Goal: Task Accomplishment & Management: Use online tool/utility

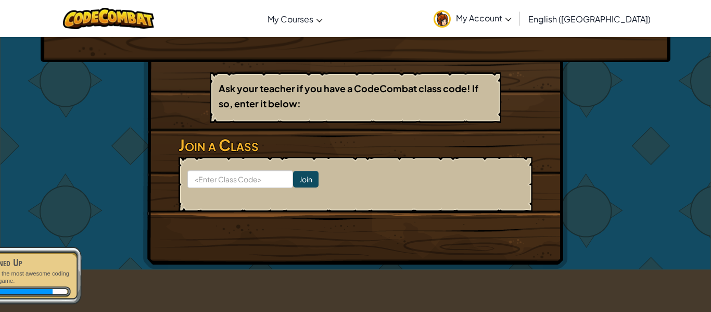
scroll to position [153, 0]
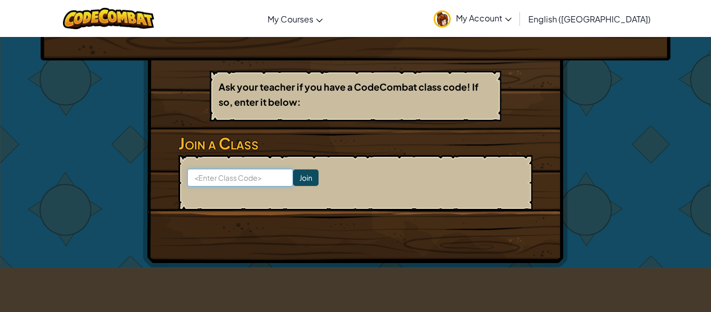
click at [226, 169] on input at bounding box center [240, 178] width 106 height 18
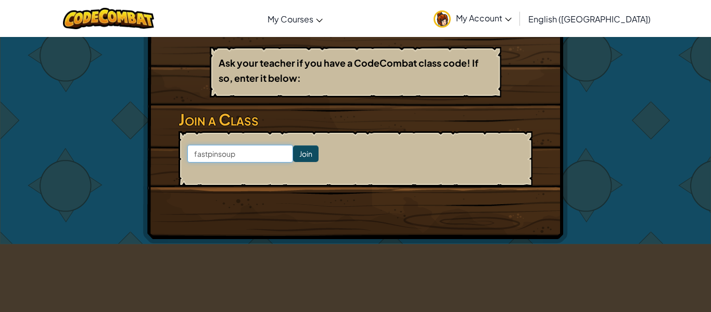
scroll to position [175, 0]
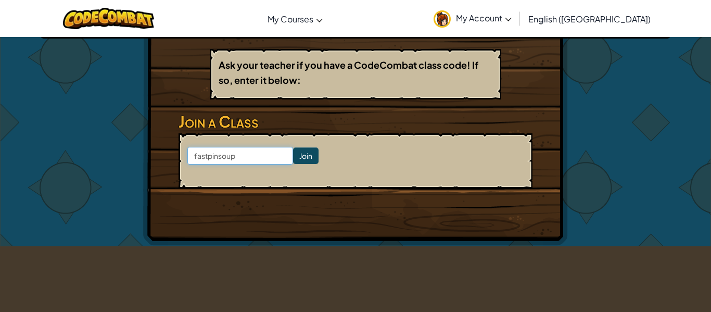
click at [213, 151] on input "fastpinsoup" at bounding box center [240, 156] width 106 height 18
click at [213, 156] on input "fastpinsoup" at bounding box center [240, 156] width 106 height 18
click at [212, 157] on input "fastpinsoup" at bounding box center [240, 156] width 106 height 18
click at [228, 160] on input "fastPinsoup" at bounding box center [240, 156] width 106 height 18
click at [223, 160] on input "fastPinsoup" at bounding box center [240, 156] width 106 height 18
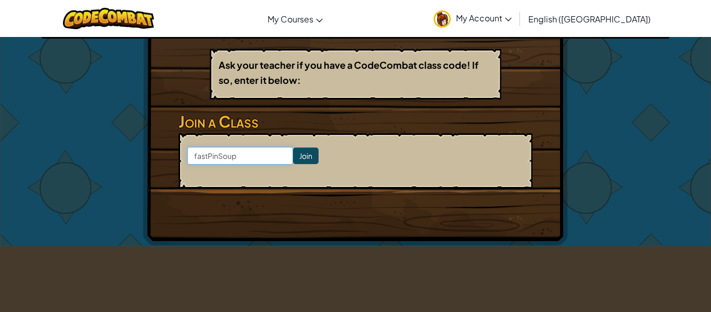
click at [196, 155] on input "fastPinSoup" at bounding box center [240, 156] width 106 height 18
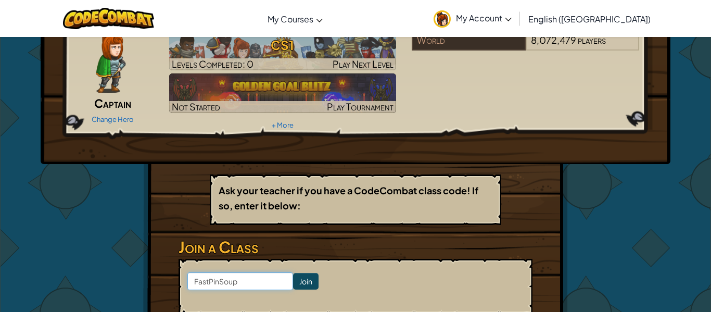
scroll to position [0, 0]
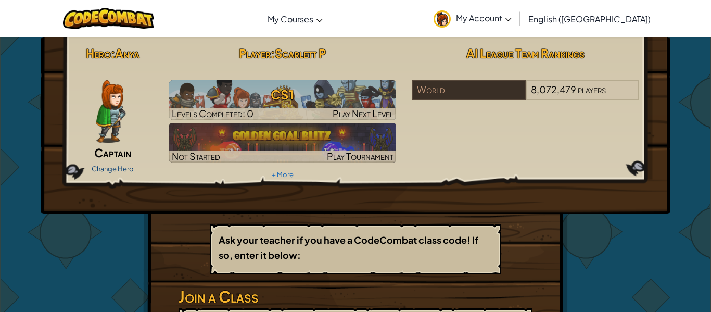
type input "FastPinSoup"
click at [119, 168] on link "Change Hero" at bounding box center [113, 168] width 42 height 8
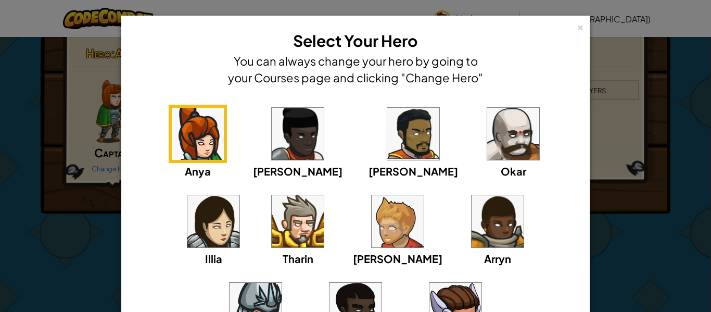
click at [281, 283] on img at bounding box center [255, 309] width 52 height 52
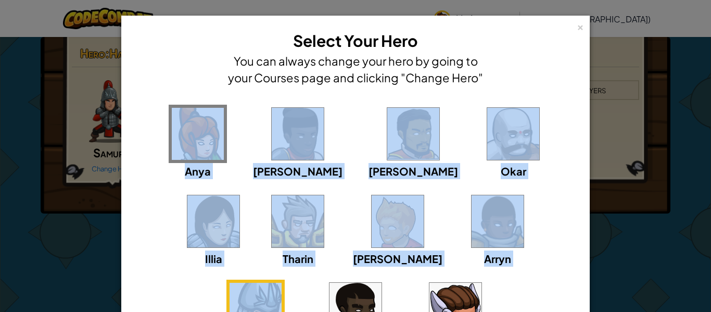
drag, startPoint x: 467, startPoint y: 196, endPoint x: 150, endPoint y: 124, distance: 324.8
click at [150, 124] on div "Anya Ida Alejandro Okar Illia Tharin Ned Arryn Hattori Gordon Astraea" at bounding box center [355, 236] width 436 height 262
click at [184, 138] on img at bounding box center [198, 134] width 52 height 52
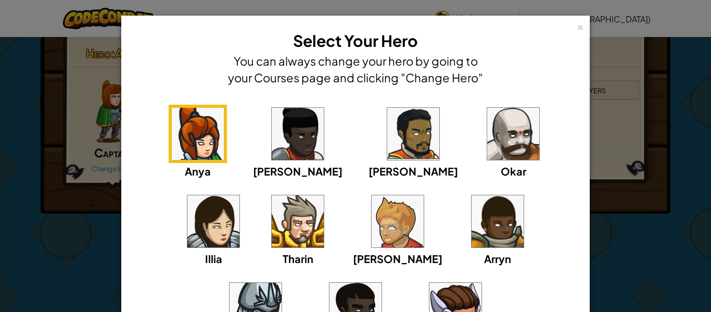
click at [184, 137] on img at bounding box center [198, 134] width 52 height 52
click at [85, 165] on div "× Select Your Hero You can always change your hero by going to your Courses pag…" at bounding box center [355, 156] width 711 height 312
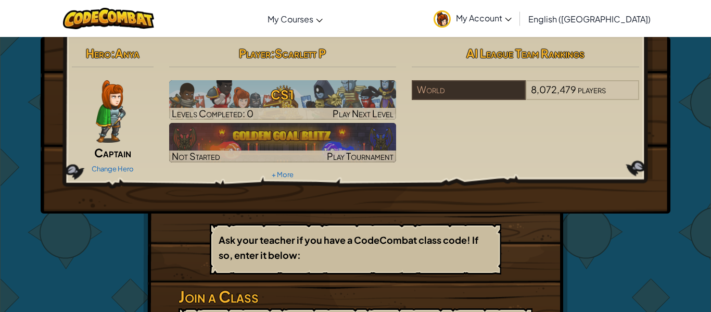
click at [709, 146] on div "Hero : Anya Captain Change Hero Player : Scarlett P CS1 Levels Completed: 0 Pla…" at bounding box center [355, 228] width 711 height 384
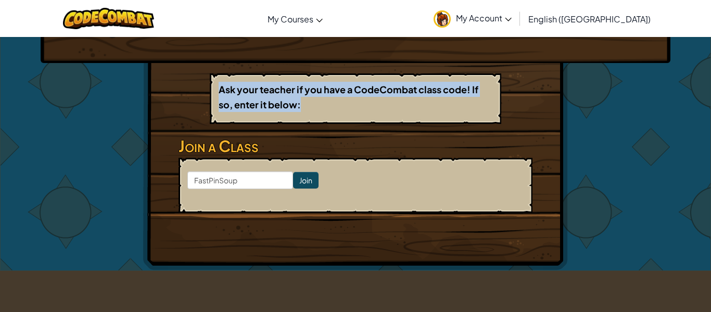
drag, startPoint x: 709, startPoint y: 49, endPoint x: 640, endPoint y: 99, distance: 84.9
click at [640, 99] on div "Hero : Anya Captain Change Hero Player : Scarlett P CS1 Levels Completed: 0 Pla…" at bounding box center [355, 78] width 711 height 384
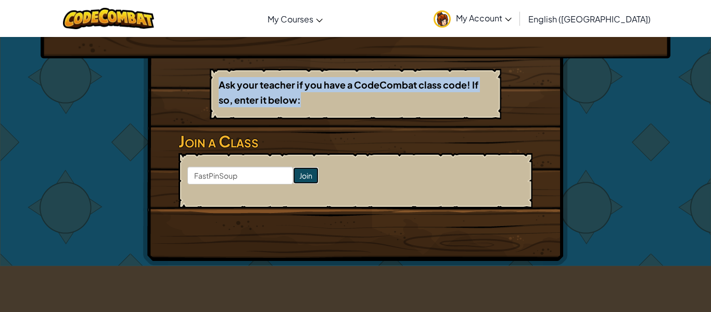
click at [309, 181] on input "Join" at bounding box center [305, 175] width 25 height 17
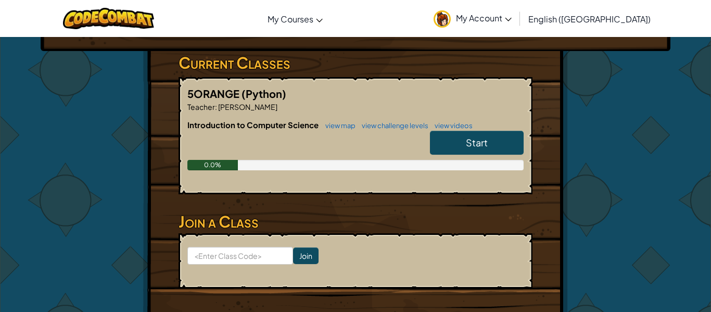
scroll to position [143, 0]
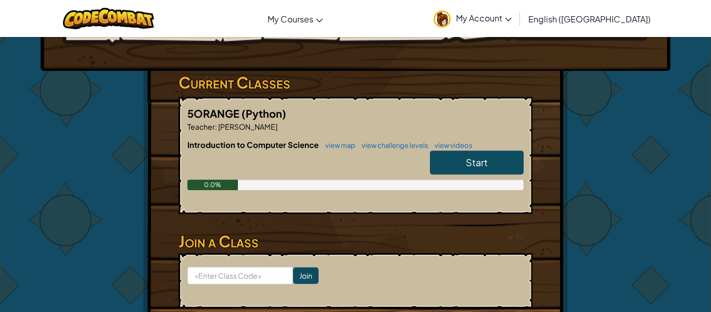
click at [483, 175] on div "Start" at bounding box center [471, 164] width 104 height 29
click at [485, 166] on span "Start" at bounding box center [477, 162] width 22 height 12
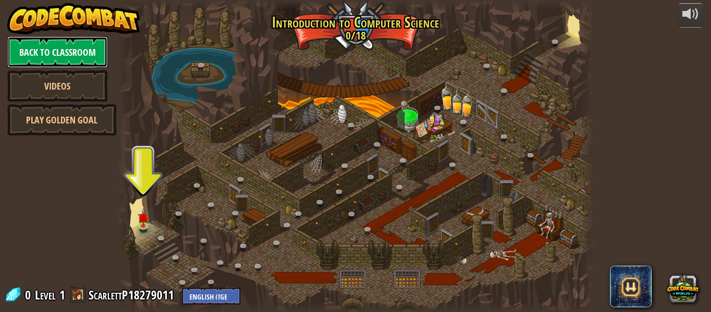
click at [62, 67] on link "Back to Classroom" at bounding box center [57, 51] width 100 height 31
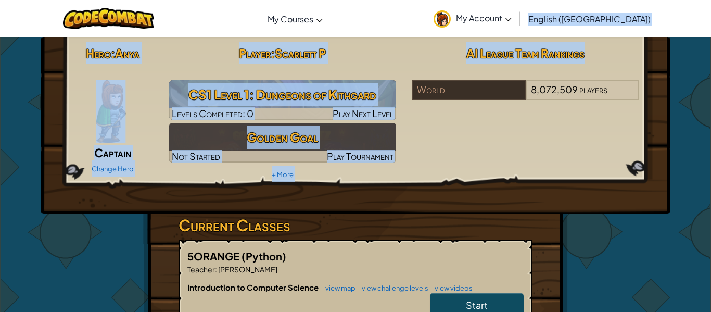
drag, startPoint x: 710, startPoint y: 49, endPoint x: 710, endPoint y: 29, distance: 20.3
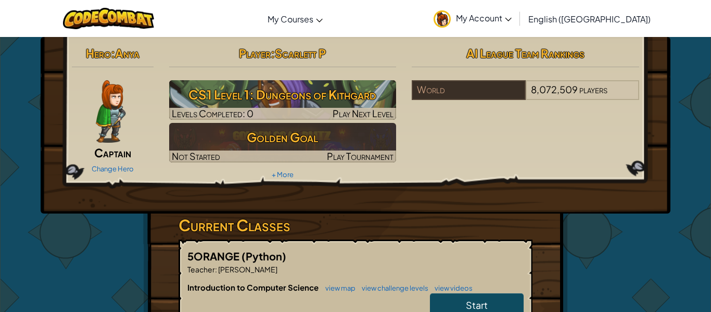
drag, startPoint x: 710, startPoint y: 158, endPoint x: 710, endPoint y: 107, distance: 51.0
click at [710, 107] on div "Hero : Anya Captain Change Hero Player : Scarlett P CS1 Level 1: Dungeons of Ki…" at bounding box center [355, 272] width 711 height 472
drag, startPoint x: 708, startPoint y: 105, endPoint x: 709, endPoint y: 122, distance: 17.2
click at [709, 122] on div "Hero : Anya Captain Change Hero Player : Scarlett P CS1 Level 1: Dungeons of Ki…" at bounding box center [355, 272] width 711 height 472
drag, startPoint x: 710, startPoint y: 124, endPoint x: 703, endPoint y: 169, distance: 44.7
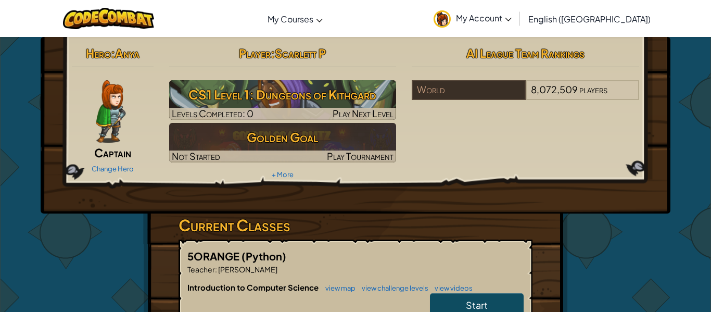
click at [703, 169] on div "Hero : Anya Captain Change Hero Player : Scarlett P CS1 Level 1: Dungeons of Ki…" at bounding box center [355, 272] width 711 height 472
drag, startPoint x: 710, startPoint y: 165, endPoint x: 708, endPoint y: 134, distance: 31.8
click at [708, 134] on div "Hero : Anya Captain Change Hero Player : Scarlett P CS1 Level 1: Dungeons of Ki…" at bounding box center [355, 272] width 711 height 472
drag, startPoint x: 708, startPoint y: 136, endPoint x: 710, endPoint y: 157, distance: 20.5
click at [710, 157] on div "Hero : Anya Captain Change Hero Player : Scarlett P CS1 Level 1: Dungeons of Ki…" at bounding box center [355, 272] width 711 height 472
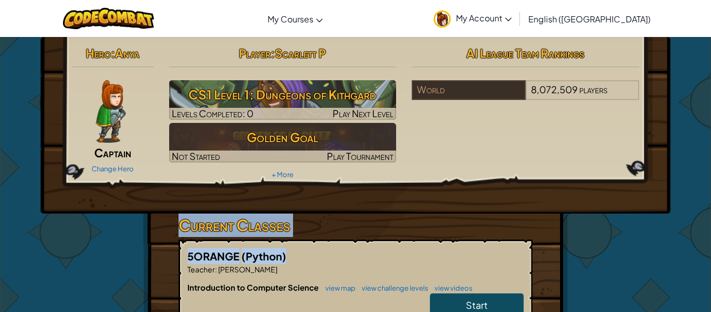
drag, startPoint x: 710, startPoint y: 191, endPoint x: 709, endPoint y: 251, distance: 59.3
click at [709, 251] on div "Hero : Anya Captain Change Hero Player : Scarlett P CS1 Level 1: Dungeons of Ki…" at bounding box center [355, 272] width 711 height 472
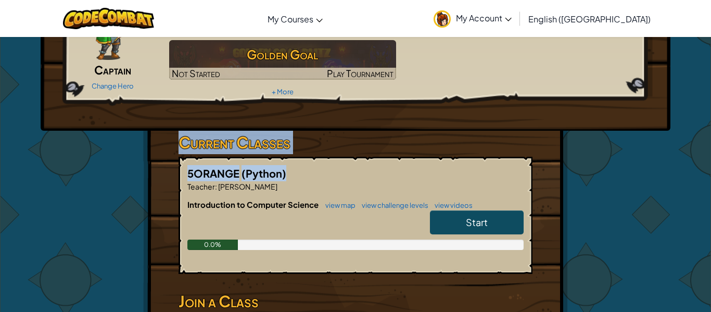
scroll to position [83, 0]
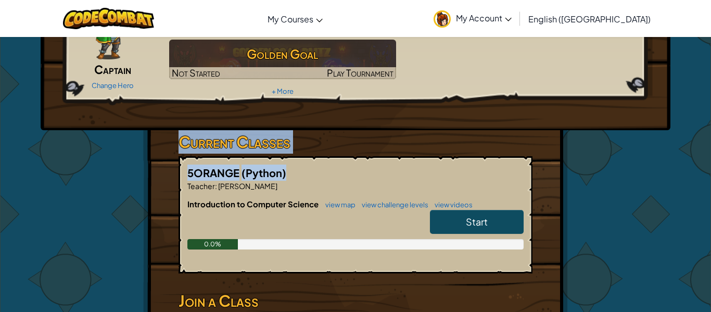
click at [520, 223] on link "Start" at bounding box center [477, 222] width 94 height 24
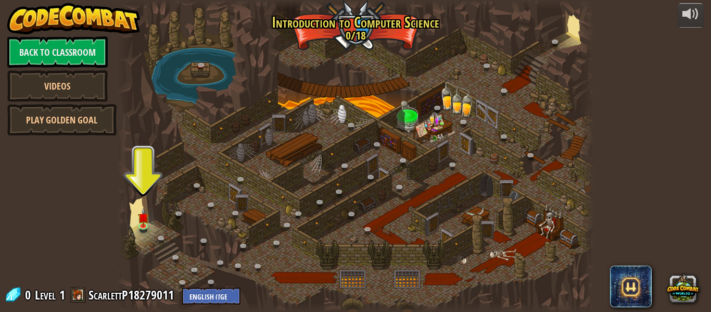
click at [520, 223] on div at bounding box center [355, 156] width 477 height 312
click at [146, 213] on img at bounding box center [143, 212] width 11 height 25
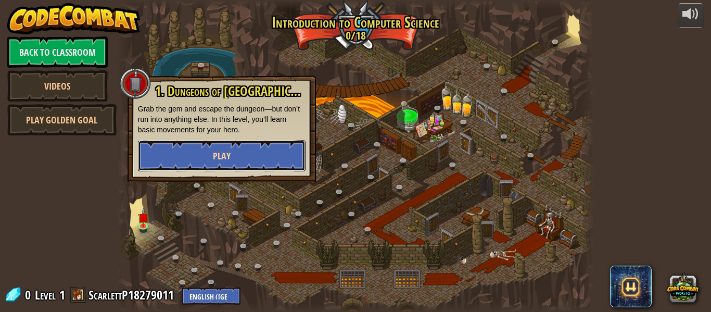
click at [224, 162] on span "Play" at bounding box center [222, 155] width 18 height 13
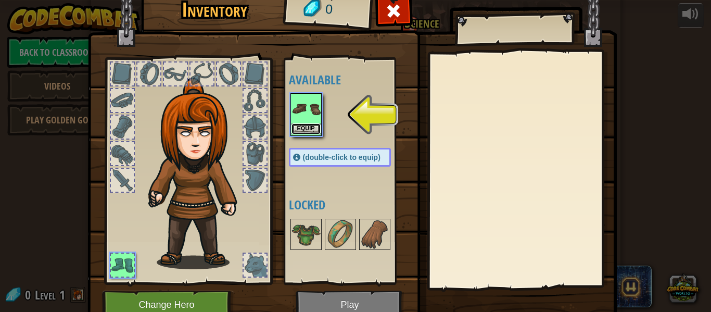
click at [304, 123] on button "Equip" at bounding box center [305, 128] width 29 height 11
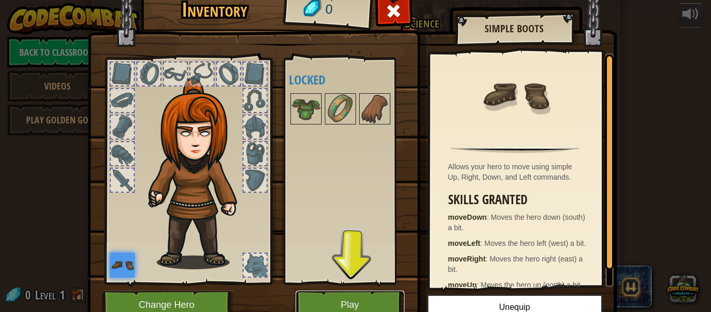
click at [330, 301] on button "Play" at bounding box center [350, 304] width 109 height 29
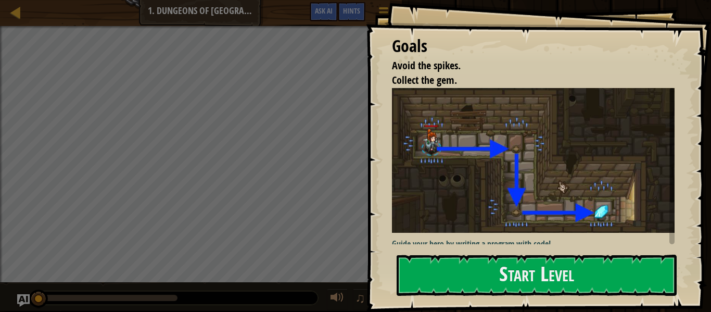
drag, startPoint x: 710, startPoint y: 27, endPoint x: 708, endPoint y: 49, distance: 22.5
click at [708, 49] on div "Goals Avoid the spikes. Collect the gem. Guide your hero by writing a program w…" at bounding box center [538, 156] width 345 height 312
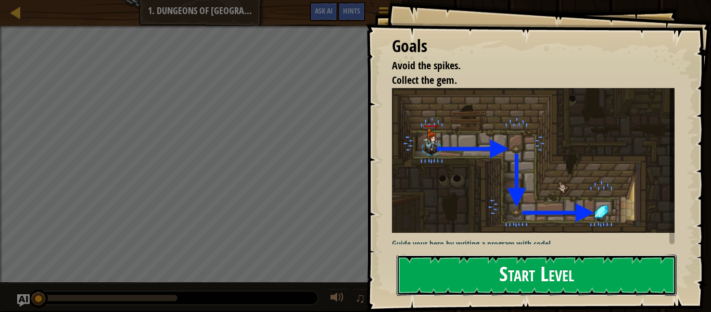
click at [496, 268] on button "Start Level" at bounding box center [536, 274] width 280 height 41
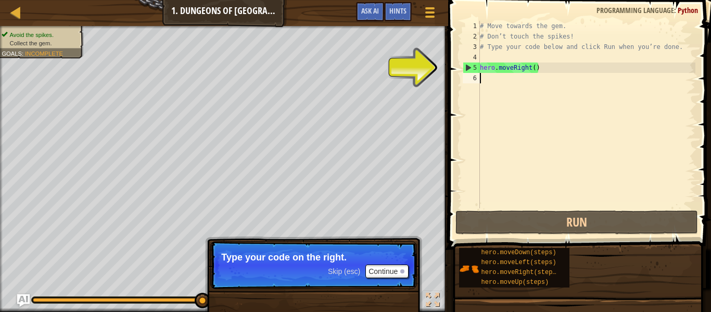
scroll to position [5, 1]
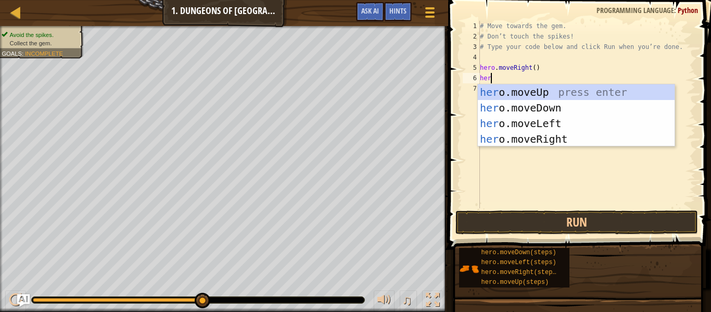
type textarea "herm"
click at [559, 140] on div "her o. m oveUp press enter her o. m oveDown press enter her o. m oveLeft press …" at bounding box center [576, 131] width 197 height 94
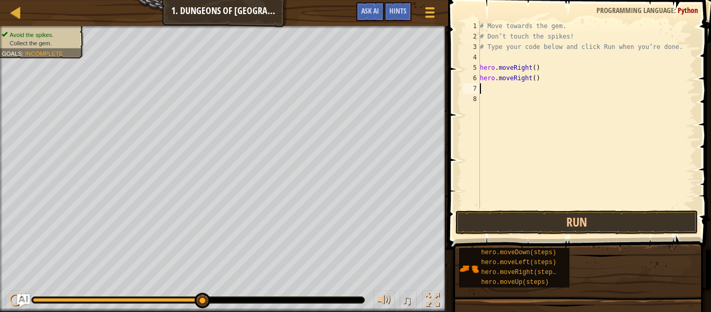
scroll to position [5, 0]
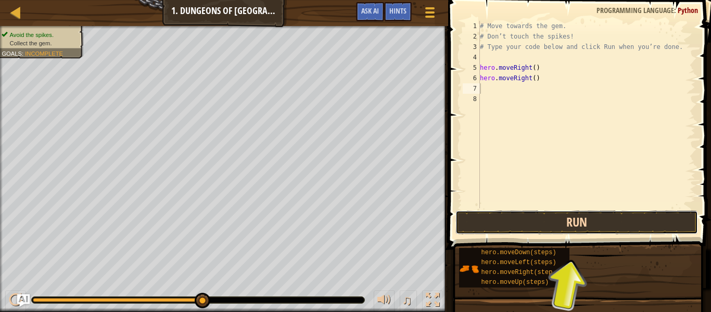
click at [547, 215] on button "Run" at bounding box center [576, 222] width 242 height 24
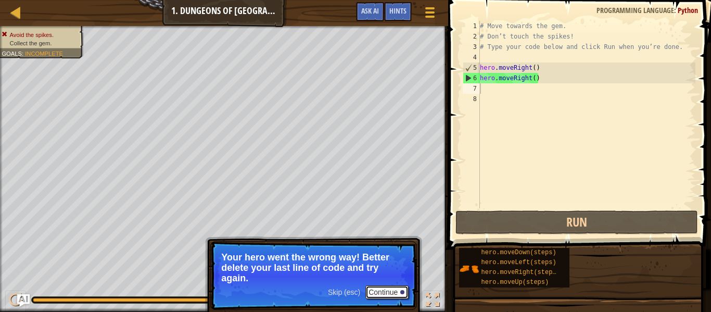
click at [376, 291] on button "Continue" at bounding box center [386, 292] width 43 height 14
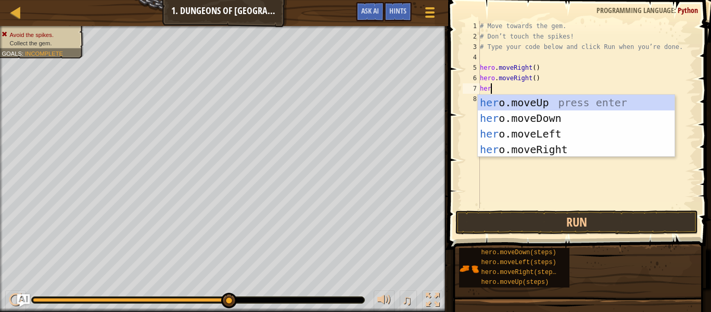
type textarea "hero"
click at [542, 120] on div "hero .moveUp press enter hero .moveDown press enter hero .moveLeft press enter …" at bounding box center [576, 142] width 197 height 94
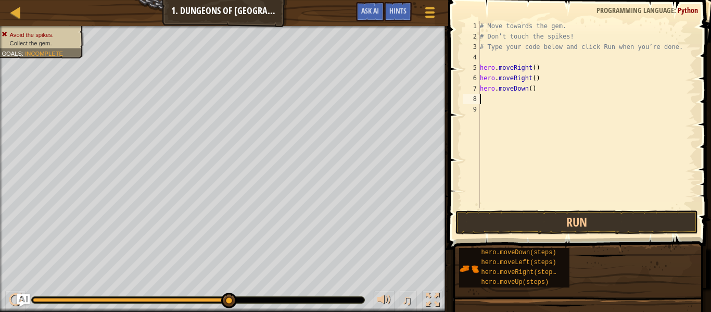
scroll to position [5, 0]
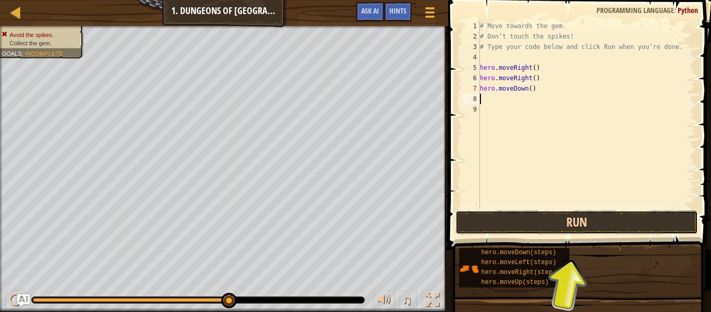
click at [519, 216] on button "Run" at bounding box center [576, 222] width 242 height 24
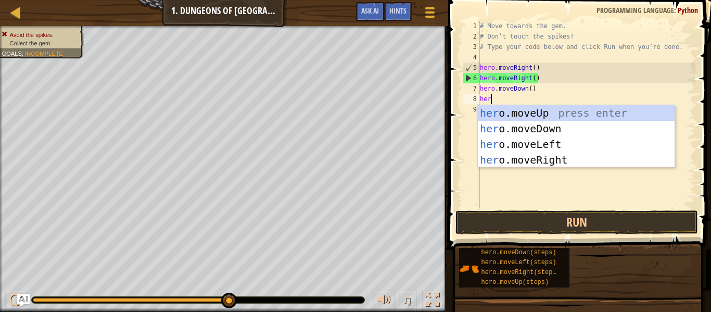
type textarea "hero"
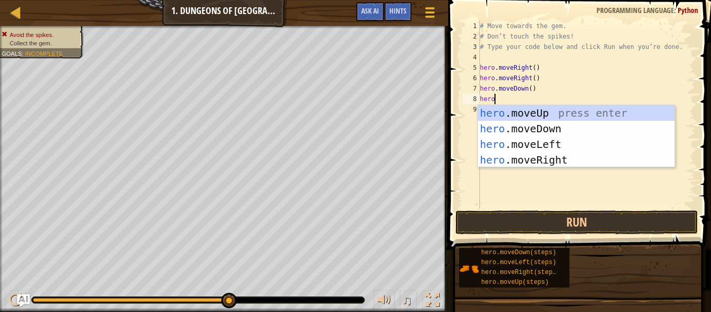
scroll to position [5, 2]
click at [553, 112] on div "hero .moveUp press enter hero .moveDown press enter hero .moveLeft press enter …" at bounding box center [576, 152] width 197 height 94
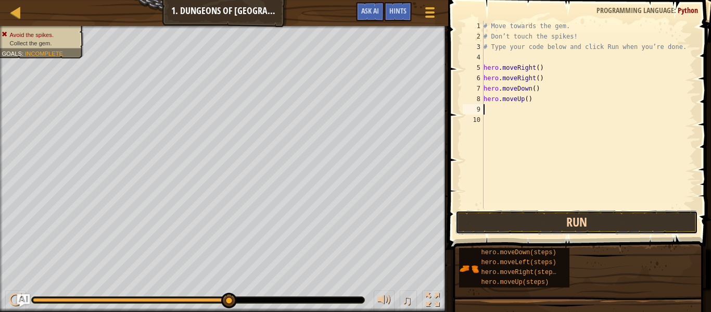
click at [557, 224] on button "Run" at bounding box center [576, 222] width 242 height 24
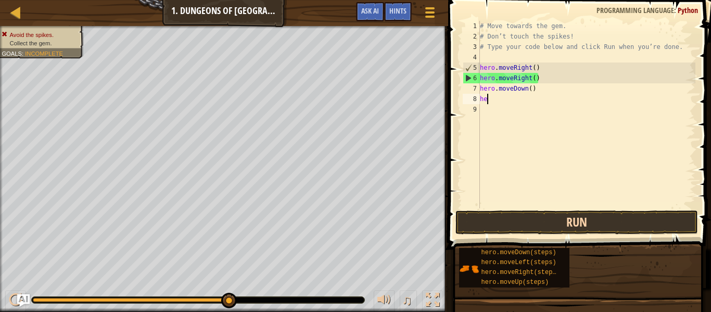
type textarea "h"
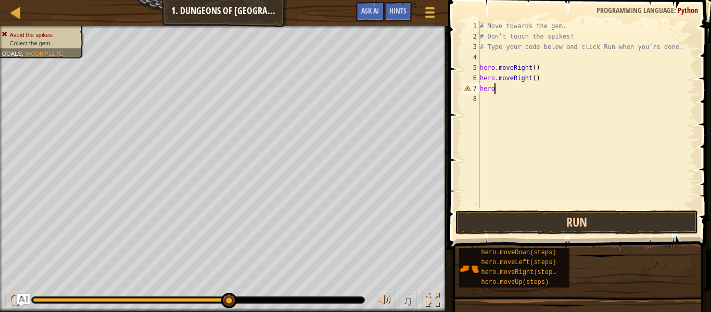
type textarea "h"
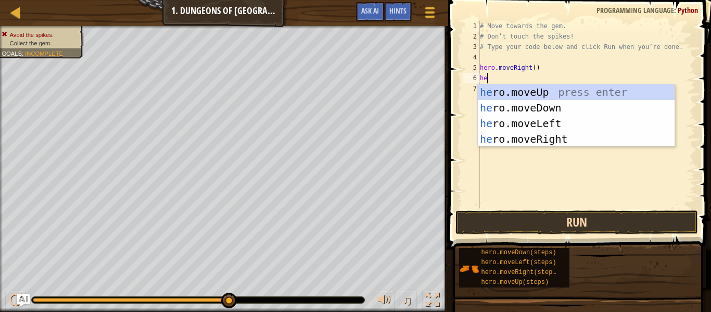
type textarea "hero"
click at [574, 87] on div "hero .moveUp press enter hero .moveDown press enter hero .moveLeft press enter …" at bounding box center [576, 131] width 197 height 94
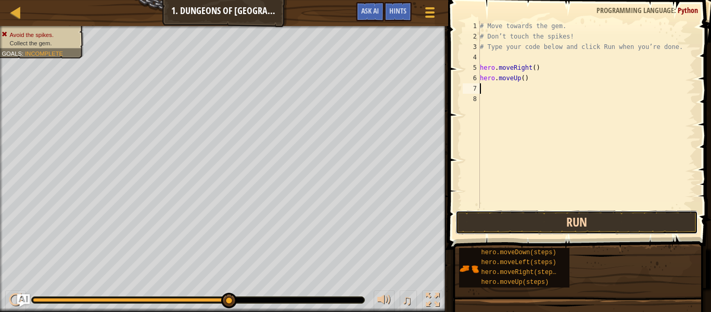
click at [593, 228] on button "Run" at bounding box center [576, 222] width 242 height 24
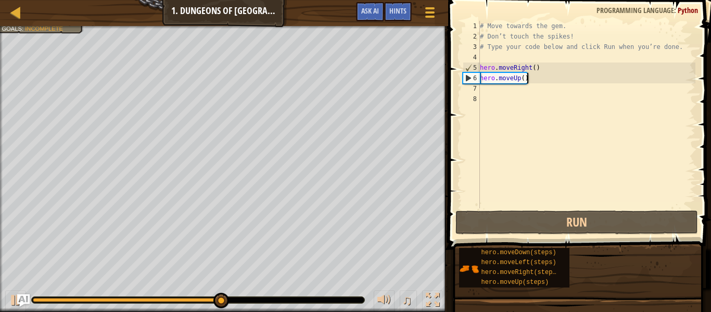
click at [545, 81] on div "# Move towards the gem. # Don’t touch the spikes! # Type your code below and cl…" at bounding box center [586, 125] width 217 height 208
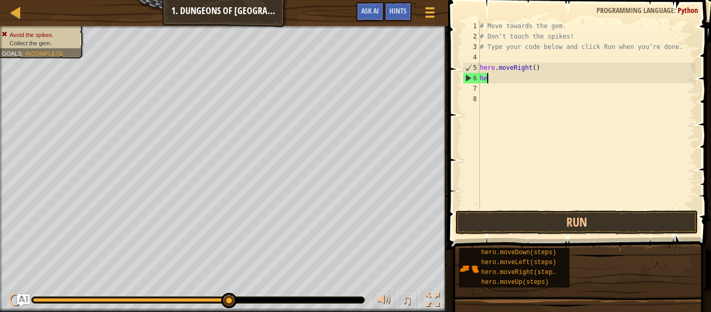
type textarea "h"
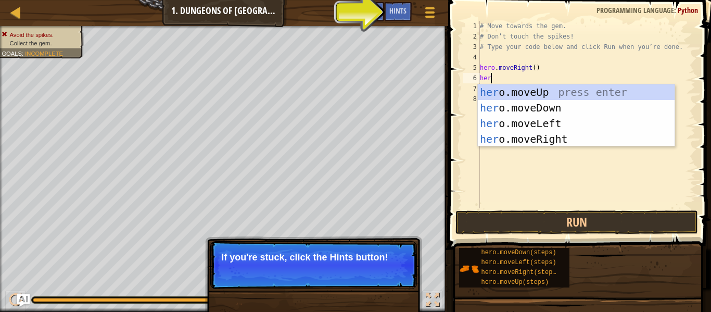
type textarea "hero"
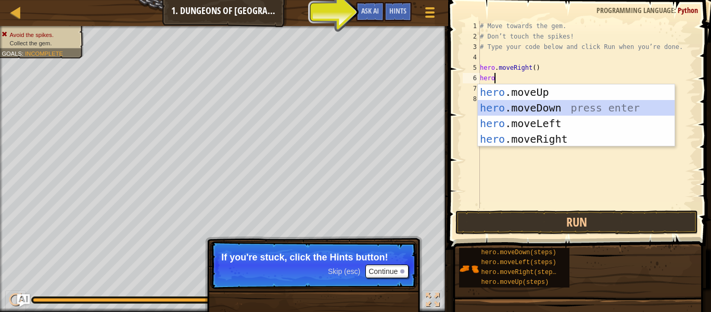
click at [560, 112] on div "hero .moveUp press enter hero .moveDown press enter hero .moveLeft press enter …" at bounding box center [576, 131] width 197 height 94
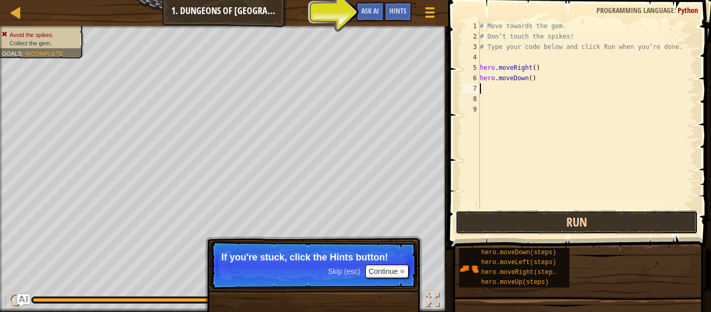
click at [594, 225] on button "Run" at bounding box center [576, 222] width 242 height 24
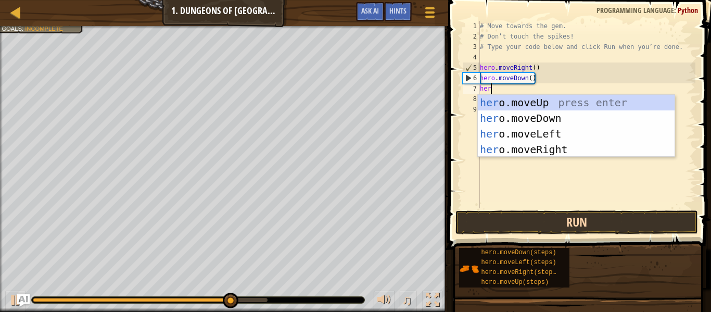
scroll to position [5, 1]
type textarea "hero"
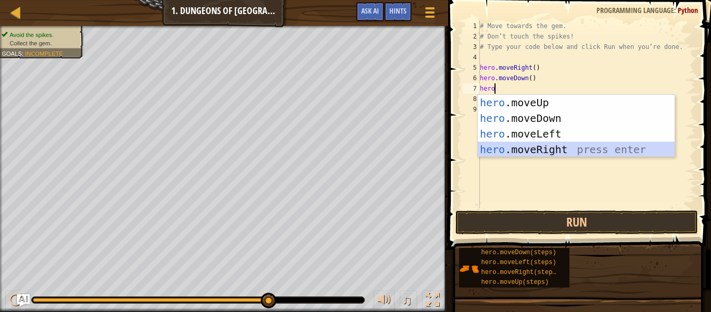
click at [582, 145] on div "hero .moveUp press enter hero .moveDown press enter hero .moveLeft press enter …" at bounding box center [576, 142] width 197 height 94
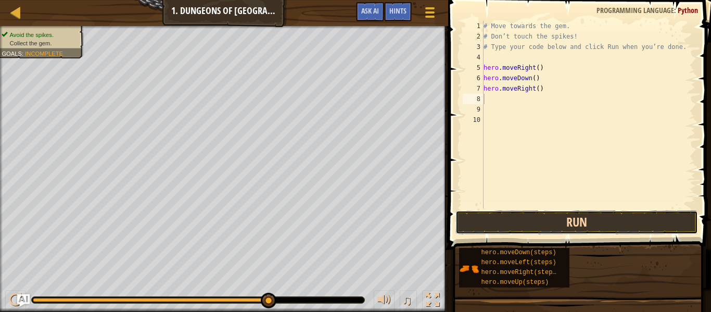
click at [582, 212] on button "Run" at bounding box center [576, 222] width 242 height 24
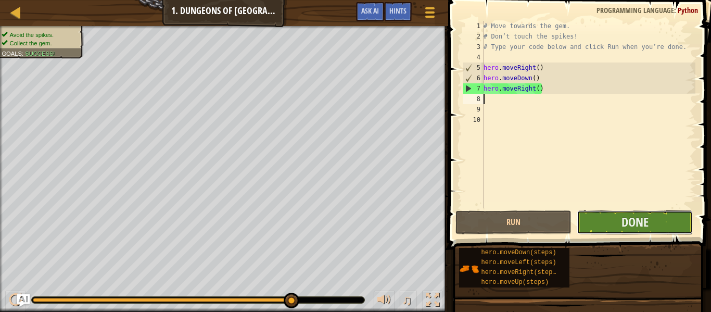
click at [594, 218] on button "Done" at bounding box center [634, 222] width 116 height 24
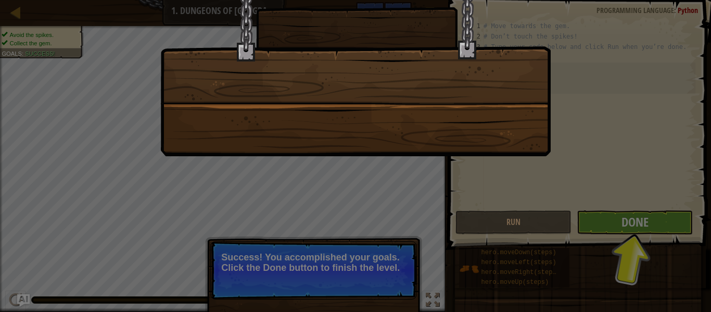
click at [595, 221] on div at bounding box center [355, 156] width 711 height 312
click at [379, 276] on div at bounding box center [355, 156] width 711 height 312
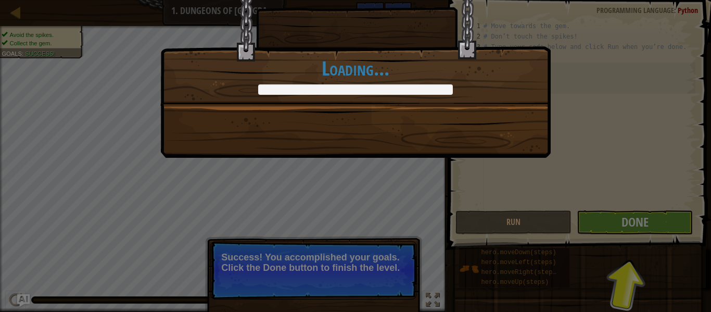
click at [660, 233] on div "You completed Dungeons of Kithgard! +0 +0 New Item Clean code: no code errors o…" at bounding box center [355, 156] width 711 height 312
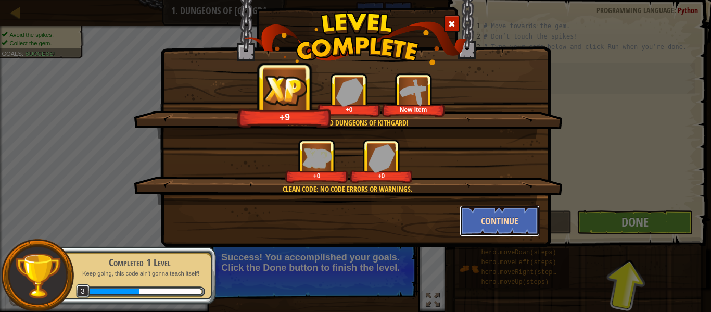
click at [482, 213] on button "Continue" at bounding box center [499, 220] width 81 height 31
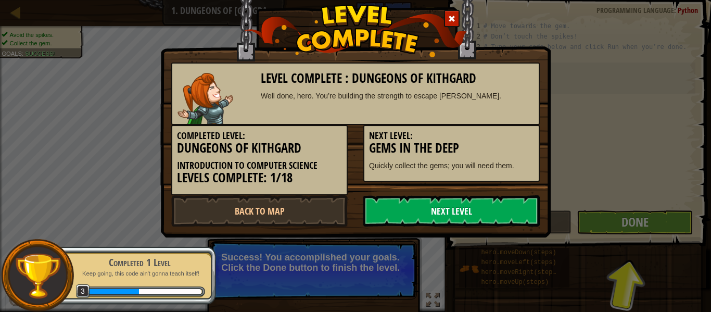
click at [531, 209] on link "Next Level" at bounding box center [451, 210] width 176 height 31
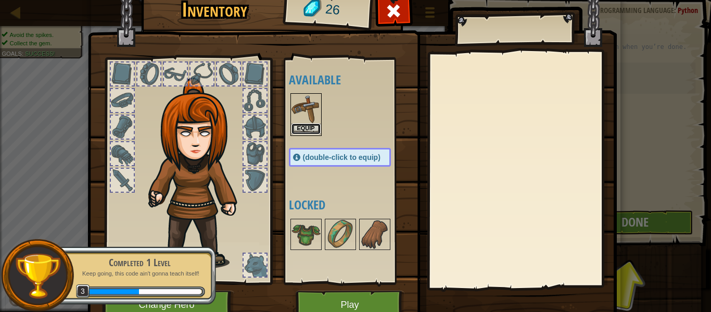
click at [296, 130] on button "Equip" at bounding box center [305, 128] width 29 height 11
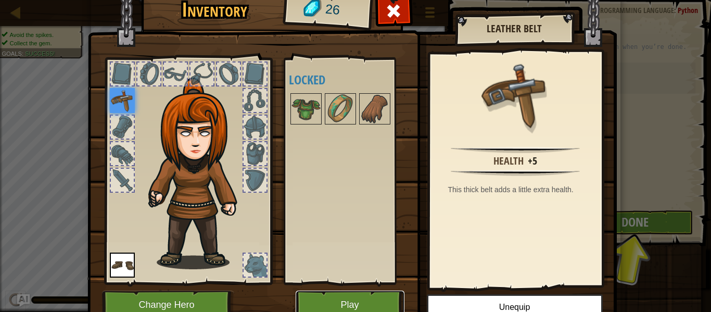
click at [365, 299] on button "Play" at bounding box center [350, 304] width 109 height 29
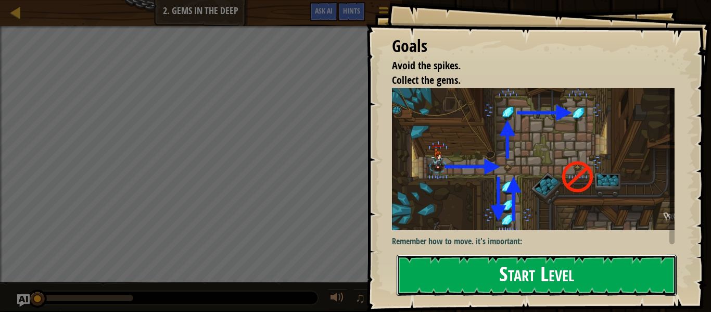
click at [541, 254] on button "Start Level" at bounding box center [536, 274] width 280 height 41
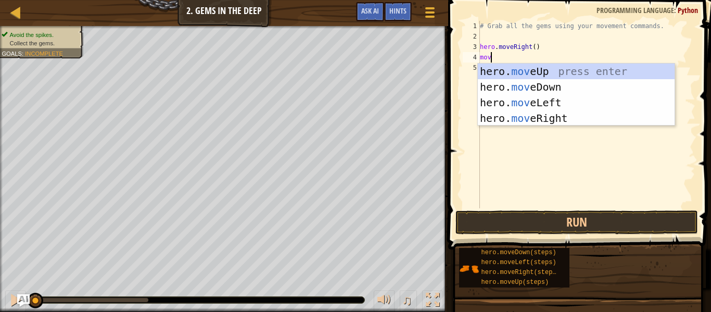
scroll to position [5, 1]
type textarea "move"
click at [546, 122] on div "hero. move Up press enter hero. move Down press enter hero. move Left press ent…" at bounding box center [576, 110] width 197 height 94
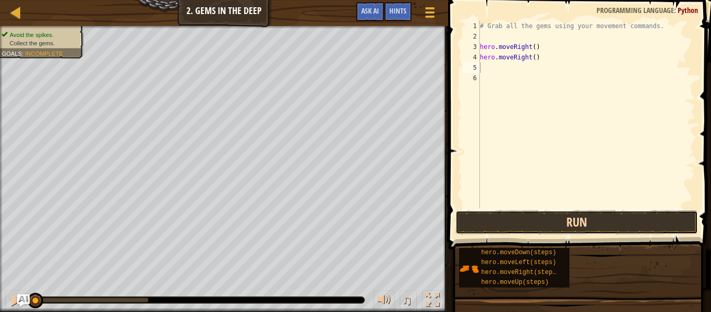
click at [534, 216] on button "Run" at bounding box center [576, 222] width 242 height 24
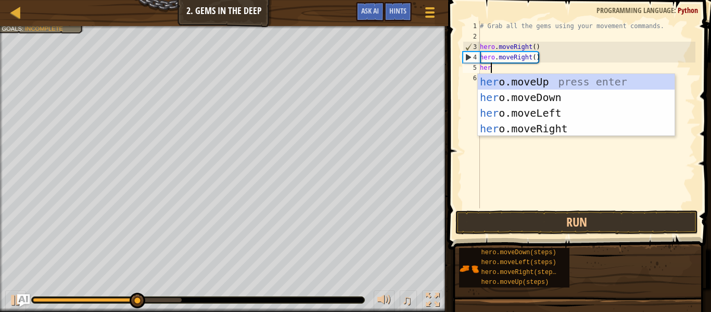
type textarea "hero"
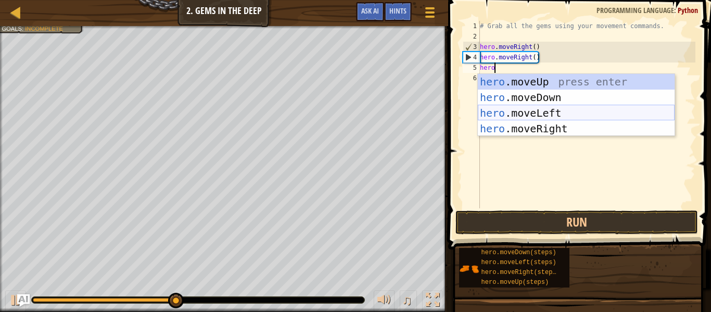
click at [563, 113] on div "hero .moveUp press enter hero .moveDown press enter hero .moveLeft press enter …" at bounding box center [576, 121] width 197 height 94
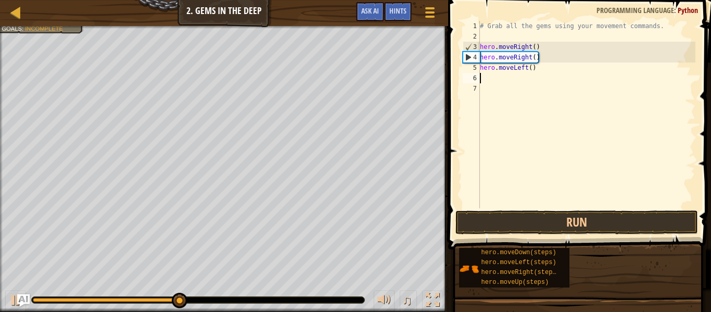
scroll to position [5, 0]
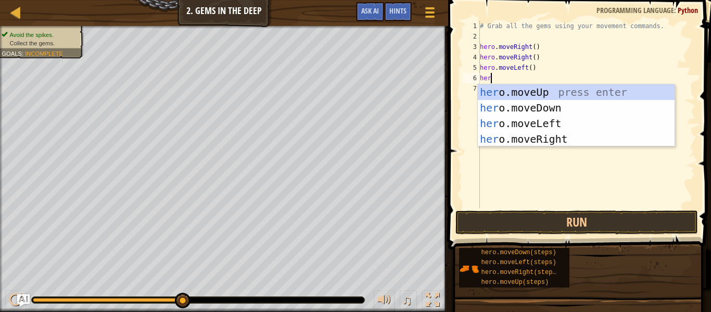
type textarea "hero"
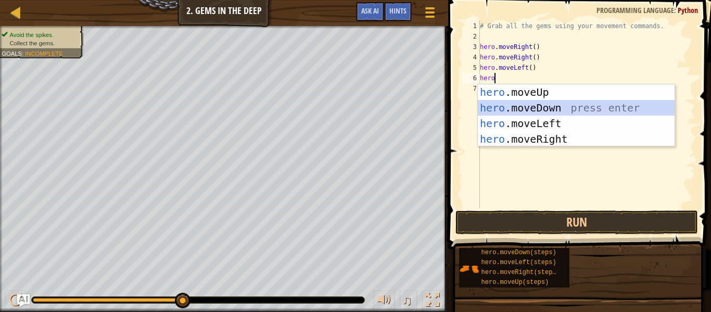
click at [564, 104] on div "hero .moveUp press enter hero .moveDown press enter hero .moveLeft press enter …" at bounding box center [576, 131] width 197 height 94
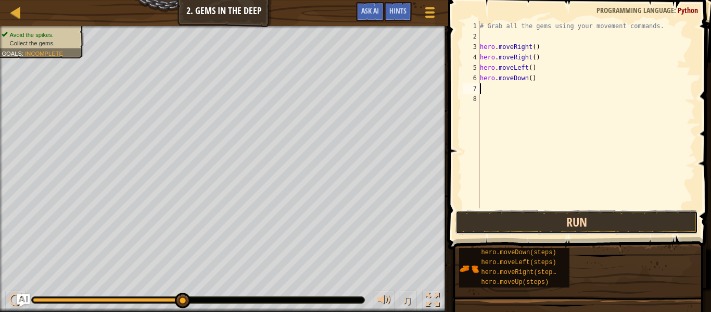
click at [565, 226] on button "Run" at bounding box center [576, 222] width 242 height 24
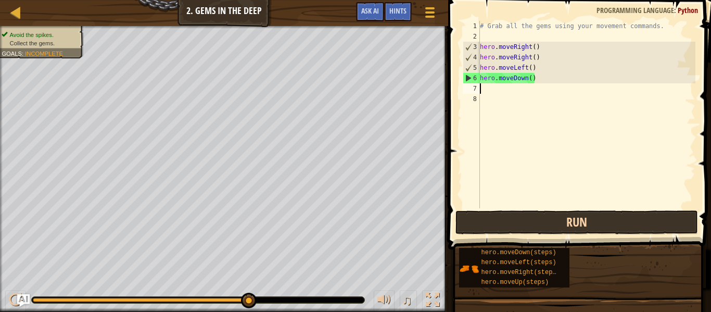
type textarea "hero.moveDown()"
type textarea "h"
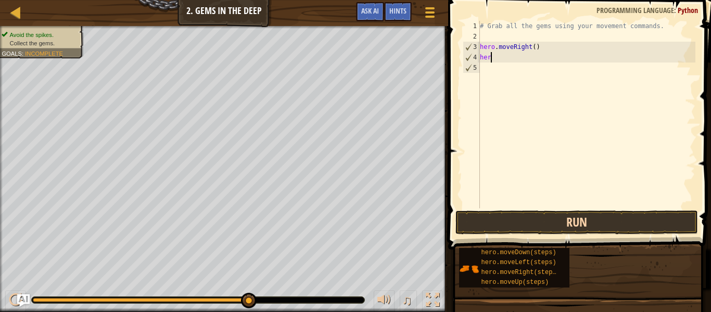
type textarea "h"
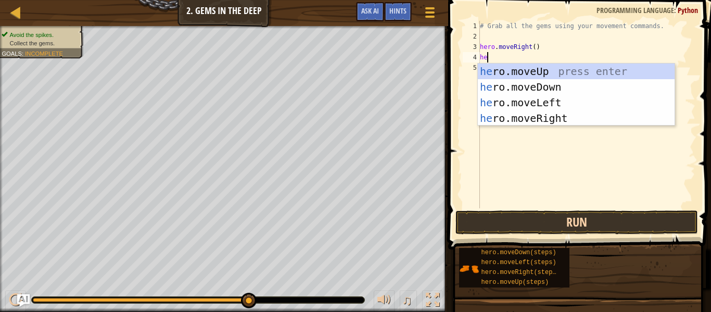
type textarea "hero"
click at [561, 118] on div "hero .moveUp press enter hero .moveDown press enter hero .moveLeft press enter …" at bounding box center [576, 110] width 197 height 94
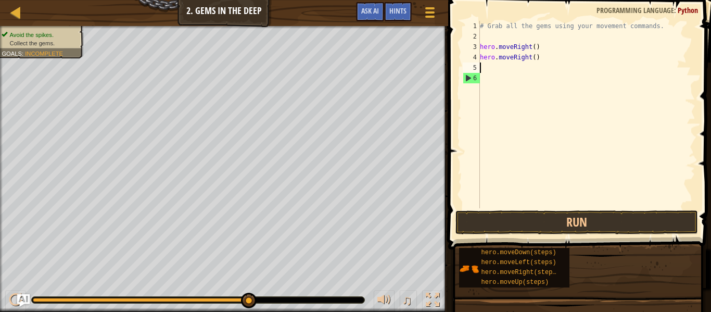
scroll to position [5, 0]
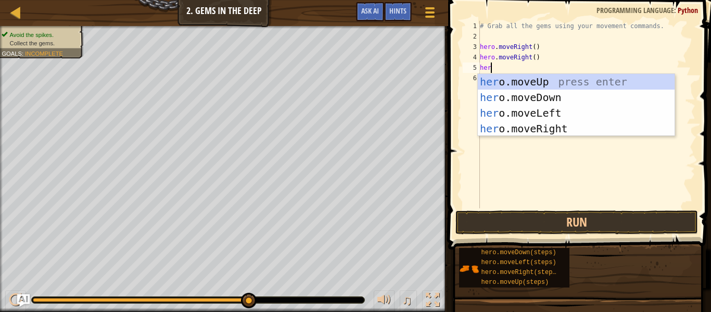
type textarea "hero"
click at [555, 81] on div "hero .moveUp press enter hero .moveDown press enter hero .moveLeft press enter …" at bounding box center [576, 121] width 197 height 94
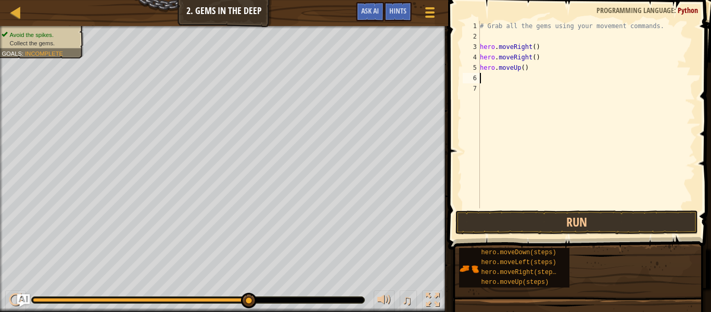
scroll to position [5, 0]
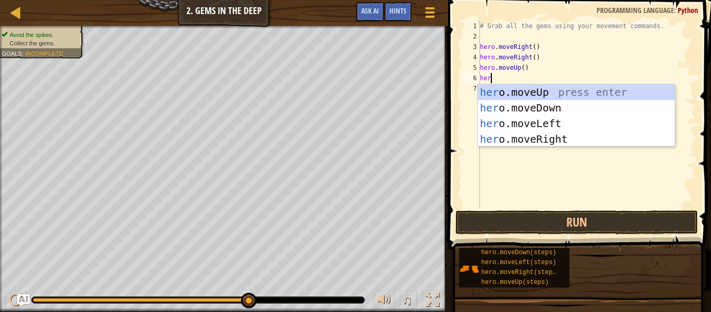
type textarea "hero"
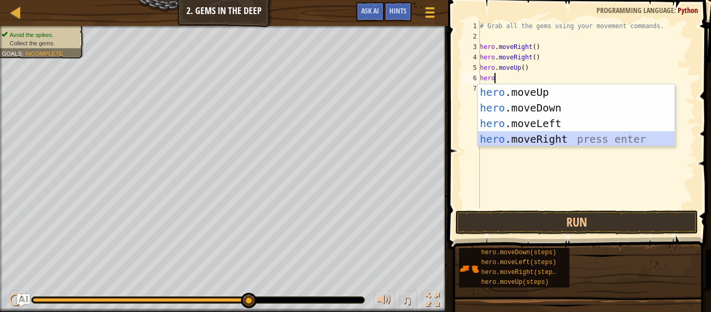
click at [558, 142] on div "hero .moveUp press enter hero .moveDown press enter hero .moveLeft press enter …" at bounding box center [576, 131] width 197 height 94
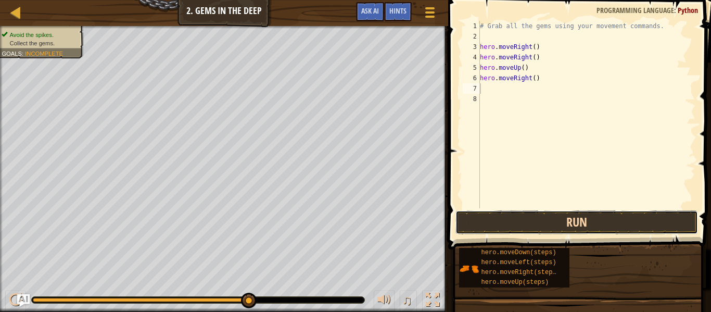
click at [581, 222] on button "Run" at bounding box center [576, 222] width 242 height 24
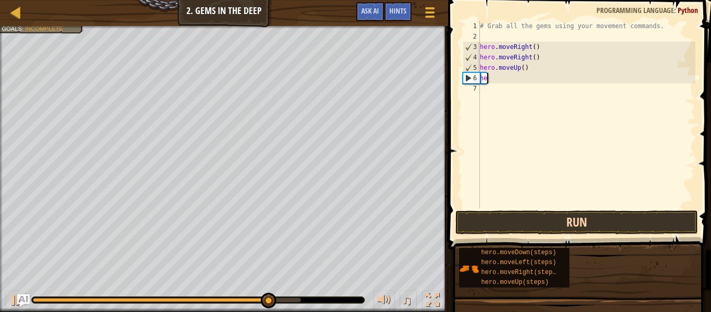
type textarea "h"
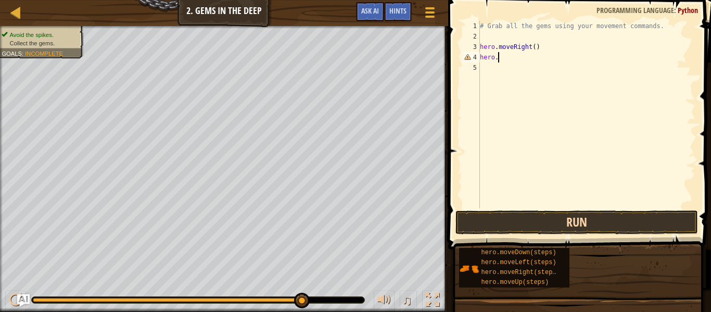
type textarea "h"
type textarea "# Grab all the gems using your movement commands."
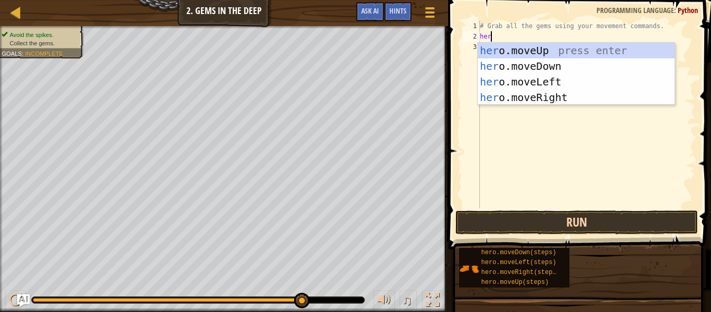
type textarea "hero"
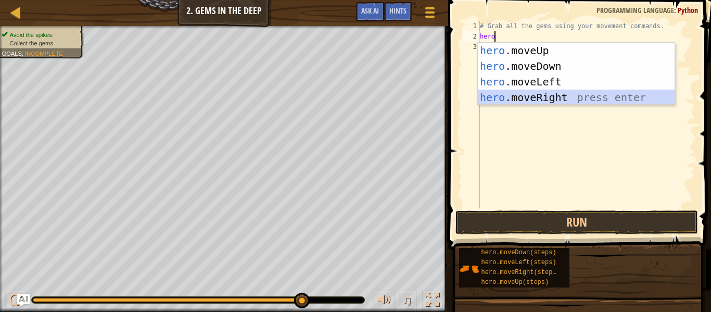
click at [566, 99] on div "hero .moveUp press enter hero .moveDown press enter hero .moveLeft press enter …" at bounding box center [576, 90] width 197 height 94
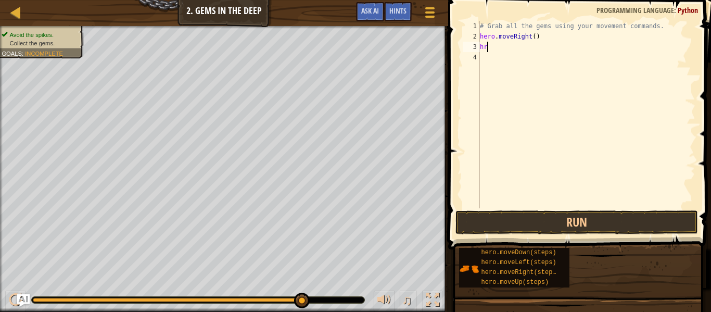
scroll to position [5, 0]
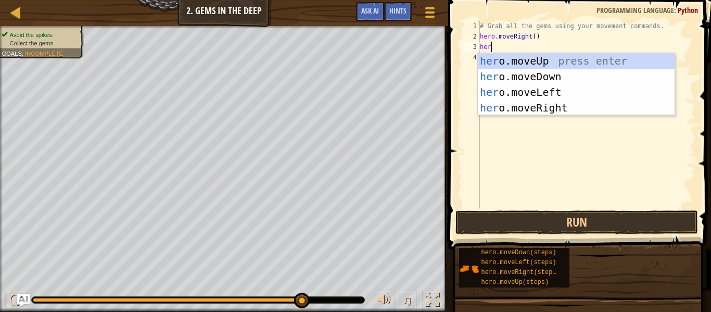
type textarea "hero"
click at [570, 89] on div "hero .moveUp press enter hero .moveDown press enter hero .moveLeft press enter …" at bounding box center [576, 100] width 197 height 94
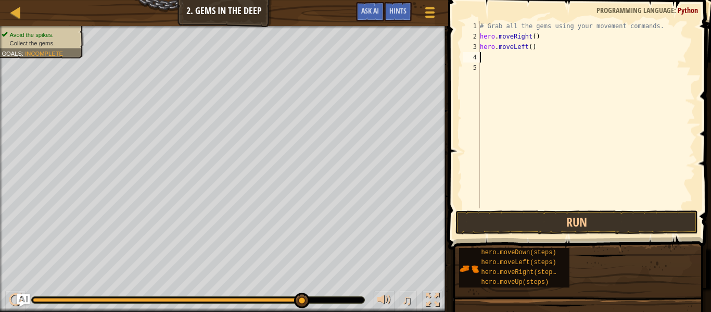
scroll to position [5, 0]
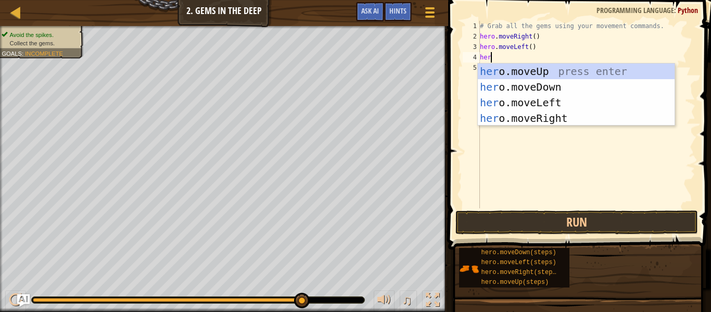
type textarea "hero"
click at [560, 75] on div "hero .moveUp press enter hero .moveDown press enter hero .moveLeft press enter …" at bounding box center [576, 110] width 197 height 94
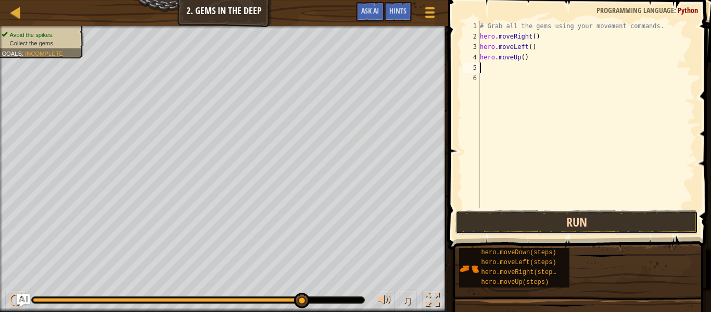
click at [569, 223] on button "Run" at bounding box center [576, 222] width 242 height 24
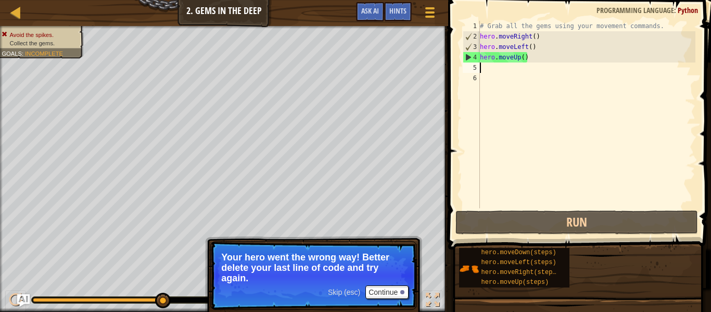
click at [536, 49] on div "# Grab all the gems using your movement commands. hero . moveRight ( ) hero . m…" at bounding box center [586, 125] width 217 height 208
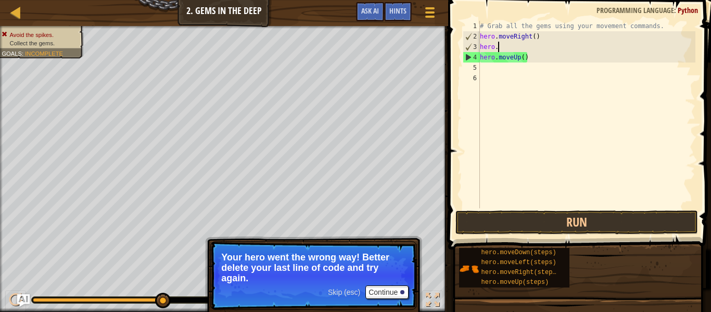
type textarea "h"
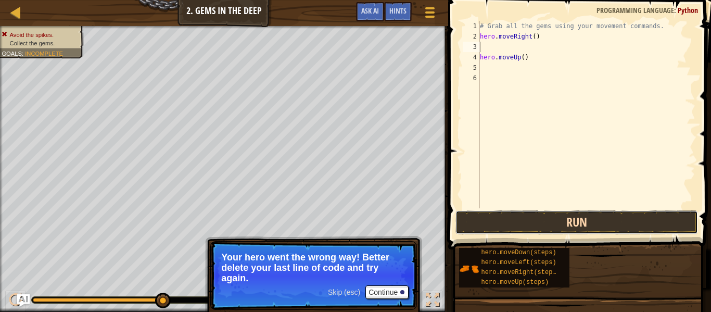
click at [553, 224] on button "Run" at bounding box center [576, 222] width 242 height 24
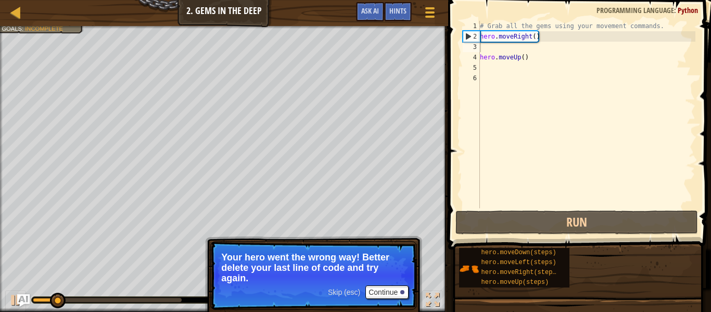
click at [343, 297] on div "Skip (esc) Continue" at bounding box center [368, 292] width 81 height 14
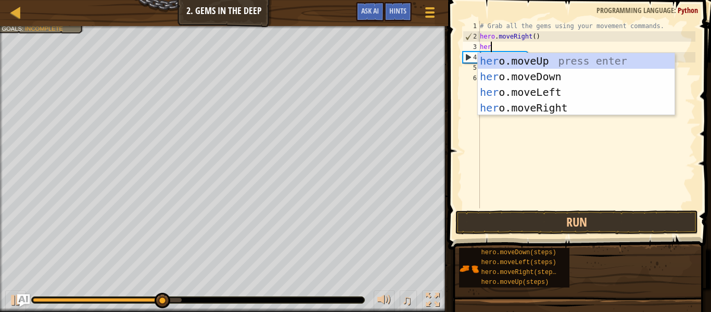
scroll to position [5, 1]
type textarea "h"
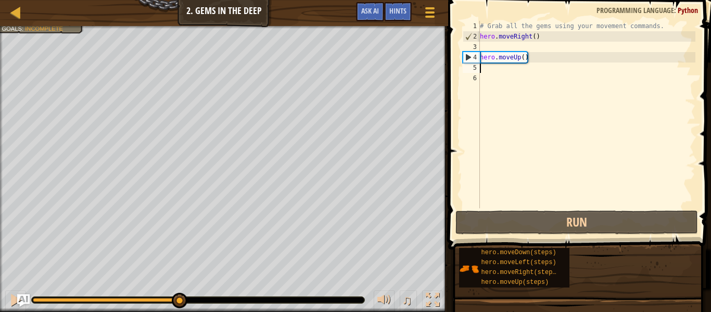
click at [530, 66] on div "# Grab all the gems using your movement commands. hero . moveRight ( ) hero . m…" at bounding box center [586, 125] width 217 height 208
click at [534, 55] on div "# Grab all the gems using your movement commands. hero . moveRight ( ) hero . m…" at bounding box center [586, 125] width 217 height 208
type textarea "hero.moveUp()"
click at [487, 70] on div "# Grab all the gems using your movement commands. hero . moveRight ( ) hero . m…" at bounding box center [586, 125] width 217 height 208
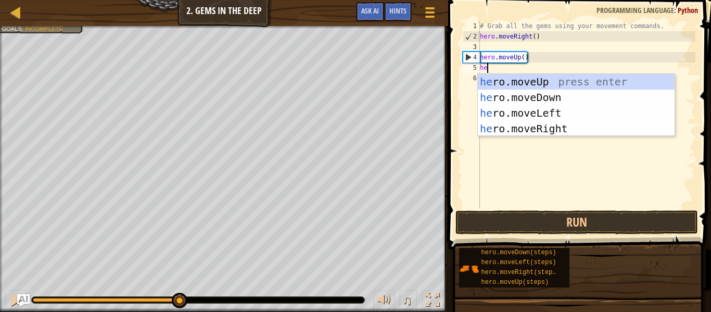
type textarea "hero"
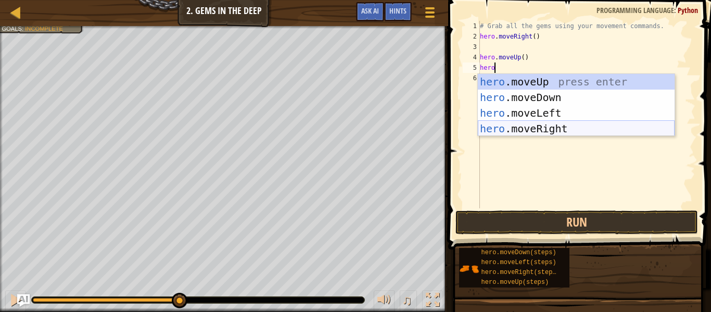
click at [550, 130] on div "hero .moveUp press enter hero .moveDown press enter hero .moveLeft press enter …" at bounding box center [576, 121] width 197 height 94
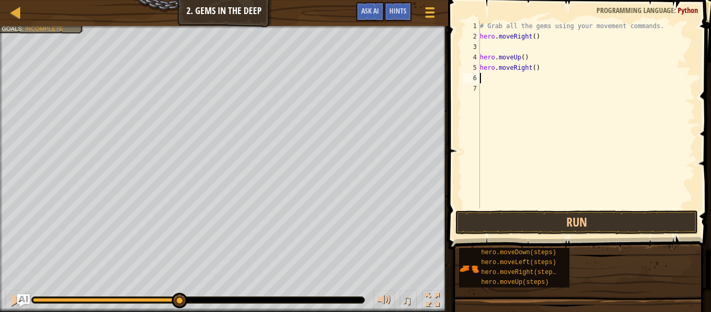
scroll to position [5, 0]
type textarea "h"
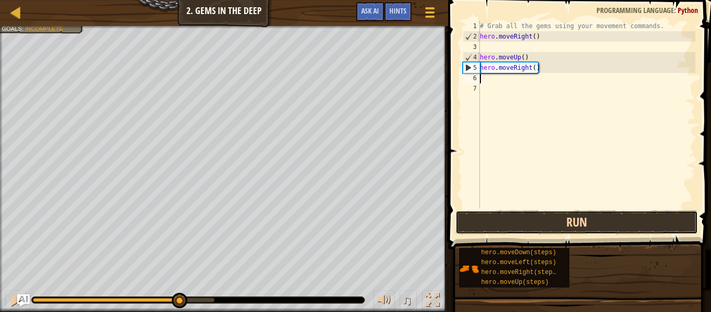
click at [542, 223] on button "Run" at bounding box center [576, 222] width 242 height 24
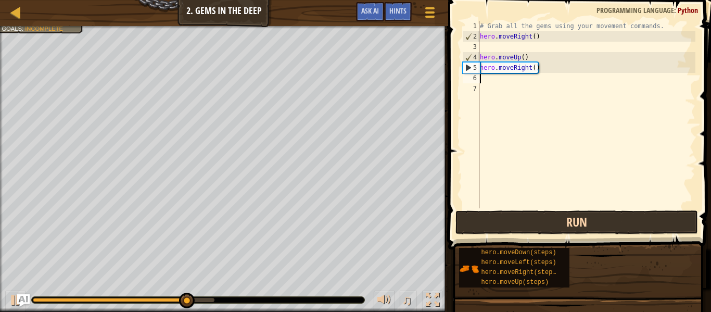
type textarea "g"
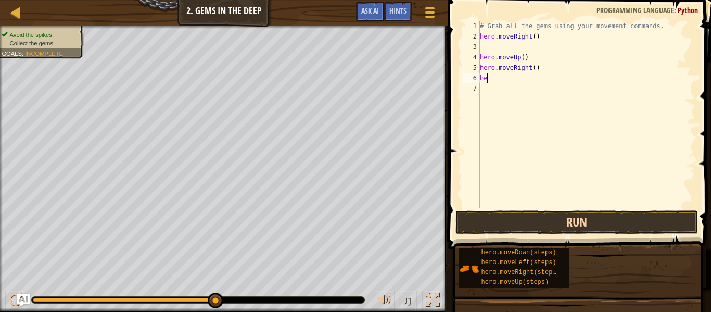
scroll to position [5, 1]
type textarea "h"
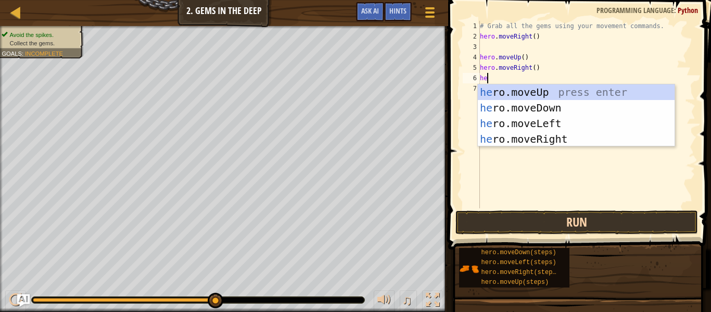
scroll to position [5, 1]
type textarea "her"
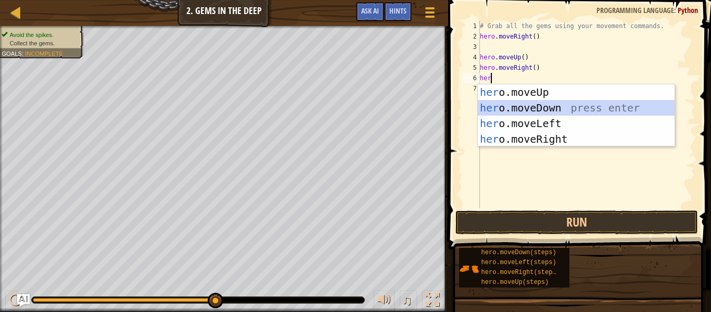
click at [542, 108] on div "her o.moveUp press enter her o.moveDown press enter her o.moveLeft press enter …" at bounding box center [576, 131] width 197 height 94
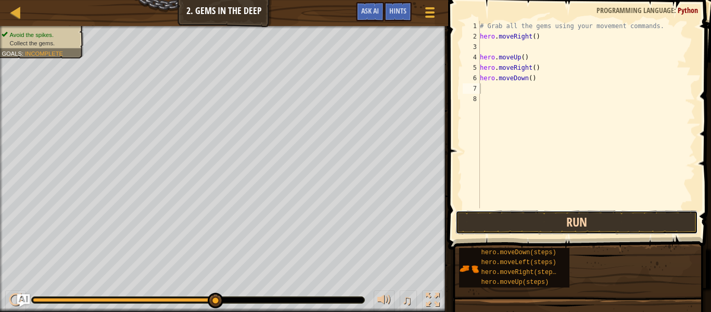
click at [529, 213] on button "Run" at bounding box center [576, 222] width 242 height 24
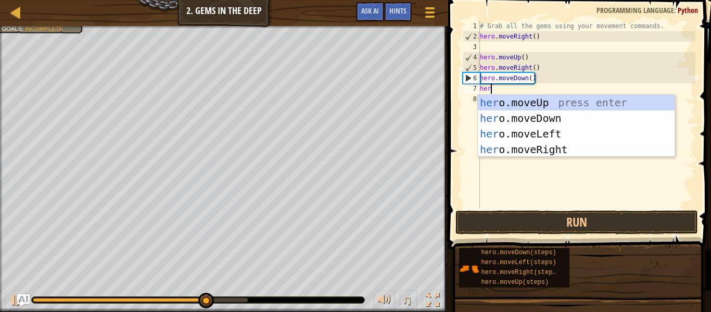
type textarea "hero"
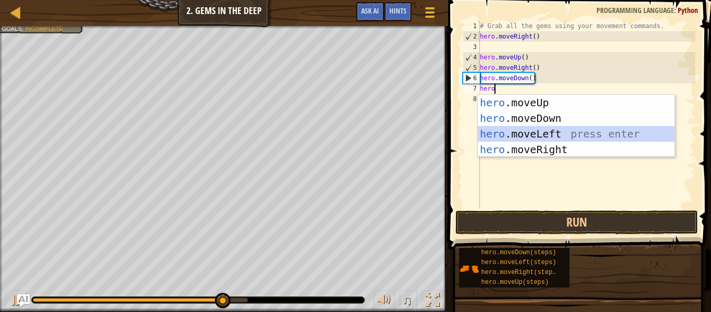
click at [538, 133] on div "hero .moveUp press enter hero .moveDown press enter hero .moveLeft press enter …" at bounding box center [576, 142] width 197 height 94
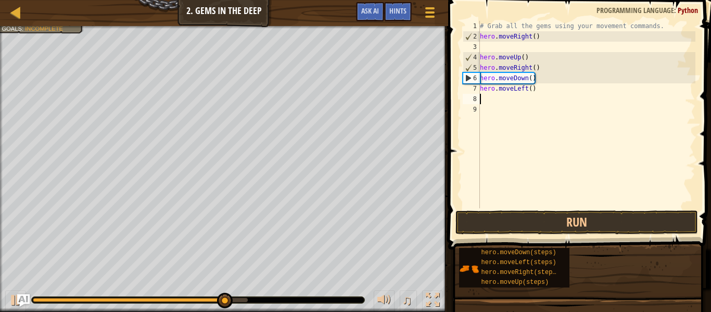
scroll to position [5, 0]
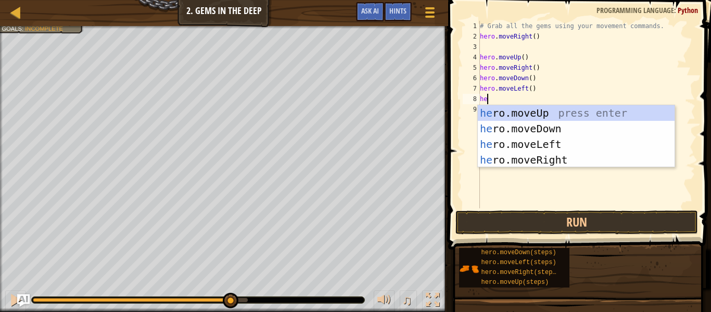
type textarea "hero"
click at [563, 132] on div "hero .moveUp press enter hero .moveDown press enter hero .moveLeft press enter …" at bounding box center [576, 152] width 197 height 94
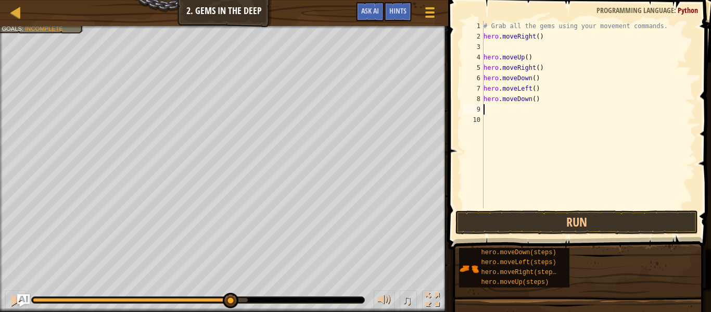
scroll to position [5, 0]
click at [564, 228] on button "Run" at bounding box center [576, 222] width 242 height 24
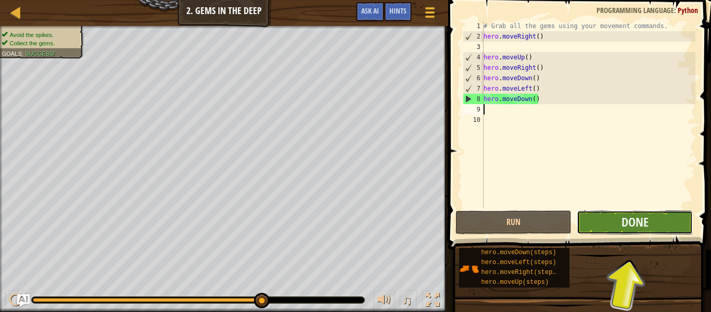
click at [603, 229] on button "Done" at bounding box center [634, 222] width 116 height 24
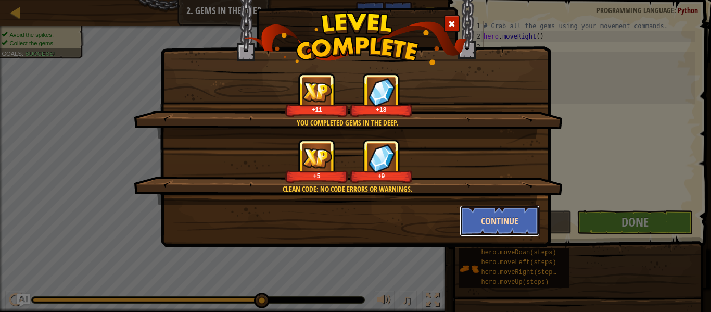
click at [519, 220] on button "Continue" at bounding box center [499, 220] width 81 height 31
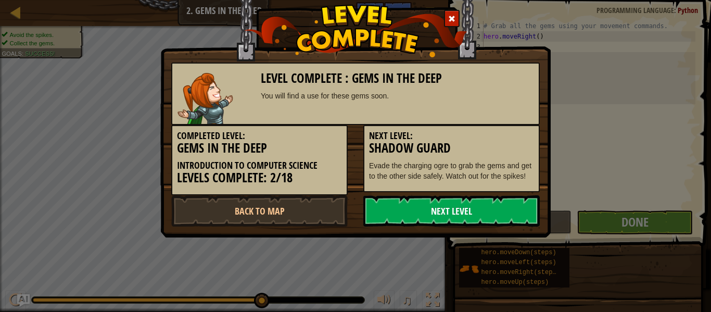
click at [516, 219] on link "Next Level" at bounding box center [451, 210] width 176 height 31
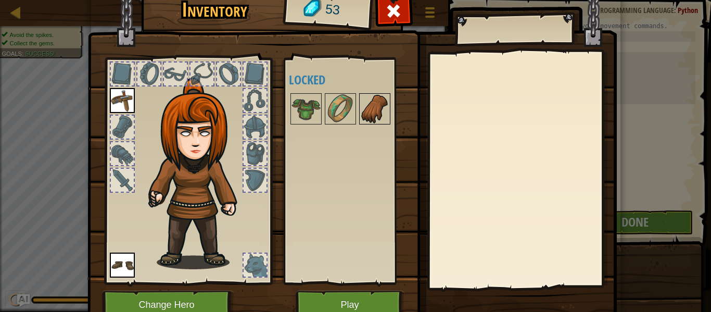
click at [364, 107] on img at bounding box center [374, 108] width 29 height 29
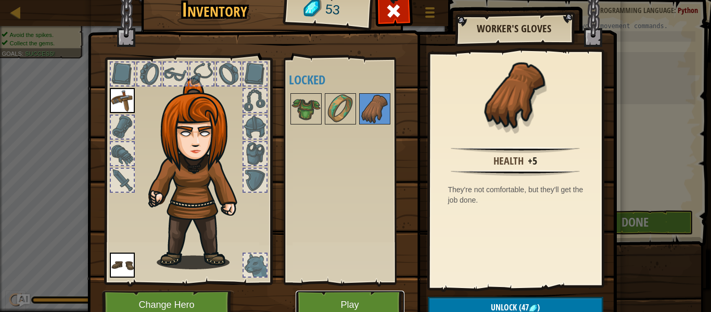
click at [399, 293] on button "Play" at bounding box center [350, 304] width 109 height 29
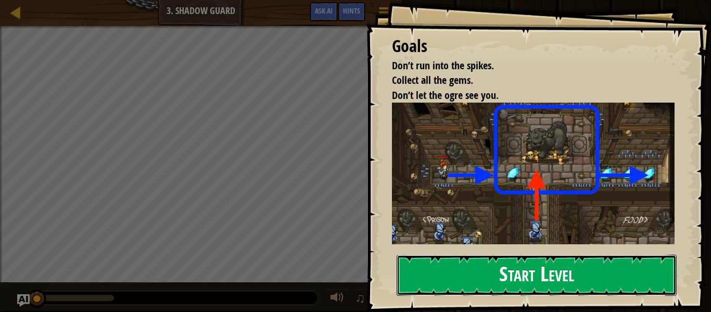
click at [430, 284] on button "Start Level" at bounding box center [536, 274] width 280 height 41
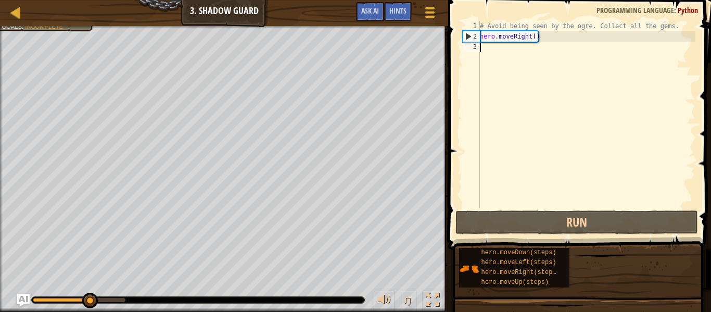
click at [520, 58] on div "# Avoid being seen by the ogre. Collect all the gems. hero . moveRight ( )" at bounding box center [586, 125] width 217 height 208
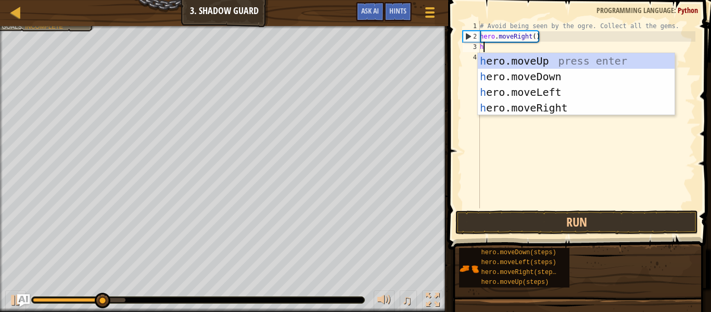
scroll to position [5, 0]
type textarea "hero"
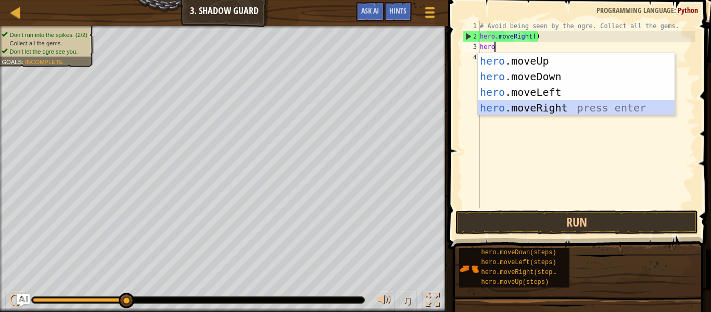
click at [593, 105] on div "hero .moveUp press enter hero .moveDown press enter hero .moveLeft press enter …" at bounding box center [576, 100] width 197 height 94
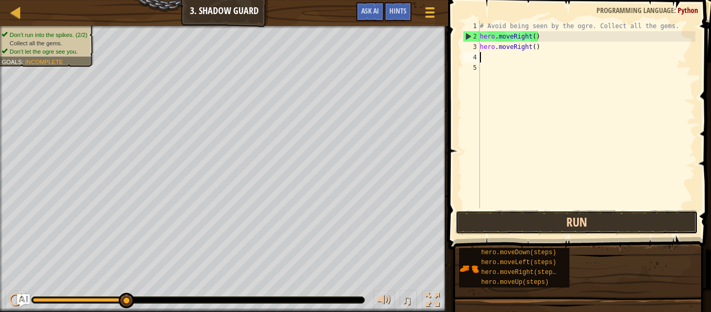
click at [589, 217] on button "Run" at bounding box center [576, 222] width 242 height 24
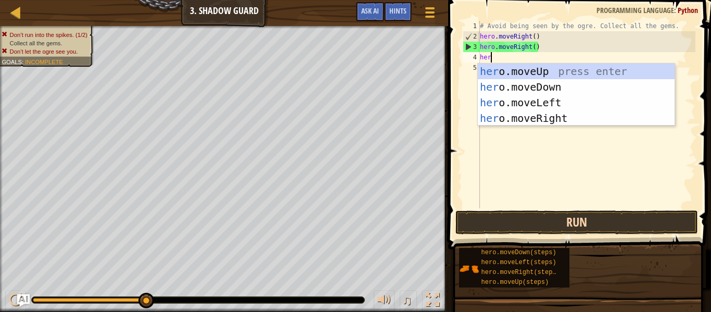
scroll to position [5, 1]
type textarea "h"
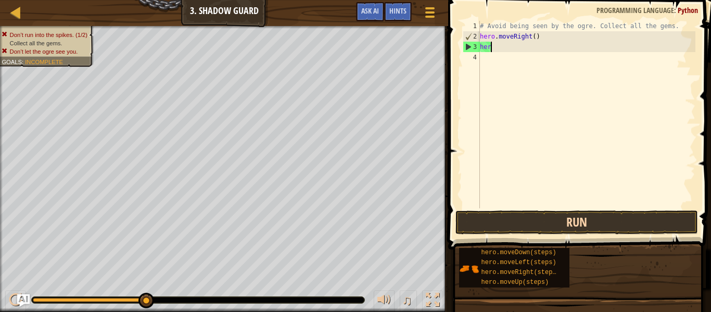
type textarea "h"
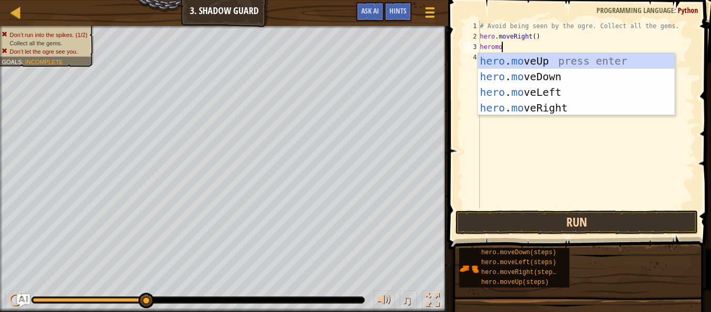
scroll to position [5, 3]
type textarea "her"
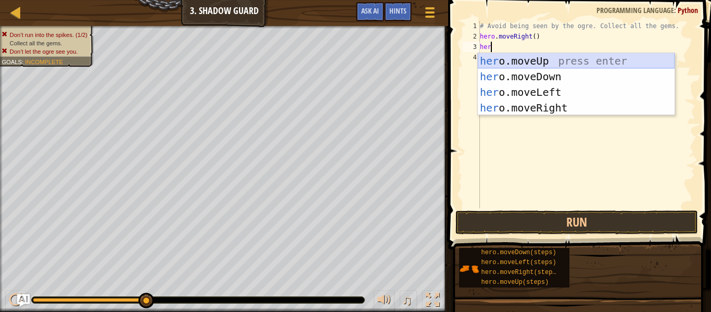
click at [558, 55] on div "her o.moveUp press enter her o.moveDown press enter her o.moveLeft press enter …" at bounding box center [576, 100] width 197 height 94
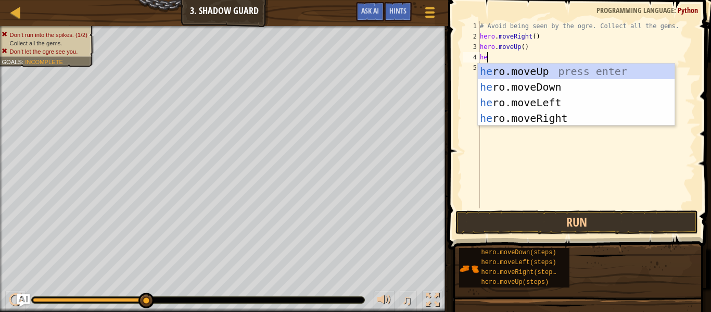
scroll to position [5, 2]
type textarea "hero"
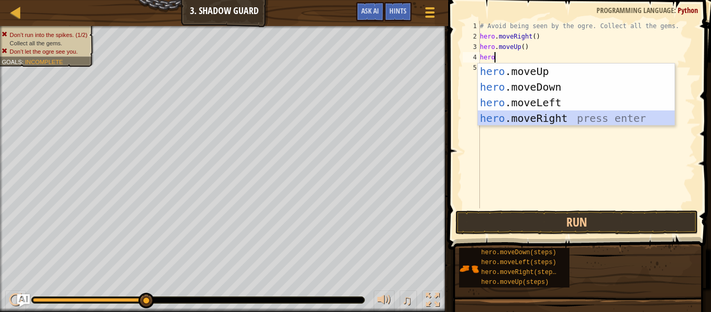
click at [571, 120] on div "hero .moveUp press enter hero .moveDown press enter hero .moveLeft press enter …" at bounding box center [576, 110] width 197 height 94
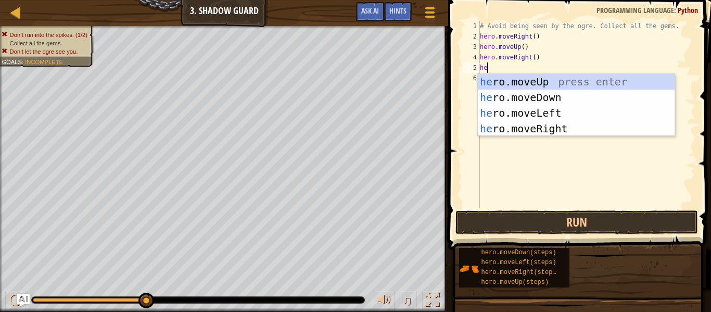
type textarea "hero"
click at [524, 100] on div "hero .moveUp press enter hero .moveDown press enter hero .moveLeft press enter …" at bounding box center [576, 121] width 197 height 94
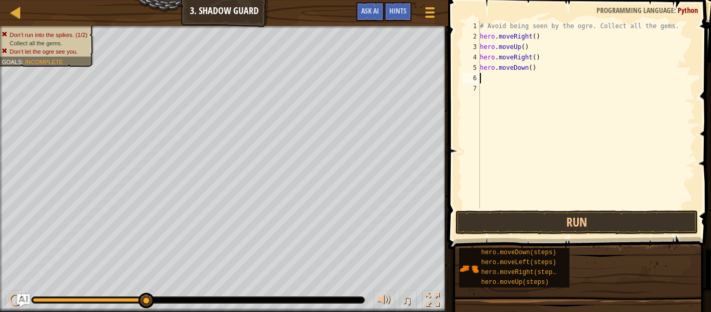
scroll to position [5, 0]
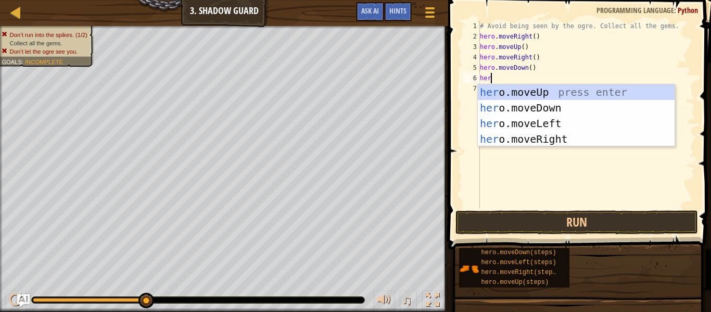
type textarea "hero"
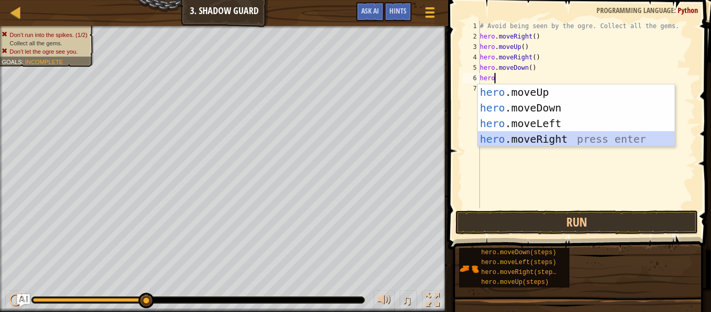
click at [536, 135] on div "hero .moveUp press enter hero .moveDown press enter hero .moveLeft press enter …" at bounding box center [576, 131] width 197 height 94
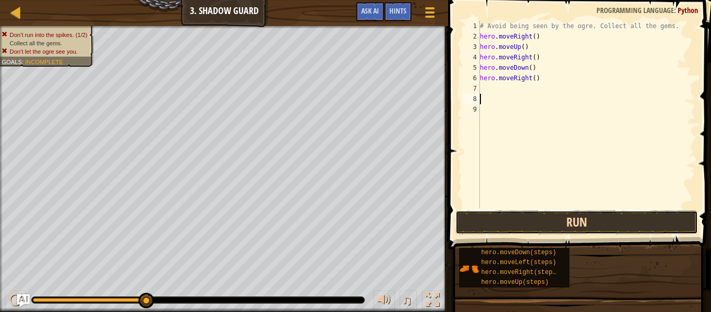
click at [561, 215] on button "Run" at bounding box center [576, 222] width 242 height 24
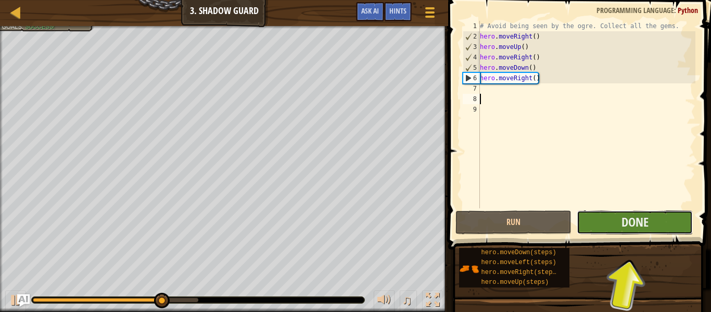
click at [615, 224] on button "Done" at bounding box center [634, 222] width 116 height 24
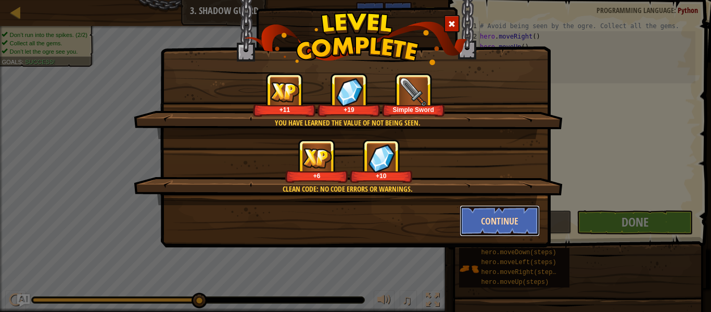
click at [489, 215] on button "Continue" at bounding box center [499, 220] width 81 height 31
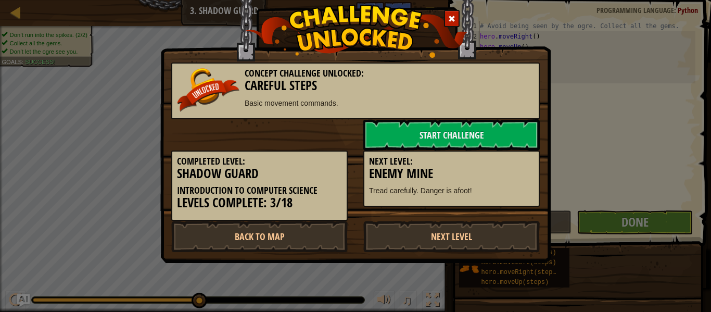
click at [489, 215] on div "Completed Level: Shadow Guard Introduction to Computer Science Levels Complete:…" at bounding box center [355, 185] width 384 height 70
drag, startPoint x: 473, startPoint y: 232, endPoint x: 494, endPoint y: 191, distance: 45.8
click at [494, 191] on div "Concept Challenge Unlocked: Careful Steps Basic movement commands. Start Challe…" at bounding box center [355, 156] width 368 height 189
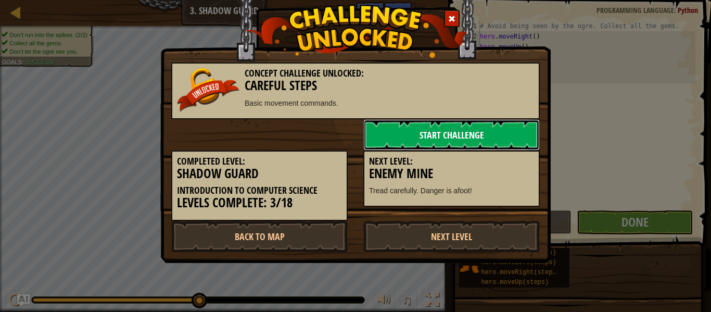
click at [471, 138] on link "Start Challenge" at bounding box center [451, 134] width 176 height 31
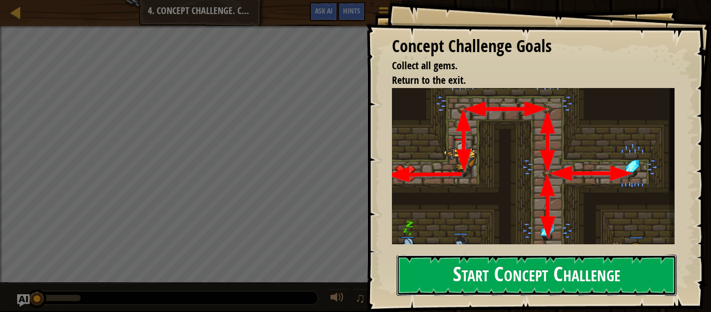
click at [466, 274] on button "Start Concept Challenge" at bounding box center [536, 274] width 280 height 41
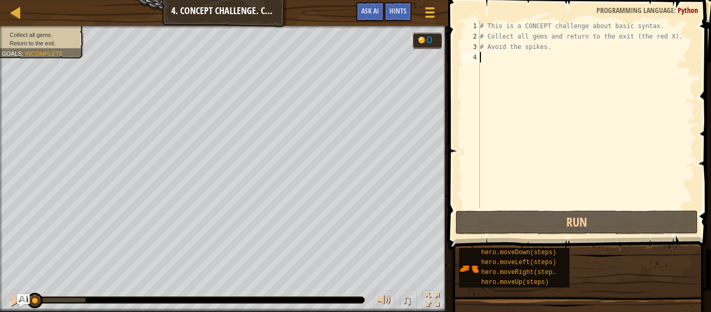
scroll to position [5, 0]
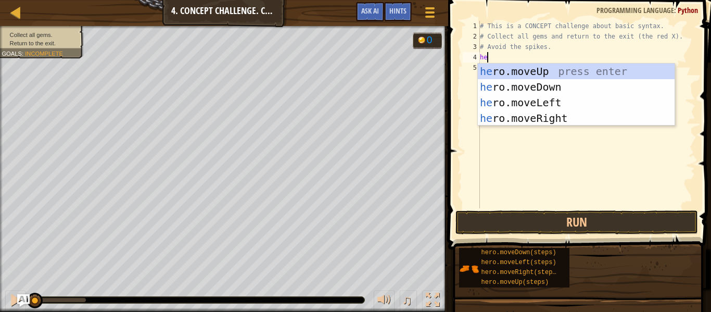
type textarea "hero"
click at [583, 69] on div "hero .moveUp press enter hero .moveDown press enter hero .moveLeft press enter …" at bounding box center [576, 110] width 197 height 94
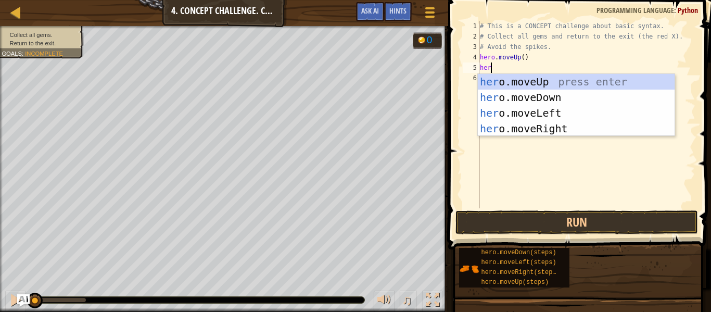
type textarea "hero"
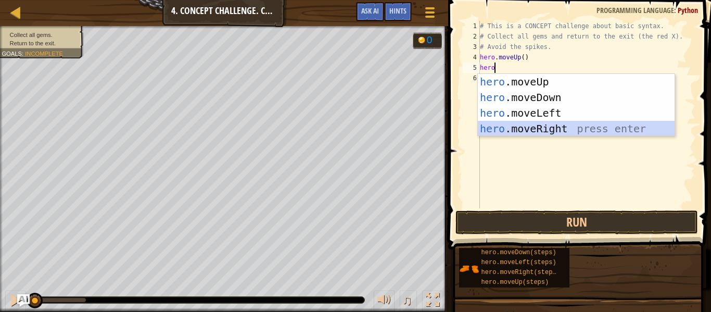
click at [595, 129] on div "hero .moveUp press enter hero .moveDown press enter hero .moveLeft press enter …" at bounding box center [576, 121] width 197 height 94
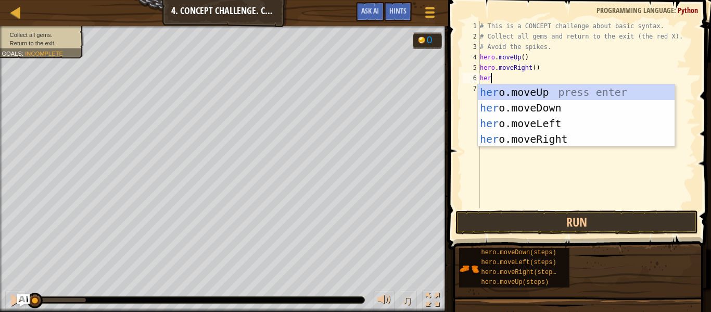
type textarea "hero"
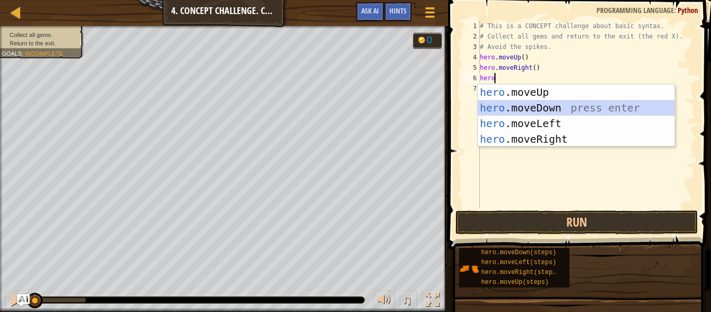
click at [601, 112] on div "hero .moveUp press enter hero .moveDown press enter hero .moveLeft press enter …" at bounding box center [576, 131] width 197 height 94
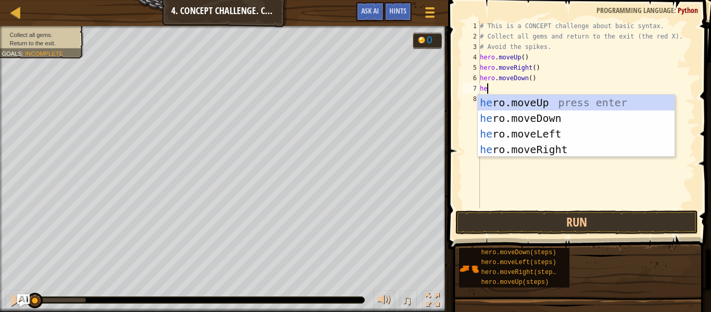
type textarea "hero"
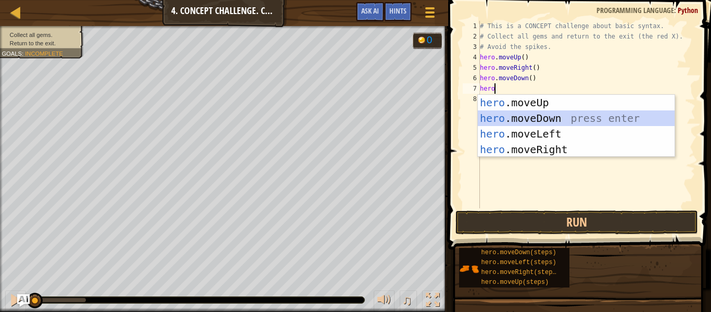
click at [607, 117] on div "hero .moveUp press enter hero .moveDown press enter hero .moveLeft press enter …" at bounding box center [576, 142] width 197 height 94
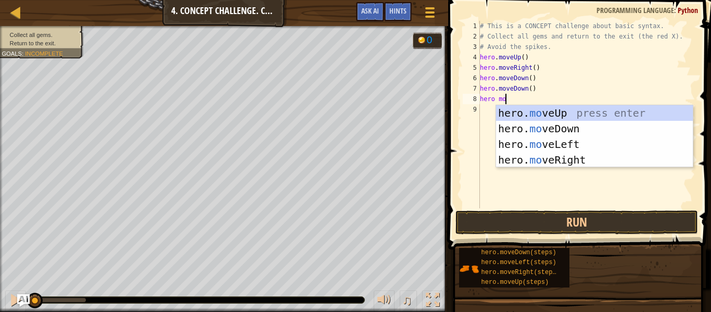
type textarea "hero mov"
click at [613, 110] on div "hero. mov eUp press enter hero. mov eDown press enter hero. mov eLeft press ent…" at bounding box center [594, 152] width 197 height 94
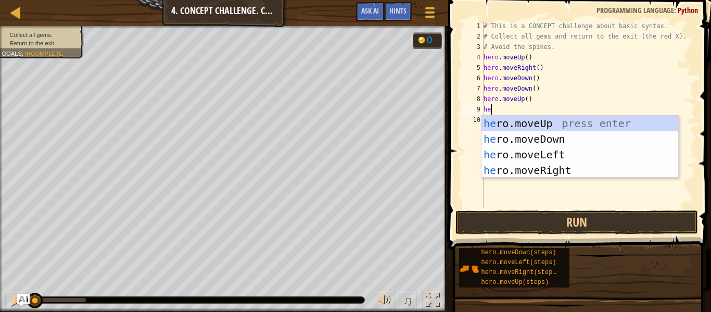
type textarea "heor"
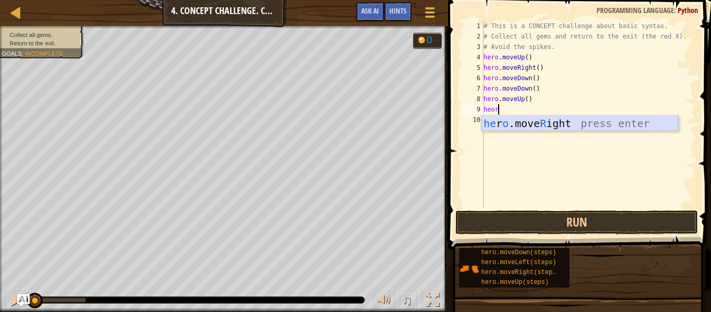
click at [553, 126] on div "he r o .move R ight press enter" at bounding box center [579, 139] width 197 height 47
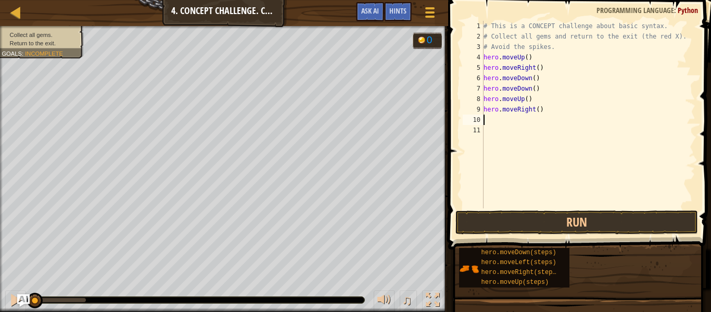
scroll to position [5, 0]
click at [544, 198] on div "# This is a CONCEPT challenge about basic syntax. # Collect all gems and return…" at bounding box center [588, 125] width 214 height 208
click at [539, 230] on button "Run" at bounding box center [576, 222] width 242 height 24
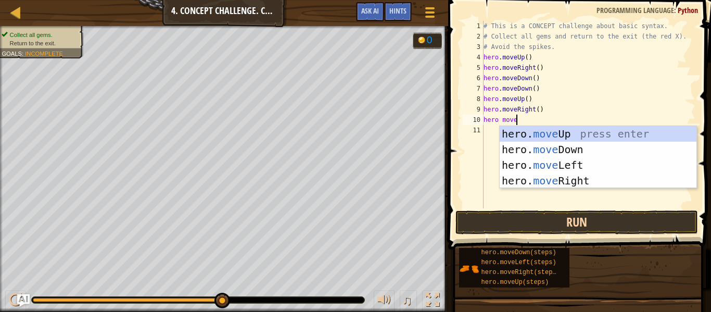
scroll to position [5, 4]
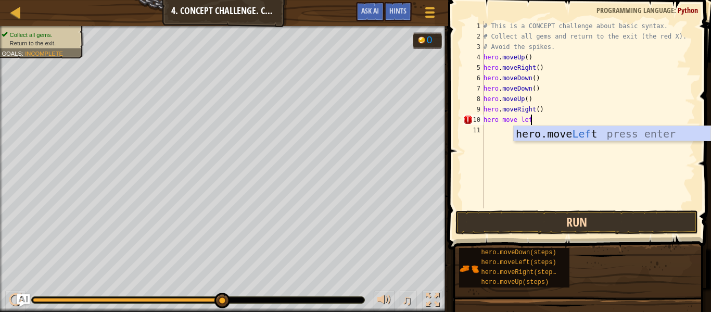
type textarea "hero move left"
click at [601, 138] on div "hero.move Left press enter" at bounding box center [612, 149] width 197 height 47
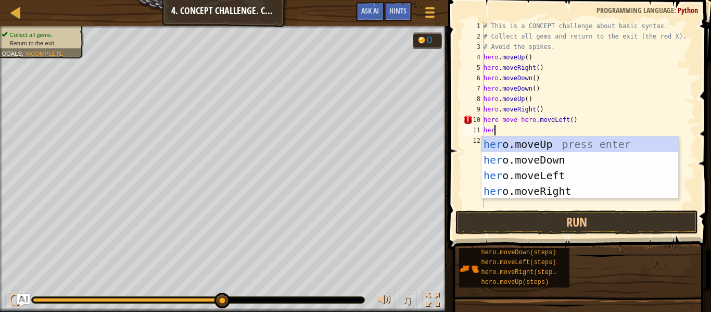
scroll to position [5, 1]
click at [499, 119] on div "# This is a CONCEPT challenge about basic syntax. # Collect all gems and return…" at bounding box center [588, 125] width 214 height 208
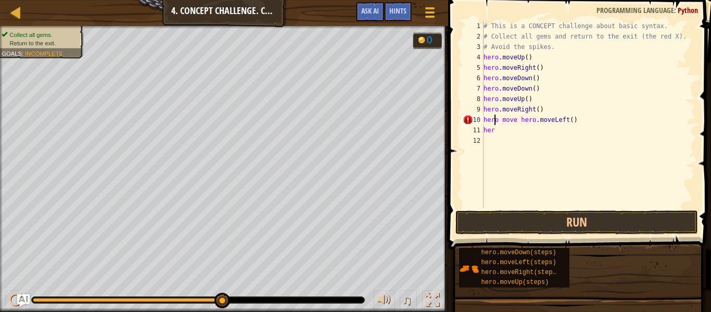
click at [494, 120] on div "# This is a CONCEPT challenge about basic syntax. # Collect all gems and return…" at bounding box center [588, 125] width 214 height 208
click at [534, 119] on div "# This is a CONCEPT challenge about basic syntax. # Collect all gems and return…" at bounding box center [588, 125] width 214 height 208
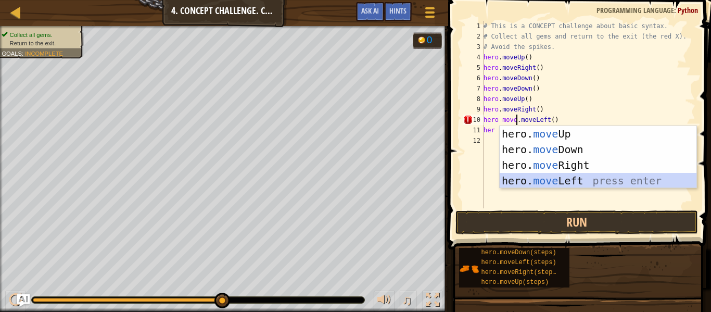
click at [561, 182] on div "hero. move Up press enter hero. move Down press enter hero. move Right press en…" at bounding box center [597, 173] width 197 height 94
type textarea "hero.moveLeft()"
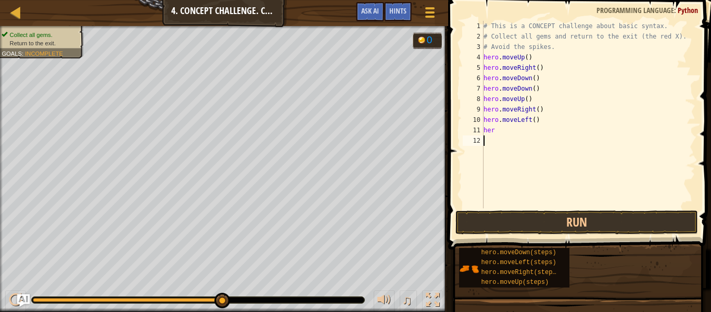
click at [502, 138] on div "# This is a CONCEPT challenge about basic syntax. # Collect all gems and return…" at bounding box center [588, 125] width 214 height 208
click at [501, 131] on div "# This is a CONCEPT challenge about basic syntax. # Collect all gems and return…" at bounding box center [588, 125] width 214 height 208
type textarea "hero"
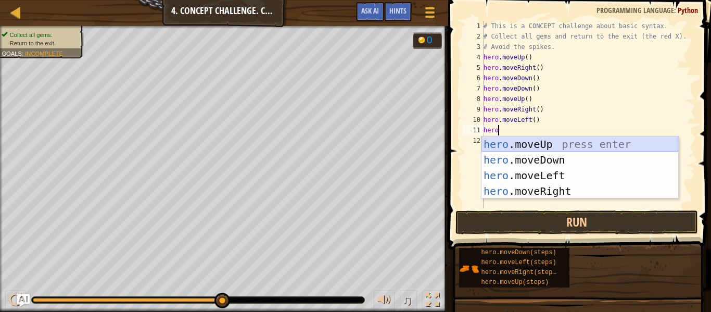
click at [573, 145] on div "hero .moveUp press enter hero .moveDown press enter hero .moveLeft press enter …" at bounding box center [579, 183] width 197 height 94
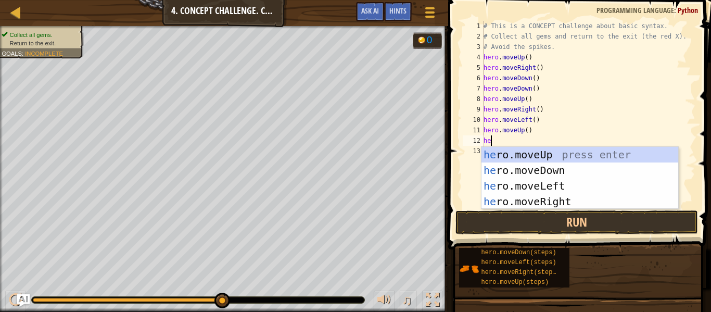
type textarea "hero"
click at [569, 187] on div "hero .moveUp press enter hero .moveDown press enter hero .moveLeft press enter …" at bounding box center [579, 194] width 197 height 94
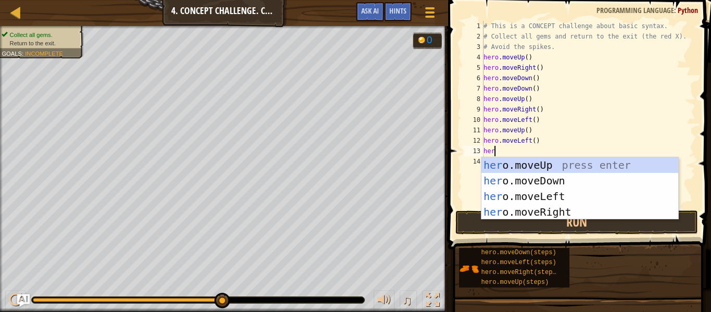
type textarea "hero"
click at [556, 185] on div "hero .moveUp press enter hero .moveDown press enter hero .moveLeft press enter …" at bounding box center [579, 204] width 197 height 94
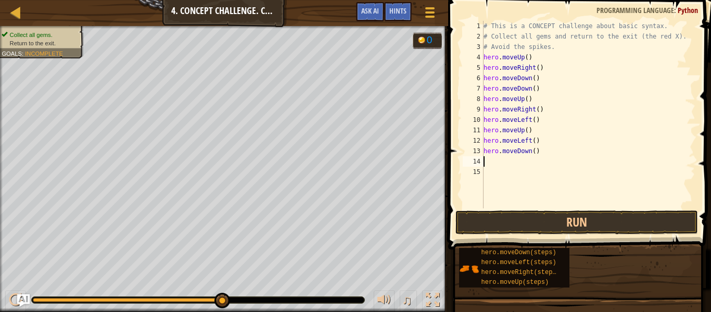
scroll to position [5, 0]
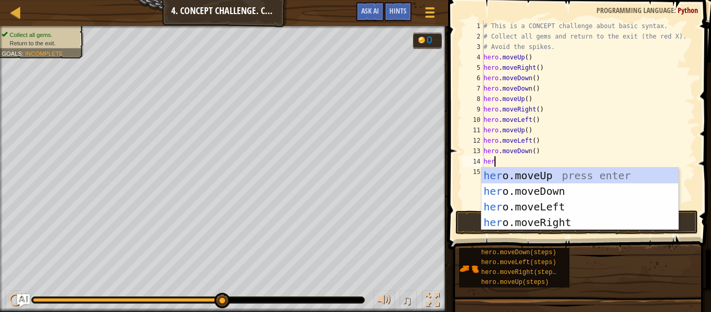
type textarea "hero"
click at [546, 209] on div "hero .moveUp press enter hero .moveDown press enter hero .moveLeft press enter …" at bounding box center [579, 215] width 197 height 94
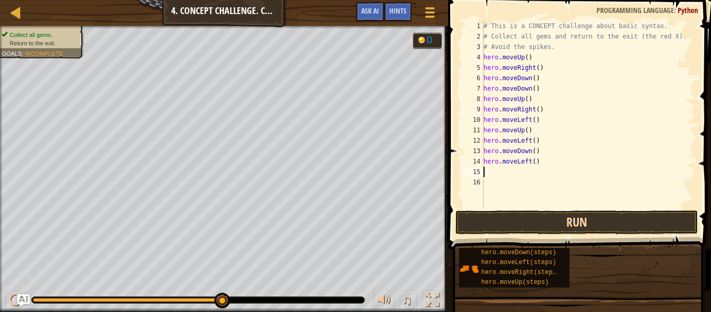
scroll to position [5, 0]
click at [545, 213] on button "Run" at bounding box center [576, 222] width 242 height 24
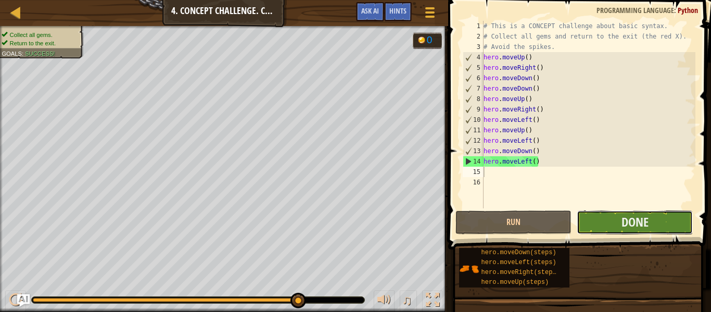
click at [601, 221] on button "Done" at bounding box center [634, 222] width 116 height 24
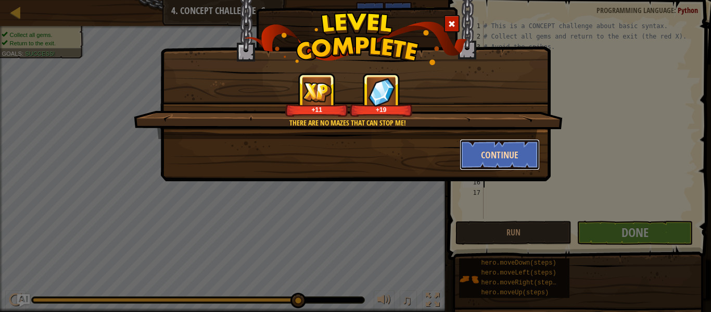
click at [520, 144] on button "Continue" at bounding box center [499, 154] width 81 height 31
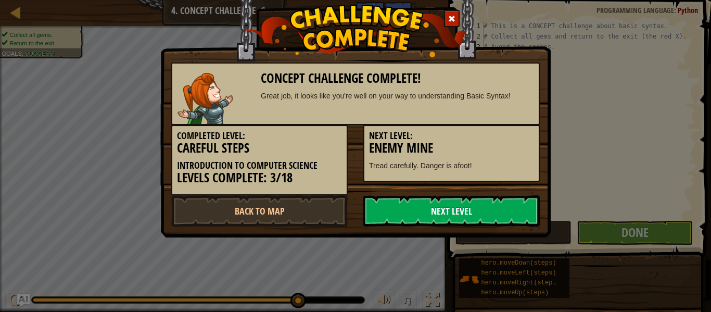
click at [476, 207] on link "Next Level" at bounding box center [451, 210] width 176 height 31
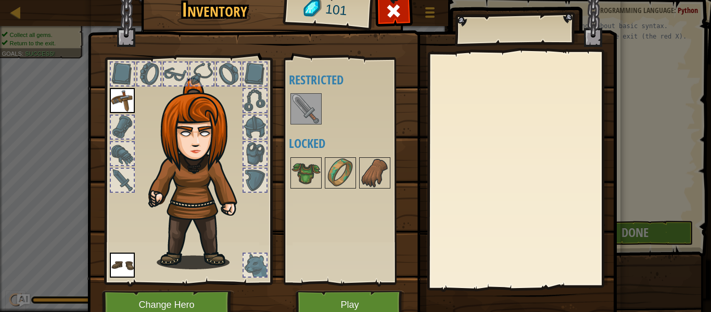
click at [313, 112] on img at bounding box center [305, 108] width 29 height 29
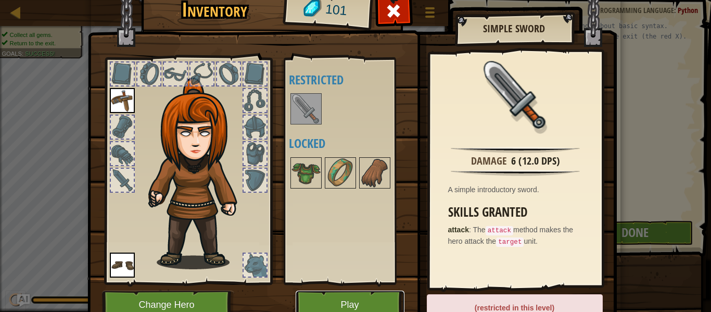
click at [330, 305] on button "Play" at bounding box center [350, 304] width 109 height 29
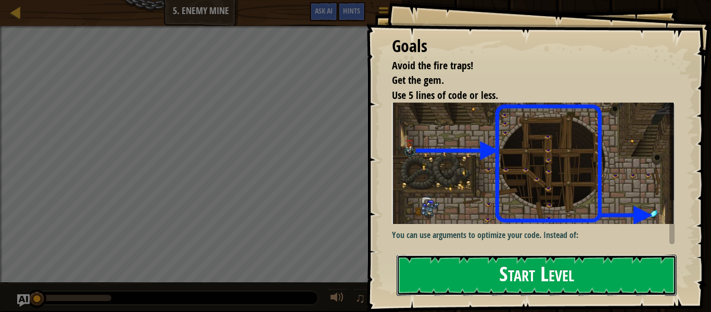
click at [439, 265] on button "Start Level" at bounding box center [536, 274] width 280 height 41
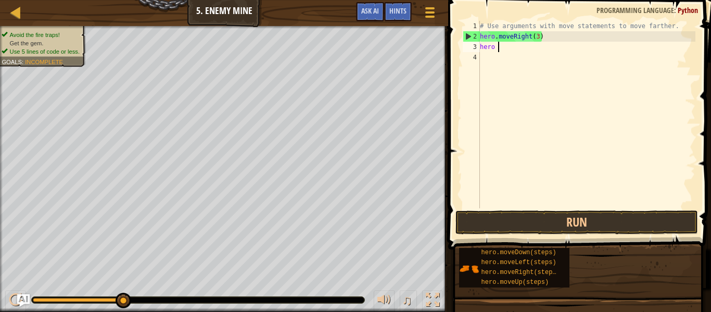
type textarea "hero m"
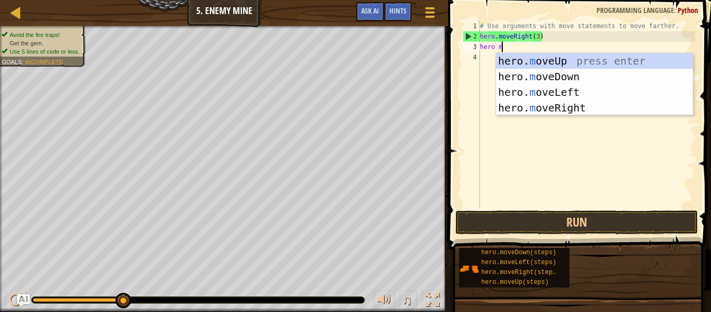
scroll to position [5, 3]
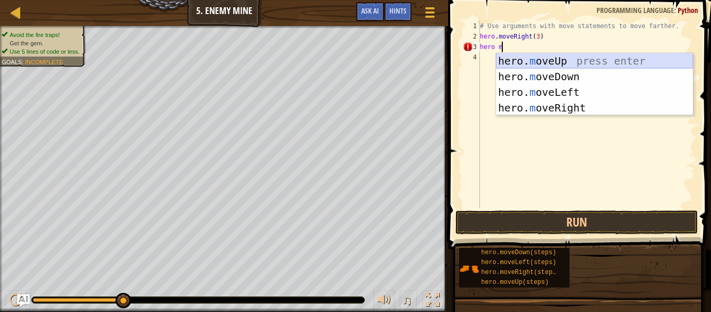
click at [537, 57] on div "hero. m oveUp press enter hero. m oveDown press enter hero. m oveLeft press ent…" at bounding box center [594, 100] width 197 height 94
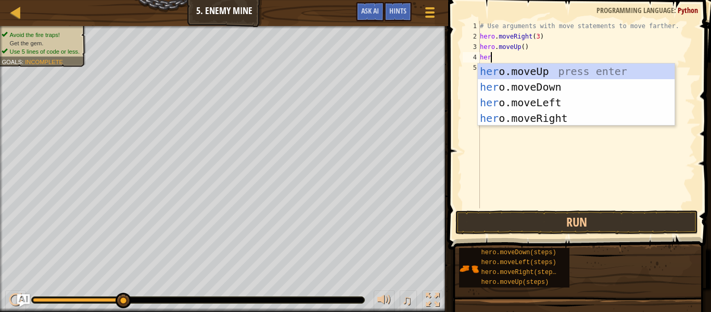
scroll to position [5, 2]
type textarea "hero"
click at [556, 124] on div "hero .moveUp press enter hero .moveDown press enter hero .moveLeft press enter …" at bounding box center [576, 110] width 197 height 94
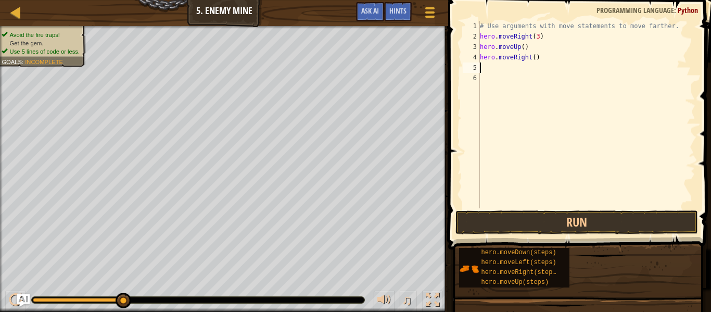
scroll to position [5, 0]
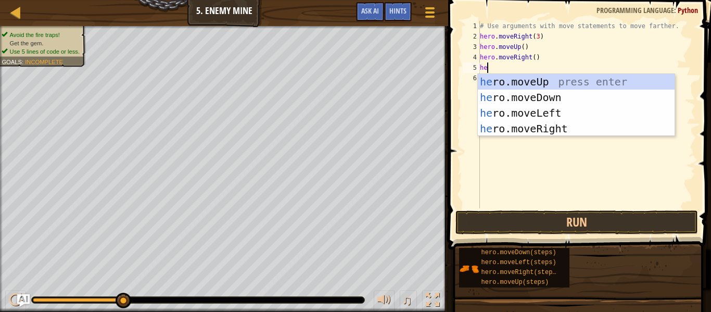
type textarea "hero"
click at [552, 102] on div "hero .moveUp press enter hero .moveDown press enter hero .moveLeft press enter …" at bounding box center [576, 121] width 197 height 94
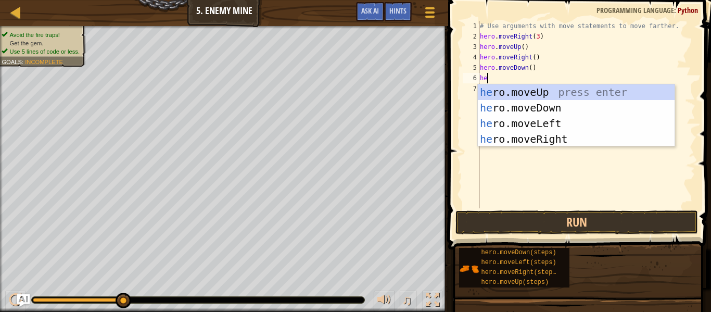
type textarea "hero"
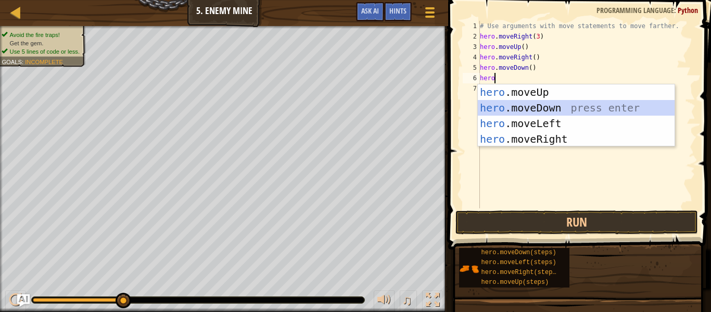
click at [554, 105] on div "hero .moveUp press enter hero .moveDown press enter hero .moveLeft press enter …" at bounding box center [576, 131] width 197 height 94
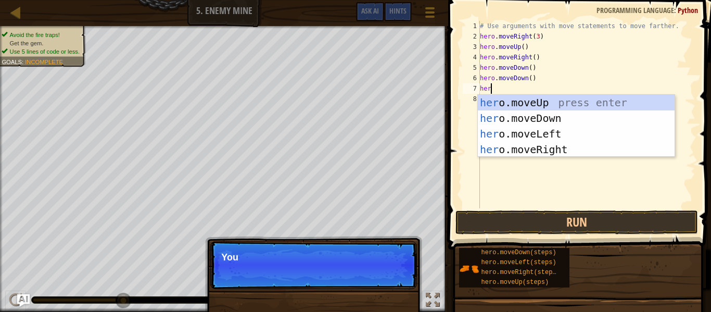
type textarea "hero"
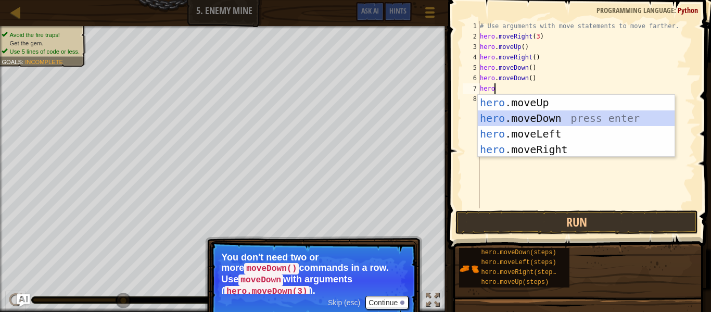
click at [553, 117] on div "hero .moveUp press enter hero .moveDown press enter hero .moveLeft press enter …" at bounding box center [576, 142] width 197 height 94
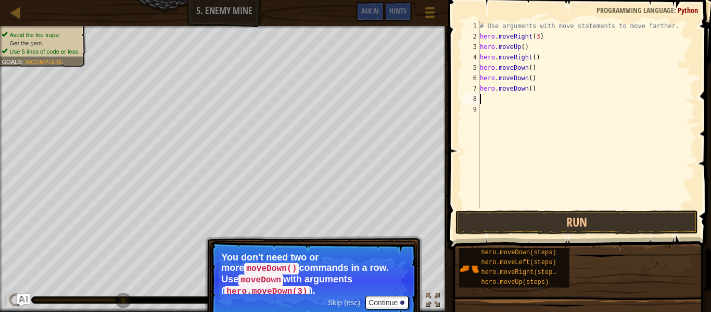
click at [342, 300] on div "Skip (esc) Continue" at bounding box center [368, 303] width 81 height 14
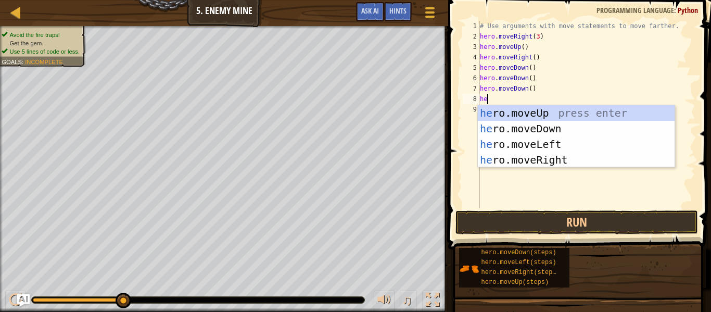
type textarea "hero"
click at [559, 159] on div "hero .moveUp press enter hero .moveDown press enter hero .moveLeft press enter …" at bounding box center [576, 152] width 197 height 94
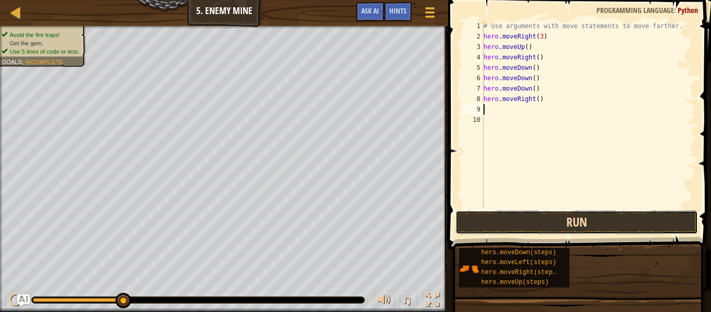
click at [540, 218] on button "Run" at bounding box center [576, 222] width 242 height 24
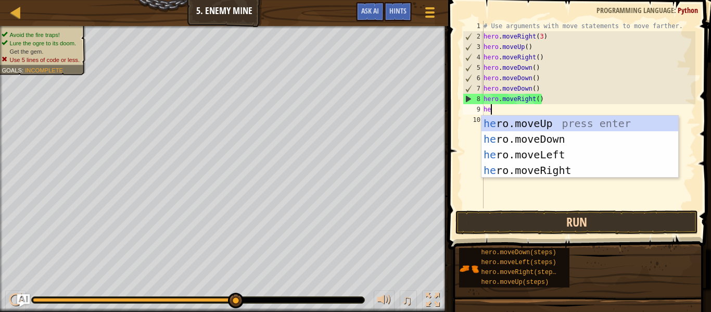
type textarea "hero"
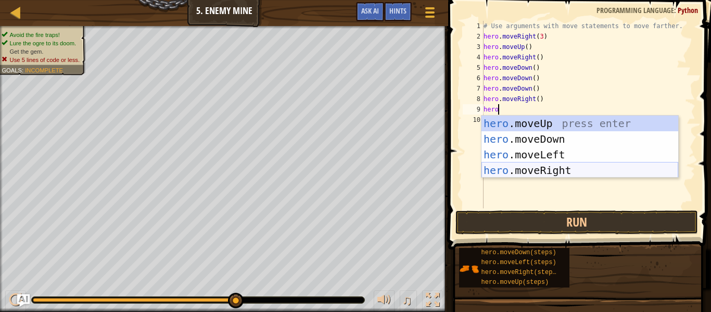
click at [557, 164] on div "hero .moveUp press enter hero .moveDown press enter hero .moveLeft press enter …" at bounding box center [579, 163] width 197 height 94
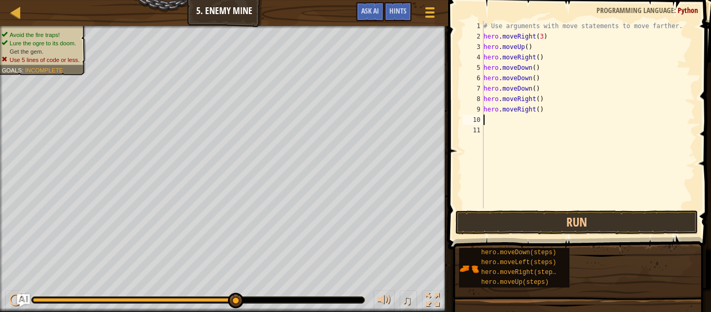
scroll to position [5, 0]
click at [557, 164] on div "# Use arguments with move statements to move farther. hero . moveRight ( 3 ) he…" at bounding box center [588, 125] width 214 height 208
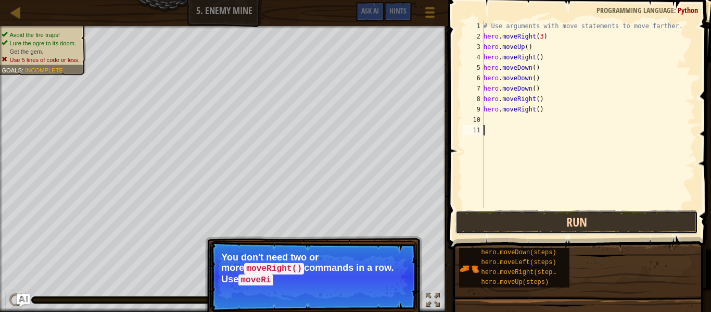
click at [557, 221] on button "Run" at bounding box center [576, 222] width 242 height 24
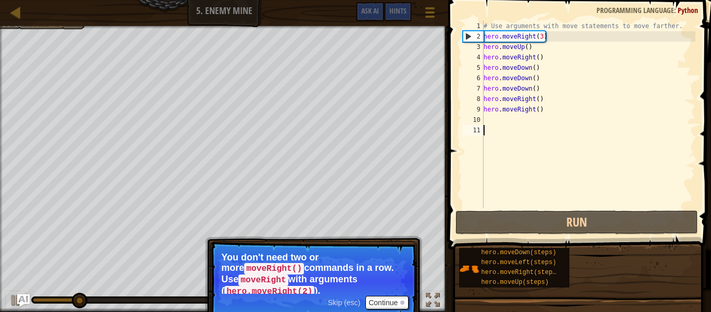
click at [348, 301] on span "Skip (esc)" at bounding box center [344, 302] width 32 height 8
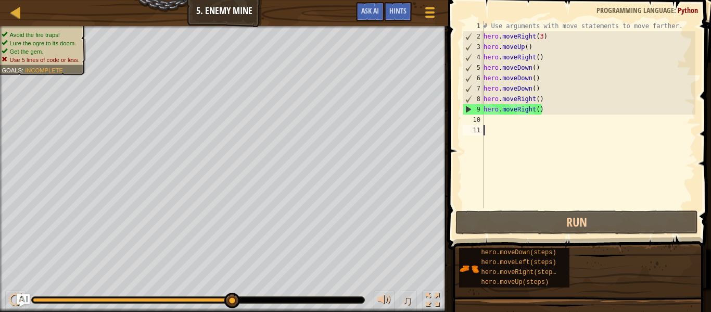
click at [539, 94] on div "# Use arguments with move statements to move farther. hero . moveRight ( 3 ) he…" at bounding box center [588, 125] width 214 height 208
click at [538, 88] on div "# Use arguments with move statements to move farther. hero . moveRight ( 3 ) he…" at bounding box center [588, 125] width 214 height 208
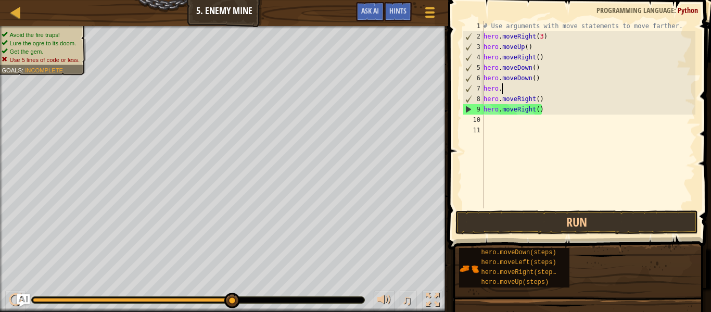
type textarea "h"
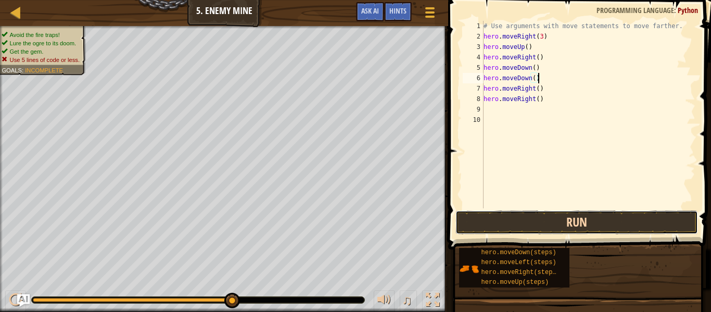
click at [521, 225] on button "Run" at bounding box center [576, 222] width 242 height 24
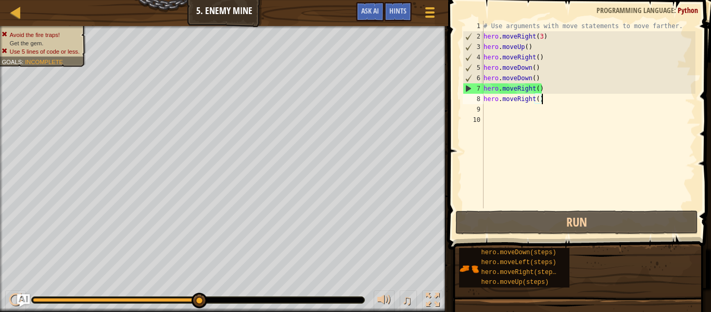
click at [547, 95] on div "# Use arguments with move statements to move farther. hero . moveRight ( 3 ) he…" at bounding box center [588, 125] width 214 height 208
click at [546, 87] on div "# Use arguments with move statements to move farther. hero . moveRight ( 3 ) he…" at bounding box center [588, 125] width 214 height 208
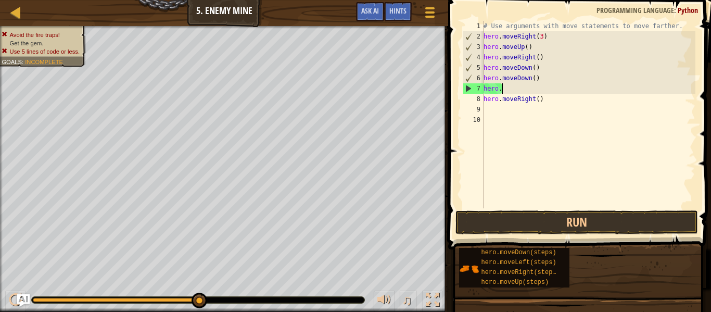
type textarea "h"
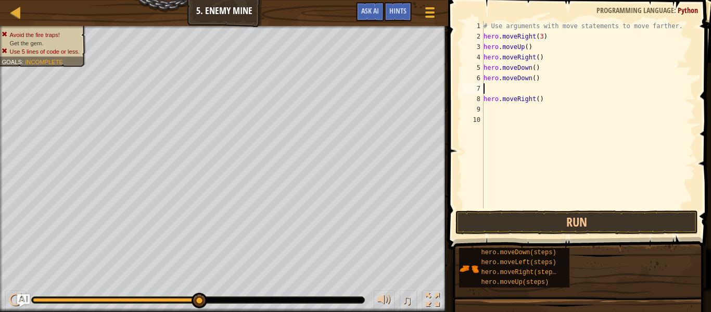
click at [547, 101] on div "# Use arguments with move statements to move farther. hero . moveRight ( 3 ) he…" at bounding box center [588, 125] width 214 height 208
type textarea "h"
click at [495, 85] on div "# Use arguments with move statements to move farther. hero . moveRight ( 3 ) he…" at bounding box center [588, 125] width 214 height 208
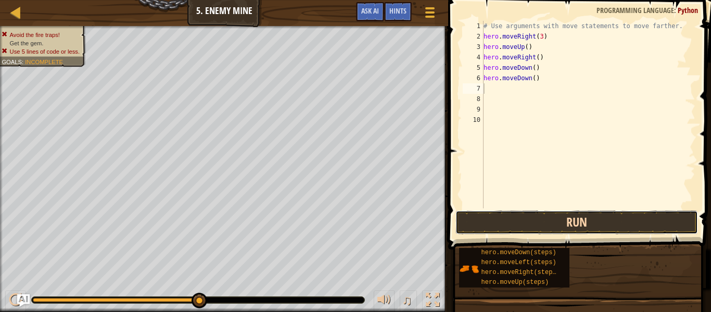
click at [592, 229] on button "Run" at bounding box center [576, 222] width 242 height 24
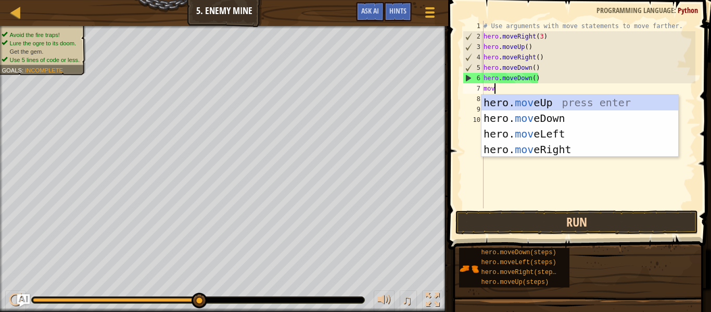
type textarea "move"
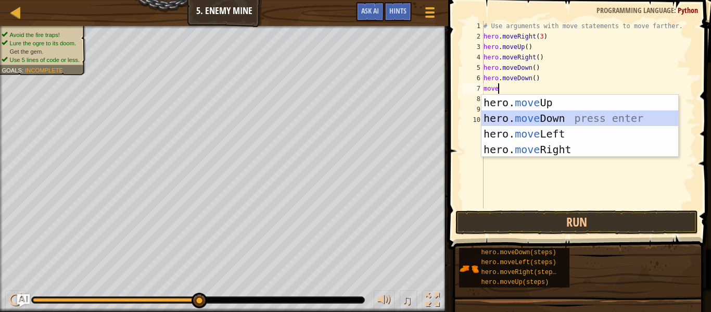
click at [568, 110] on div "hero. move Up press enter hero. move Down press enter hero. move Left press ent…" at bounding box center [579, 142] width 197 height 94
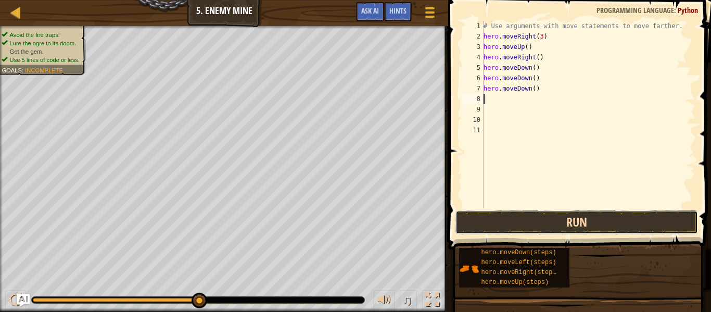
click at [568, 218] on button "Run" at bounding box center [576, 222] width 242 height 24
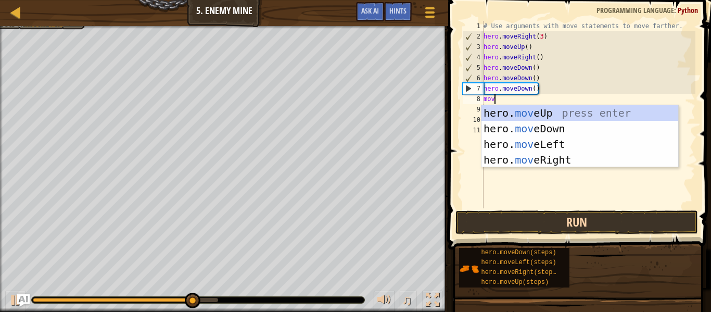
type textarea "move"
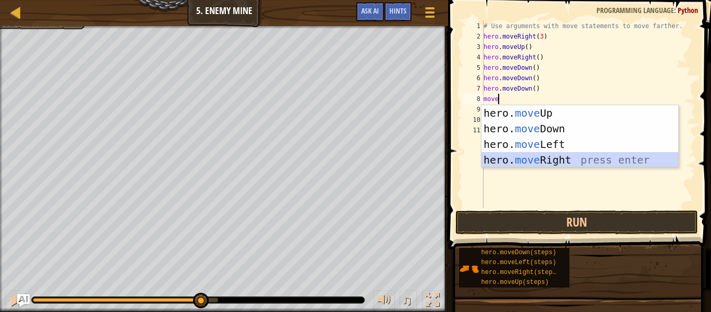
click at [555, 160] on div "hero. move Up press enter hero. move Down press enter hero. move Left press ent…" at bounding box center [579, 152] width 197 height 94
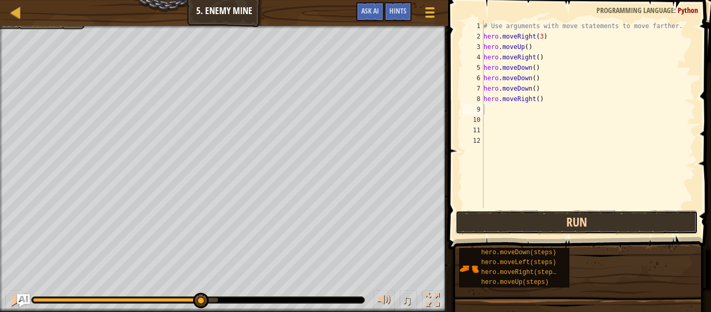
click at [555, 233] on button "Run" at bounding box center [576, 222] width 242 height 24
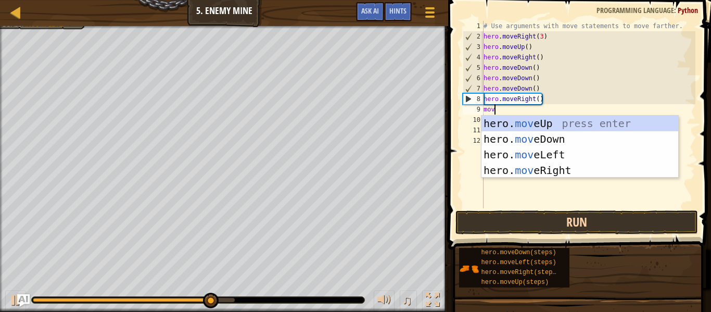
scroll to position [5, 2]
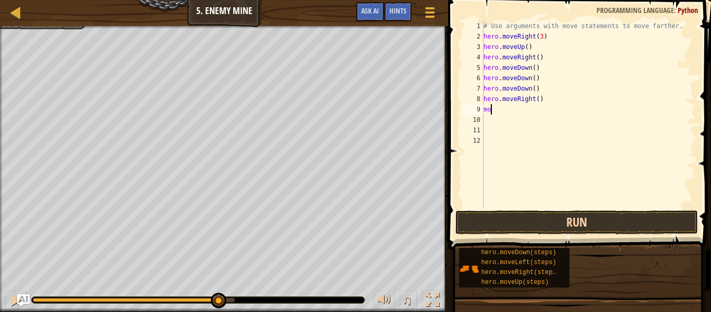
type textarea "m"
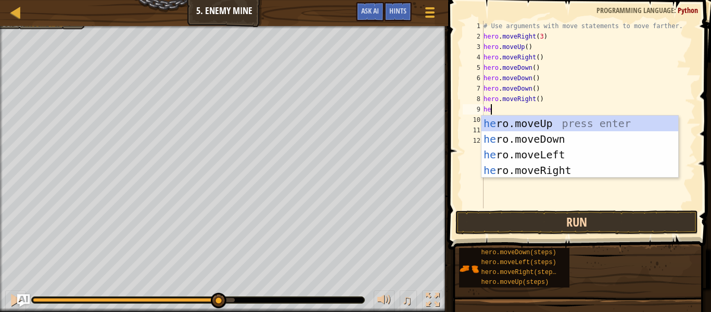
type textarea "hero"
click at [555, 176] on div "hero .moveUp press enter hero .moveDown press enter hero .moveLeft press enter …" at bounding box center [579, 163] width 197 height 94
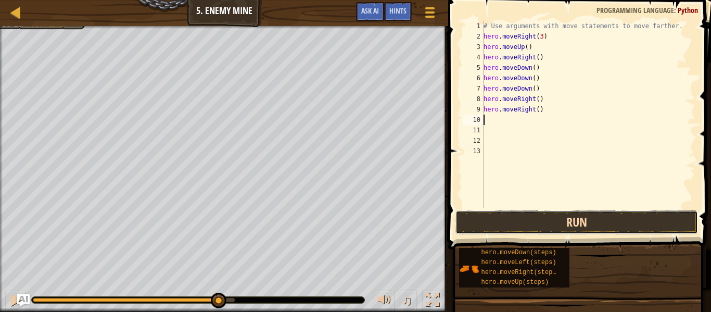
click at [553, 222] on button "Run" at bounding box center [576, 222] width 242 height 24
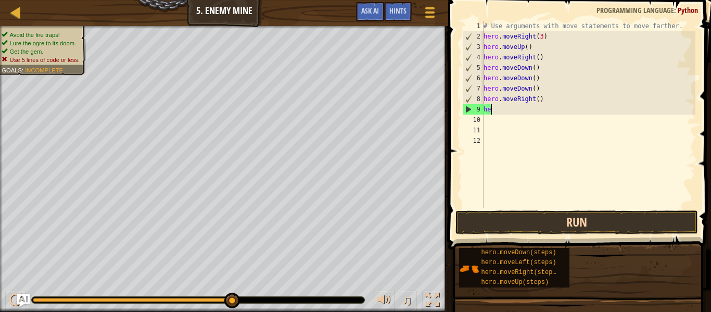
type textarea "h"
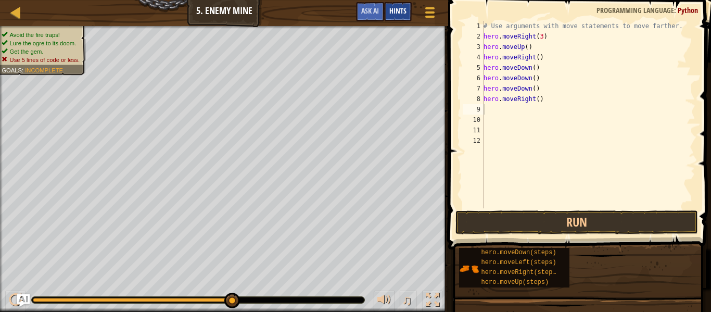
click at [407, 9] on div "Hints" at bounding box center [398, 11] width 28 height 19
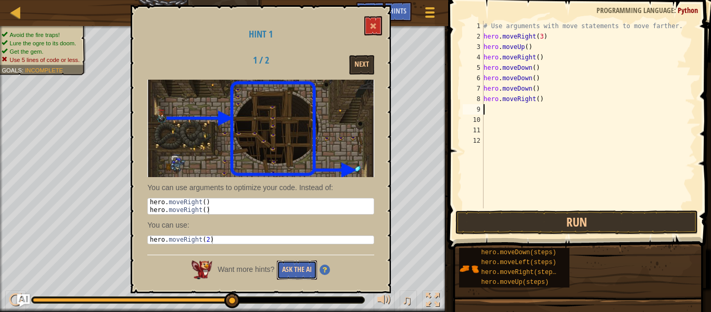
click at [302, 273] on button "Ask the AI" at bounding box center [297, 269] width 40 height 19
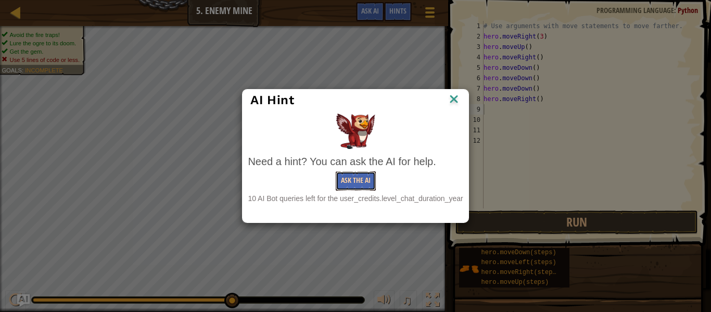
click at [367, 177] on button "Ask the AI" at bounding box center [356, 180] width 40 height 19
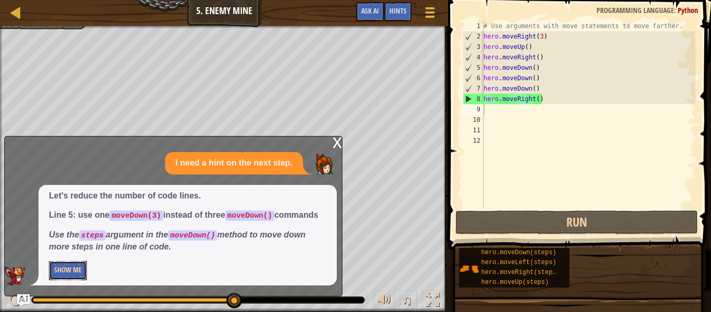
click at [70, 271] on button "Show Me" at bounding box center [68, 270] width 38 height 19
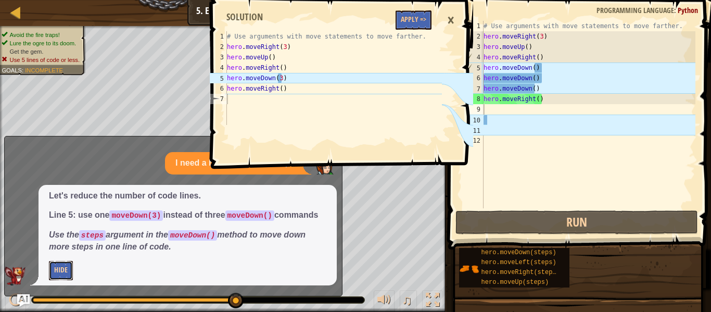
click at [71, 271] on button "Hide" at bounding box center [61, 270] width 24 height 19
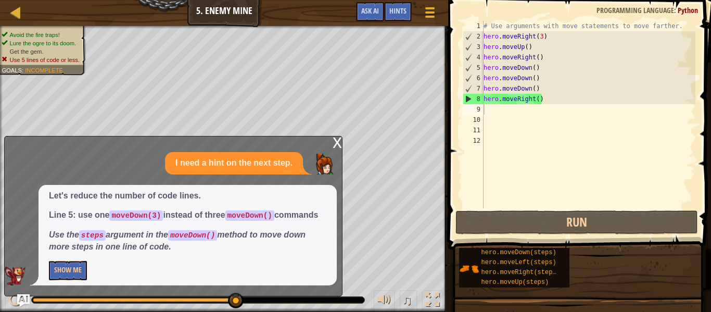
click at [337, 136] on div "x" at bounding box center [336, 141] width 9 height 10
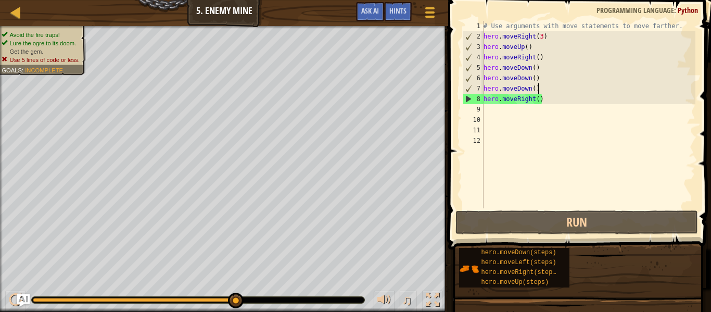
click at [538, 88] on div "# Use arguments with move statements to move farther. hero . moveRight ( 3 ) he…" at bounding box center [588, 125] width 214 height 208
click at [538, 75] on div "# Use arguments with move statements to move farther. hero . moveRight ( 3 ) he…" at bounding box center [588, 125] width 214 height 208
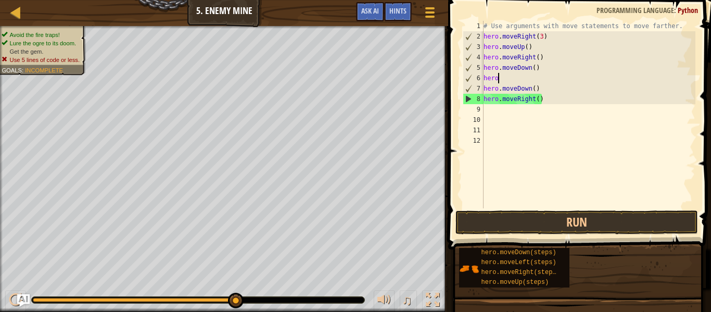
type textarea "h"
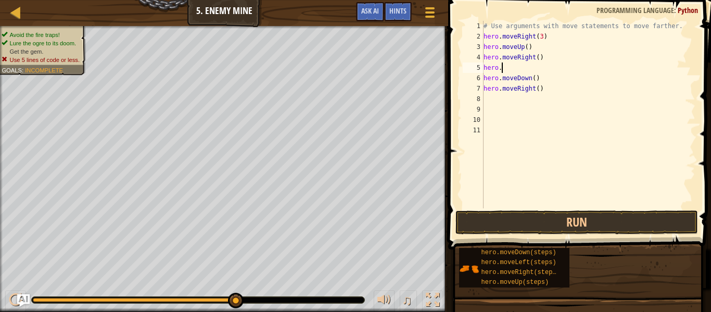
type textarea "h"
click at [536, 67] on div "# Use arguments with move statements to move farther. hero . moveRight ( 3 ) he…" at bounding box center [588, 125] width 214 height 208
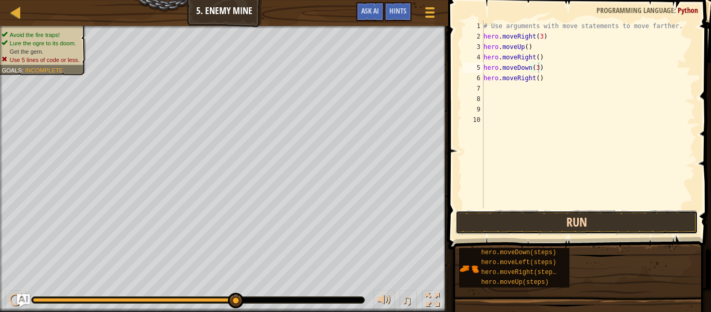
click at [523, 222] on button "Run" at bounding box center [576, 222] width 242 height 24
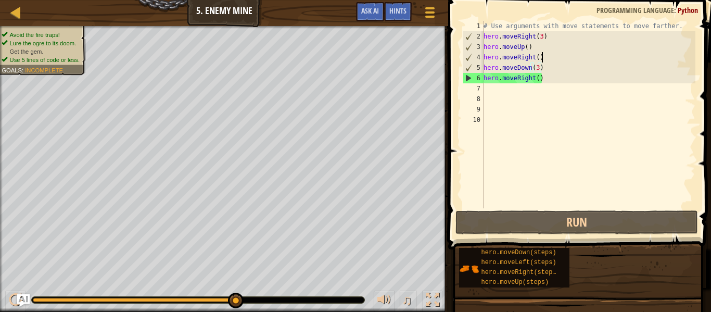
click at [542, 58] on div "# Use arguments with move statements to move farther. hero . moveRight ( 3 ) he…" at bounding box center [588, 125] width 214 height 208
click at [539, 58] on div "# Use arguments with move statements to move farther. hero . moveRight ( 3 ) he…" at bounding box center [588, 125] width 214 height 208
type textarea "hero.moveRight(2)"
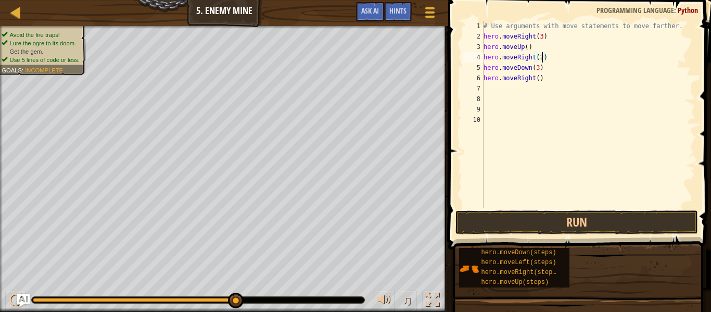
scroll to position [5, 0]
type textarea "\"
click at [566, 223] on button "Run" at bounding box center [576, 222] width 242 height 24
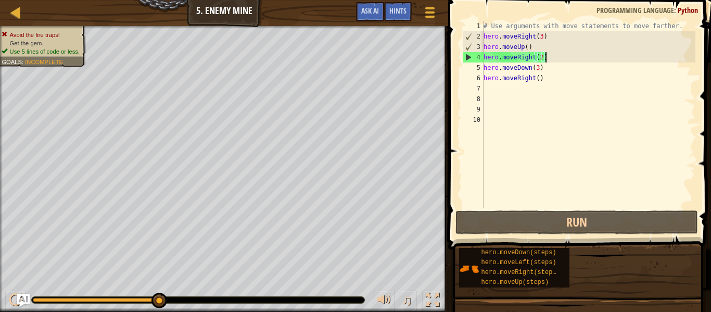
click at [544, 59] on div "# Use arguments with move statements to move farther. hero . moveRight ( 3 ) he…" at bounding box center [588, 125] width 214 height 208
click at [542, 60] on div "# Use arguments with move statements to move farther. hero . moveRight ( 3 ) he…" at bounding box center [588, 125] width 214 height 208
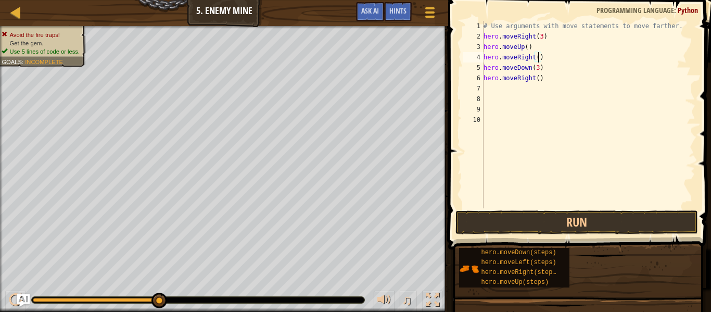
click at [548, 57] on div "# Use arguments with move statements to move farther. hero . moveRight ( 3 ) he…" at bounding box center [588, 125] width 214 height 208
click at [538, 58] on div "# Use arguments with move statements to move farther. hero . moveRight ( 3 ) he…" at bounding box center [588, 125] width 214 height 208
click at [539, 78] on div "# Use arguments with move statements to move farther. hero . moveRight ( 3 ) he…" at bounding box center [588, 125] width 214 height 208
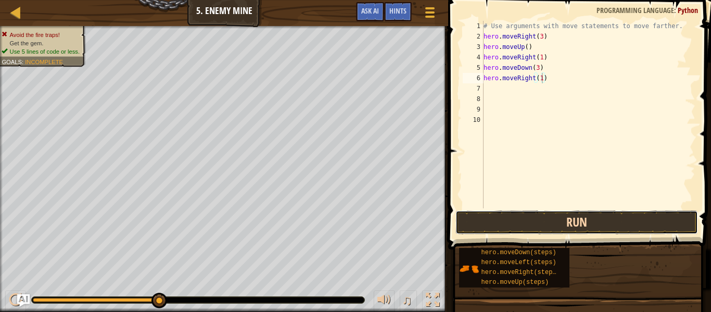
click at [551, 218] on button "Run" at bounding box center [576, 222] width 242 height 24
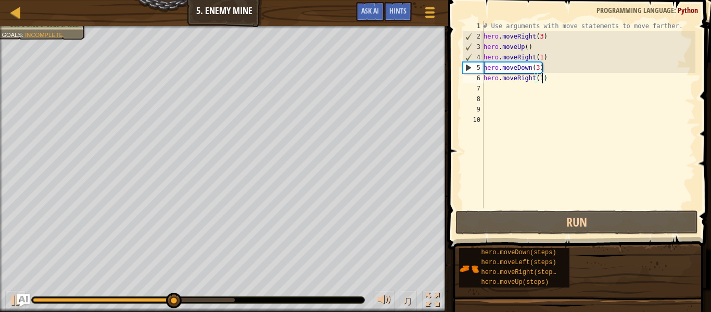
click at [548, 67] on div "# Use arguments with move statements to move farther. hero . moveRight ( 3 ) he…" at bounding box center [588, 125] width 214 height 208
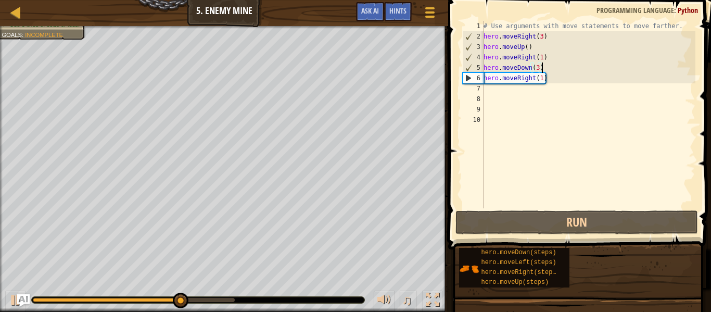
click at [549, 60] on div "# Use arguments with move statements to move farther. hero . moveRight ( 3 ) he…" at bounding box center [588, 125] width 214 height 208
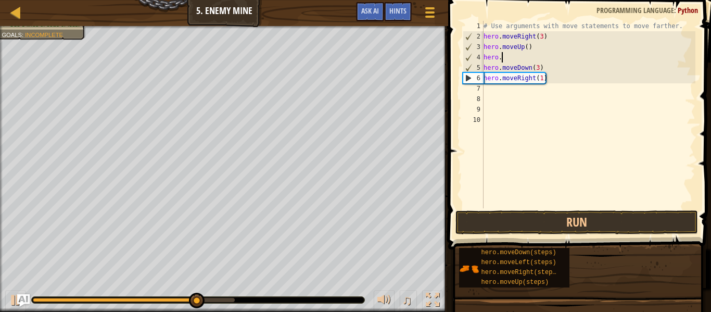
scroll to position [5, 1]
type textarea "h"
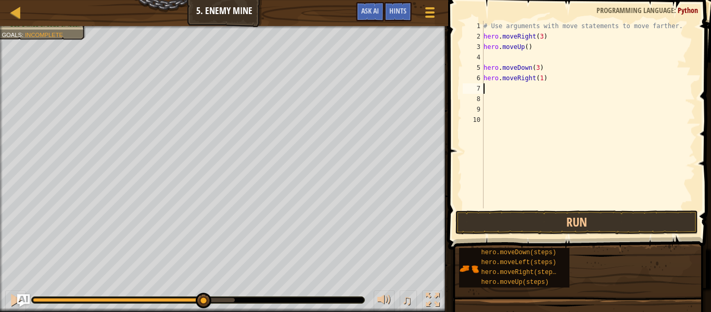
click at [542, 86] on div "# Use arguments with move statements to move farther. hero . moveRight ( 3 ) he…" at bounding box center [588, 125] width 214 height 208
click at [541, 80] on div "# Use arguments with move statements to move farther. hero . moveRight ( 3 ) he…" at bounding box center [588, 125] width 214 height 208
type textarea "hero.moveRight(2)"
click at [558, 225] on button "Run" at bounding box center [576, 222] width 242 height 24
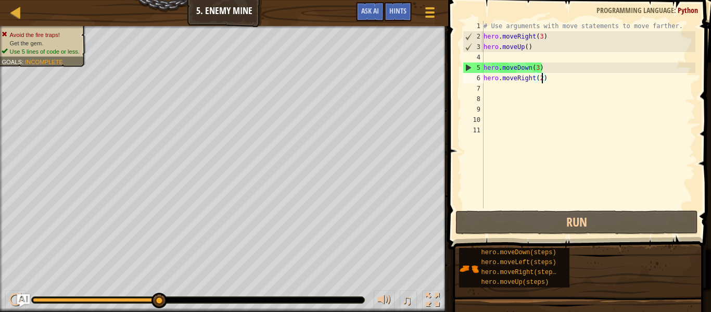
click at [541, 80] on div "# Use arguments with move statements to move farther. hero . moveRight ( 3 ) he…" at bounding box center [588, 125] width 214 height 208
type textarea "hero.moveRight()"
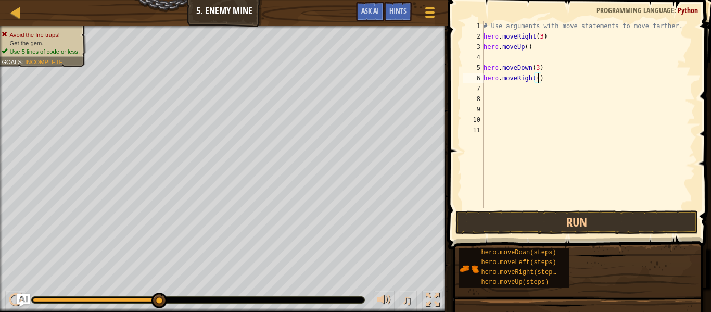
click at [486, 59] on div "# Use arguments with move statements to move farther. hero . moveRight ( 3 ) he…" at bounding box center [588, 125] width 214 height 208
type textarea "h"
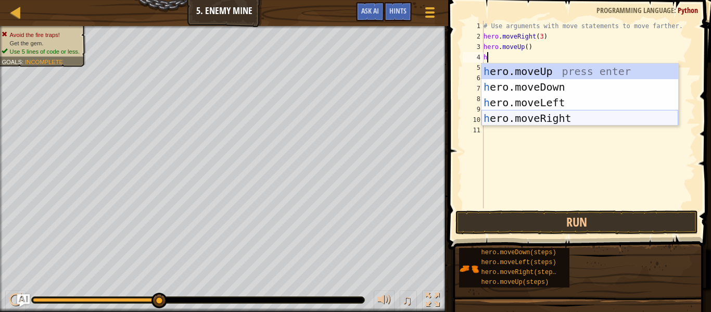
click at [564, 121] on div "h ero.moveUp press enter h ero.moveDown press enter h ero.moveLeft press enter …" at bounding box center [579, 110] width 197 height 94
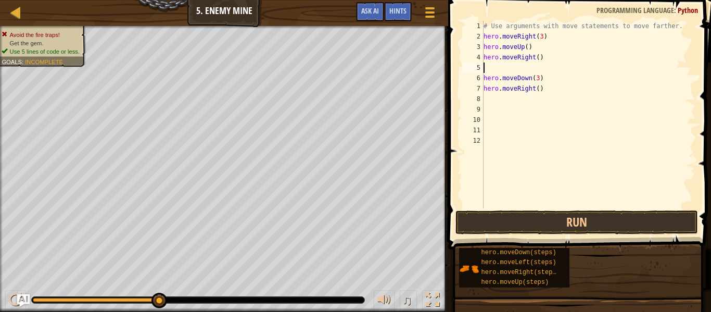
type textarea "hero.moveRight()"
click at [484, 92] on div "# Use arguments with move statements to move farther. hero . moveRight ( 3 ) he…" at bounding box center [588, 125] width 214 height 208
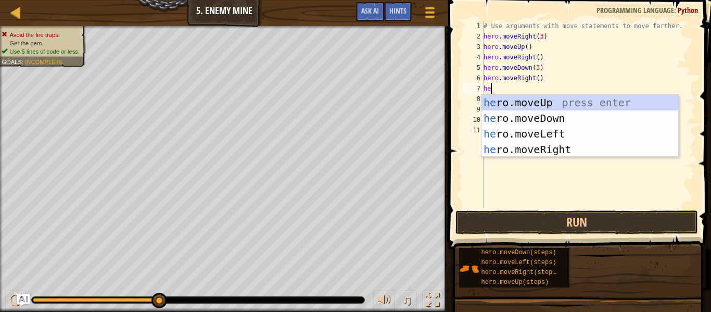
type textarea "hero"
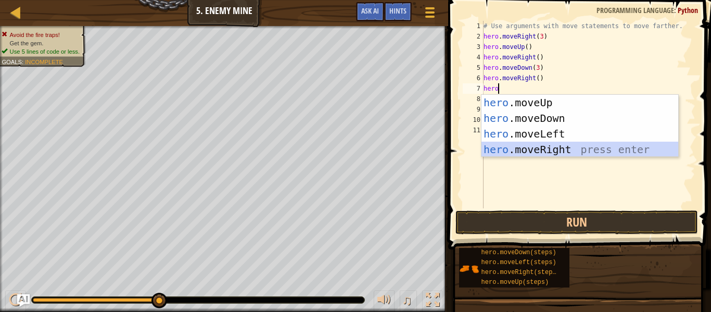
click at [534, 147] on div "hero .moveUp press enter hero .moveDown press enter hero .moveLeft press enter …" at bounding box center [579, 142] width 197 height 94
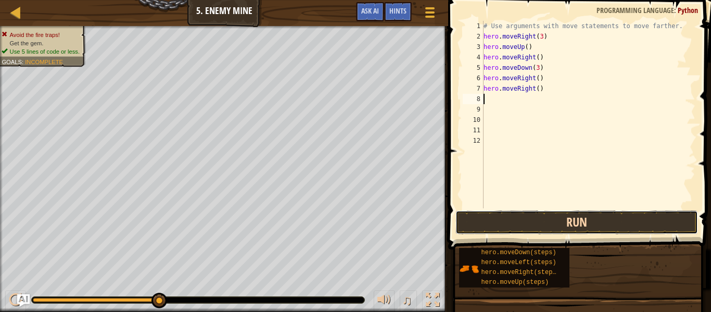
click at [556, 223] on button "Run" at bounding box center [576, 222] width 242 height 24
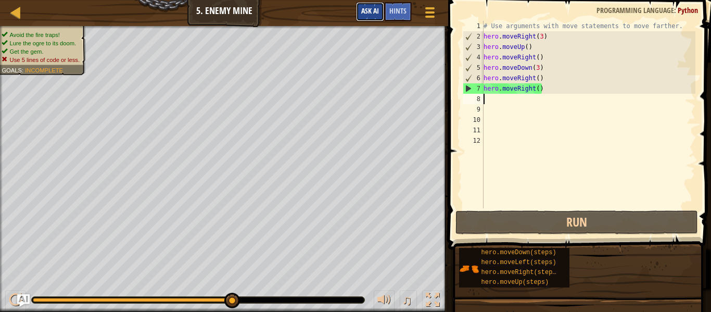
click at [369, 11] on span "Ask AI" at bounding box center [370, 11] width 18 height 10
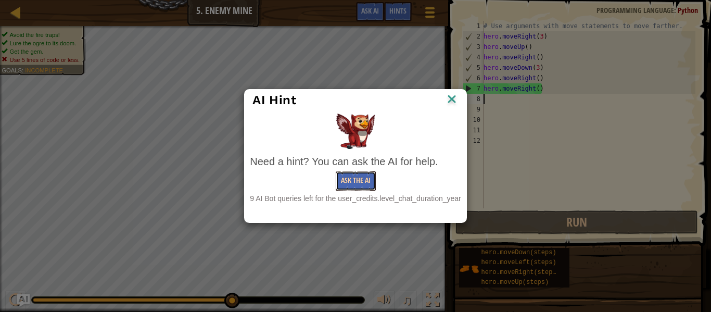
click at [348, 189] on button "Ask the AI" at bounding box center [356, 180] width 40 height 19
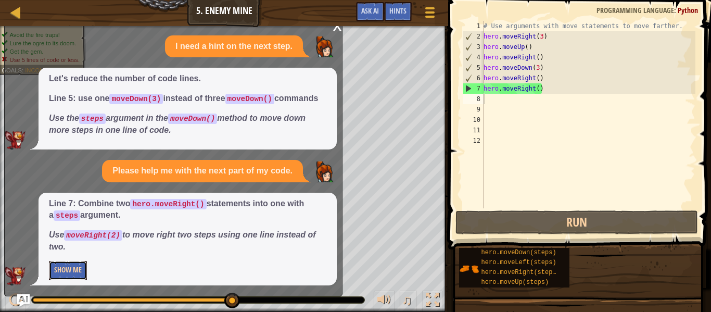
click at [52, 267] on button "Show Me" at bounding box center [68, 270] width 38 height 19
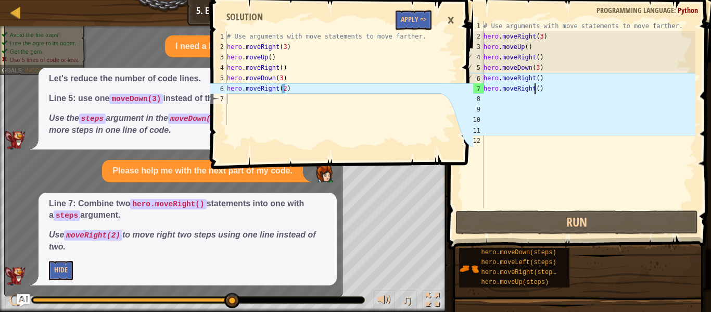
click at [536, 87] on div "# Use arguments with move statements to move farther. hero . moveRight ( 3 ) he…" at bounding box center [588, 125] width 214 height 208
click at [538, 88] on div "# Use arguments with move statements to move farther. hero . moveRight ( 3 ) he…" at bounding box center [588, 125] width 214 height 208
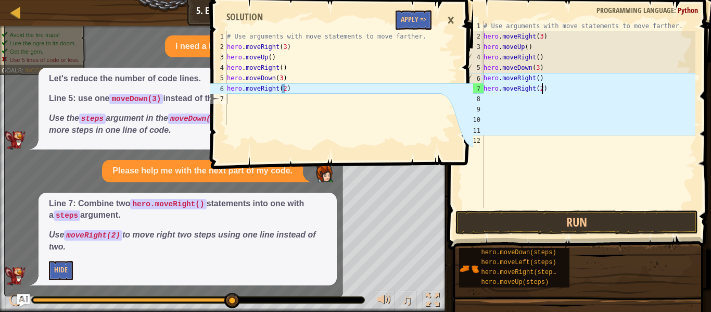
scroll to position [5, 8]
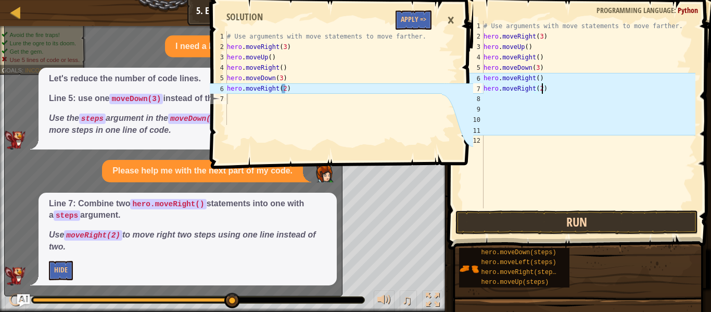
type textarea "hero.moveRight(2)"
click at [553, 227] on button "Run" at bounding box center [576, 222] width 242 height 24
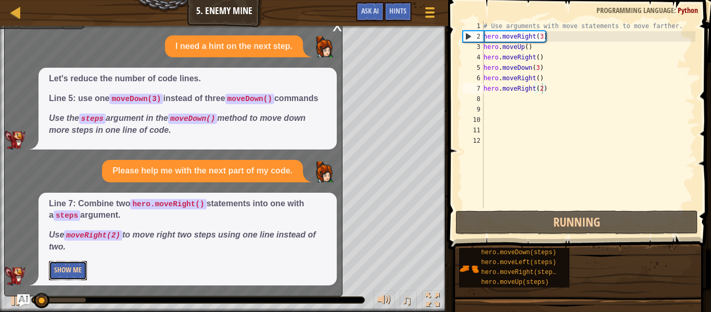
click at [71, 272] on button "Show Me" at bounding box center [68, 270] width 38 height 19
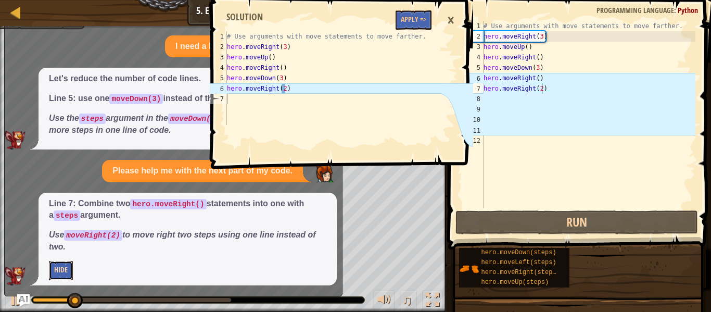
click at [56, 276] on button "Hide" at bounding box center [61, 270] width 24 height 19
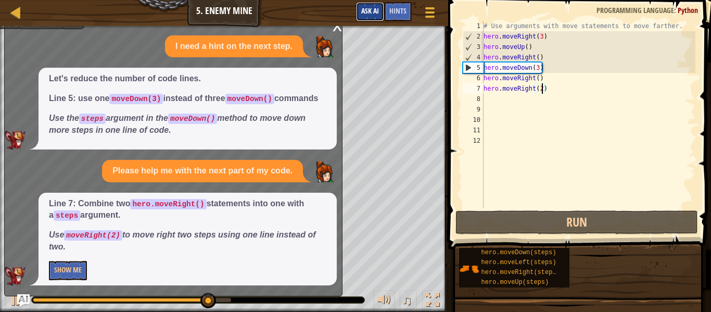
click at [369, 12] on span "Ask AI" at bounding box center [370, 11] width 18 height 10
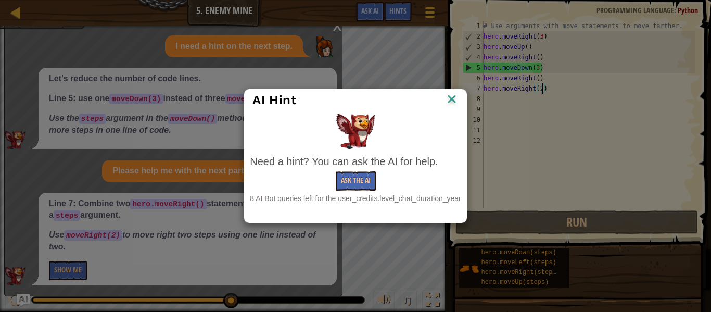
click at [450, 104] on img at bounding box center [452, 100] width 14 height 16
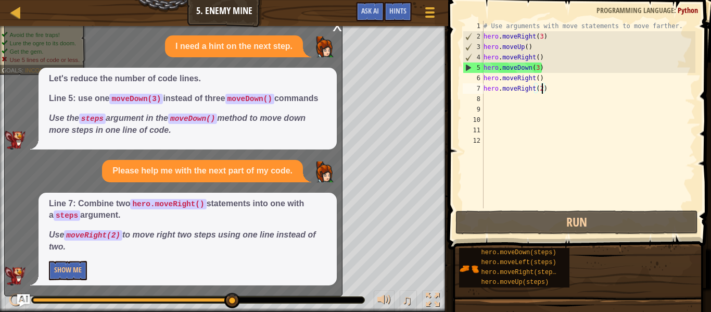
click at [291, 73] on span "Let's reduce the number of code lines. Line 5: use one moveDown(3) instead of t…" at bounding box center [187, 104] width 277 height 63
click at [227, 309] on div "♫" at bounding box center [224, 296] width 448 height 31
click at [13, 9] on div at bounding box center [15, 12] width 13 height 13
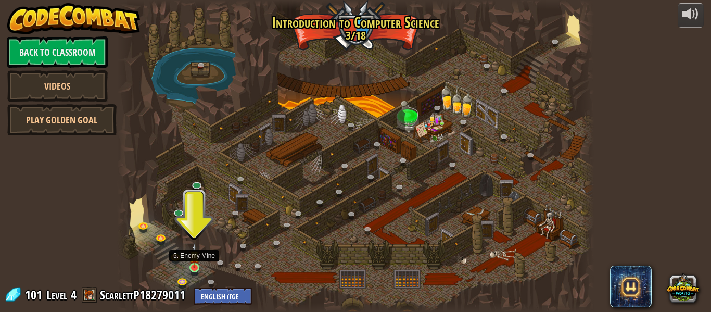
click at [196, 267] on img at bounding box center [194, 255] width 11 height 25
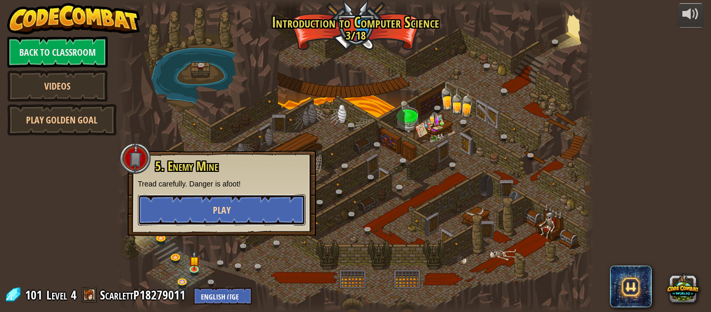
click at [223, 206] on span "Play" at bounding box center [222, 209] width 18 height 13
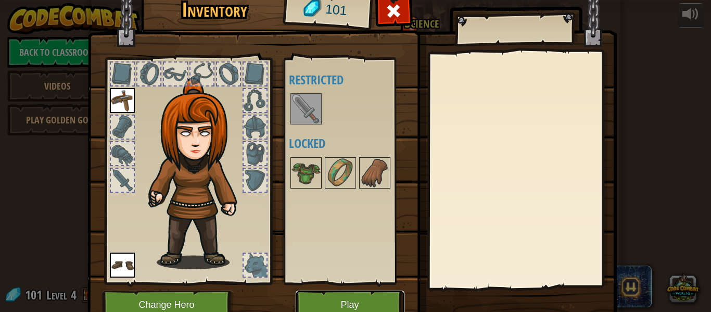
click at [340, 310] on button "Play" at bounding box center [350, 304] width 109 height 29
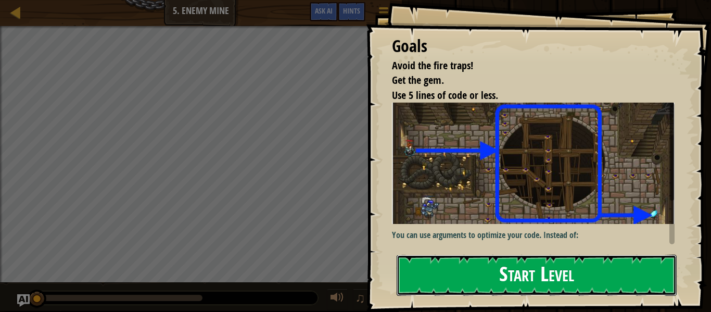
click at [463, 254] on button "Start Level" at bounding box center [536, 274] width 280 height 41
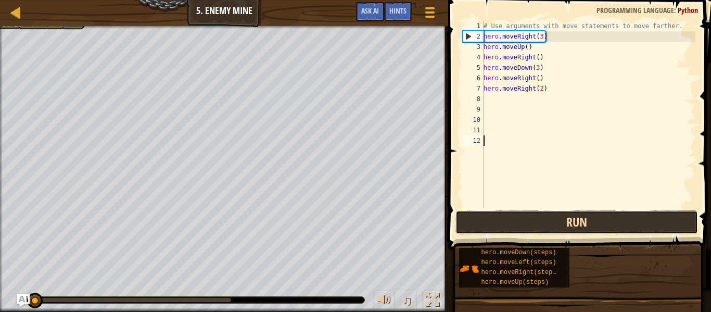
click at [485, 221] on button "Run" at bounding box center [576, 222] width 242 height 24
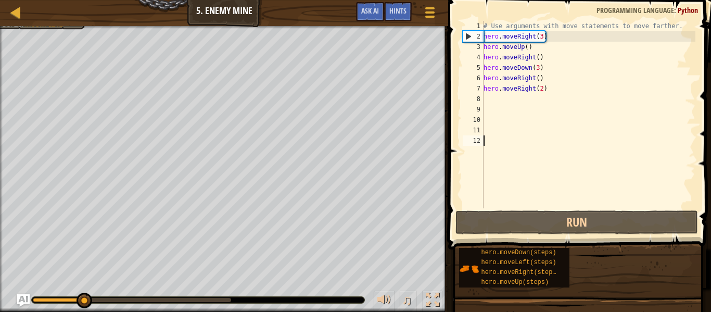
click at [543, 92] on div "# Use arguments with move statements to move farther. hero . moveRight ( 3 ) he…" at bounding box center [588, 125] width 214 height 208
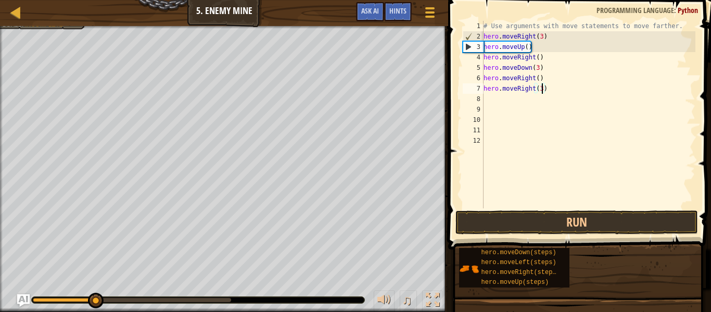
scroll to position [5, 8]
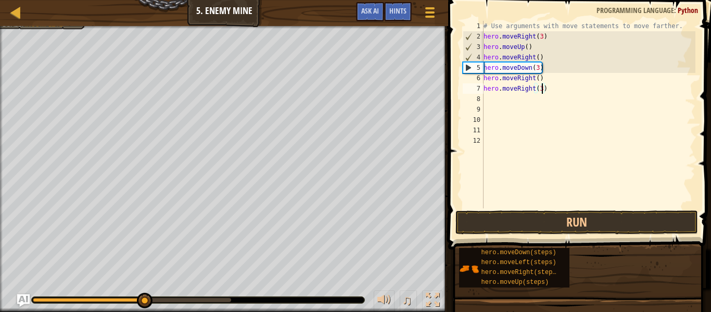
click at [545, 85] on div "# Use arguments with move statements to move farther. hero . moveRight ( 3 ) he…" at bounding box center [588, 125] width 214 height 208
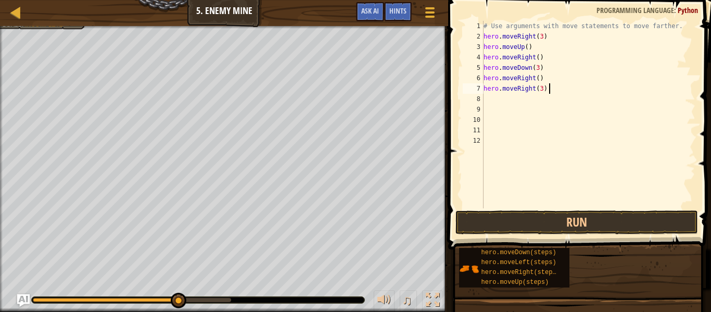
click at [547, 81] on div "# Use arguments with move statements to move farther. hero . moveRight ( 3 ) he…" at bounding box center [588, 125] width 214 height 208
click at [488, 81] on div "# Use arguments with move statements to move farther. hero . moveRight ( 3 ) he…" at bounding box center [588, 125] width 214 height 208
click at [487, 85] on div "# Use arguments with move statements to move farther. hero . moveRight ( 3 ) he…" at bounding box center [588, 125] width 214 height 208
drag, startPoint x: 546, startPoint y: 91, endPoint x: 485, endPoint y: 93, distance: 60.4
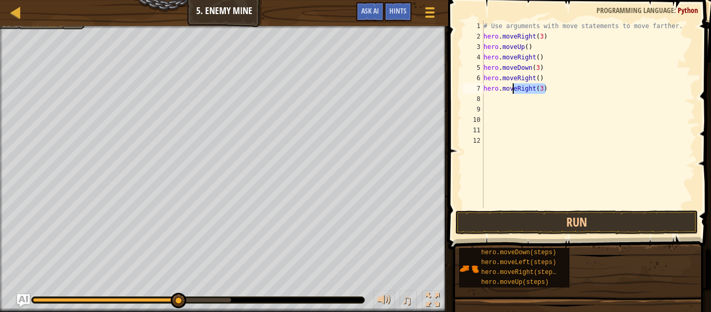
click at [485, 93] on div "# Use arguments with move statements to move farther. hero . moveRight ( 3 ) he…" at bounding box center [588, 125] width 214 height 208
type textarea "h"
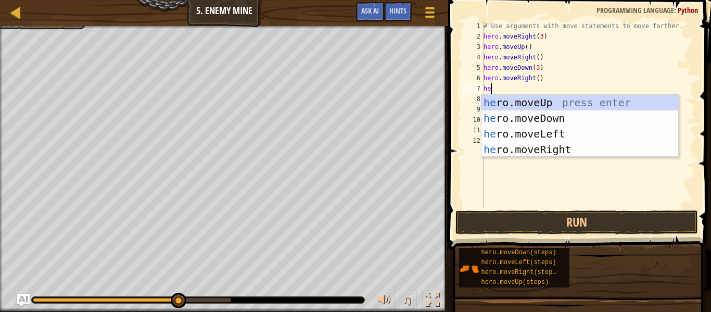
type textarea "hero"
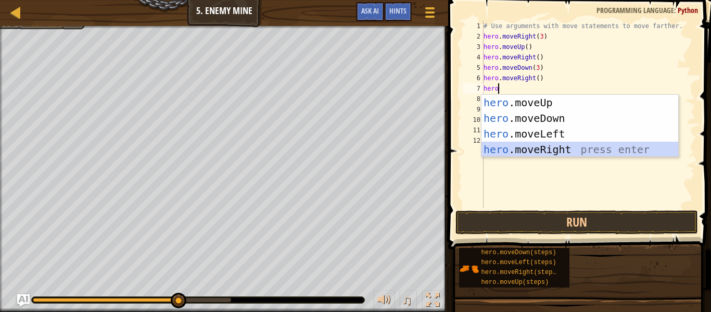
click at [531, 152] on div "hero .moveUp press enter hero .moveDown press enter hero .moveLeft press enter …" at bounding box center [579, 142] width 197 height 94
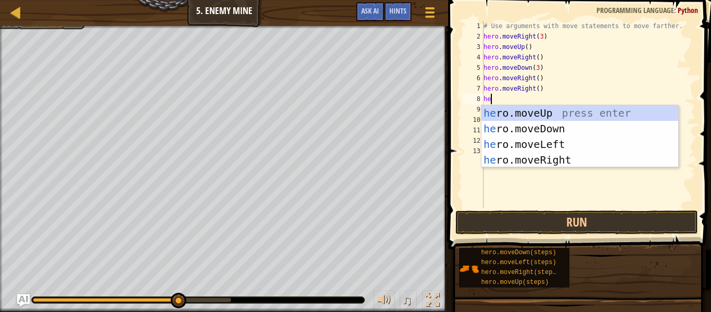
type textarea "hero"
click at [586, 157] on div "hero .moveUp press enter hero .moveDown press enter hero .moveLeft press enter …" at bounding box center [579, 152] width 197 height 94
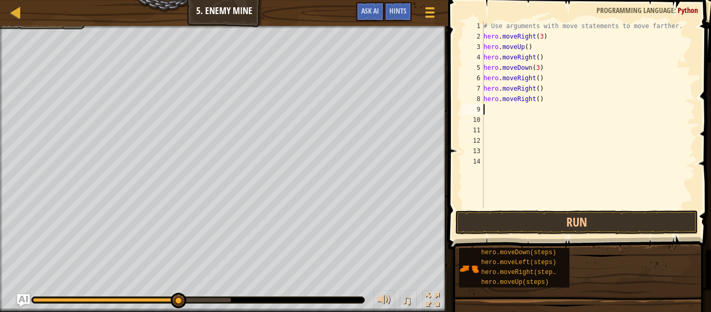
scroll to position [5, 0]
click at [542, 100] on div "# Use arguments with move statements to move farther. hero . moveRight ( 3 ) he…" at bounding box center [588, 125] width 214 height 208
click at [538, 100] on div "# Use arguments with move statements to move farther. hero . moveRight ( 3 ) he…" at bounding box center [588, 125] width 214 height 208
type textarea "hero.moveRight(3)"
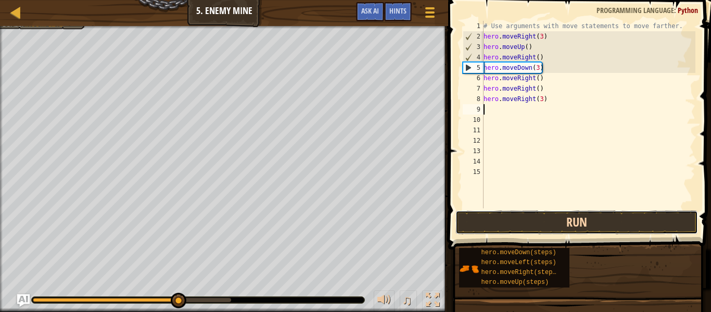
click at [570, 212] on button "Run" at bounding box center [576, 222] width 242 height 24
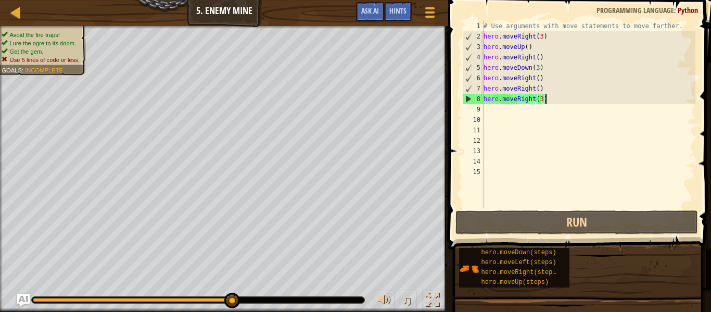
click at [544, 101] on div "# Use arguments with move statements to move farther. hero . moveRight ( 3 ) he…" at bounding box center [588, 125] width 214 height 208
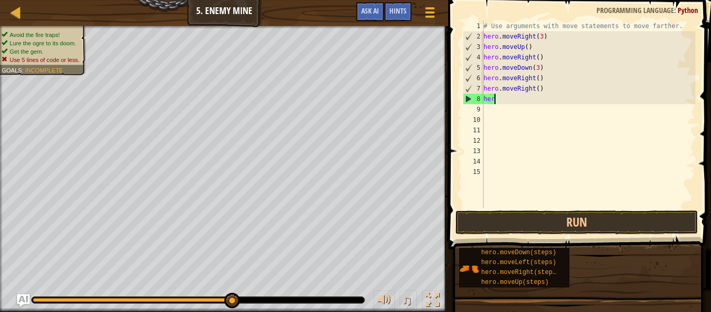
type textarea "h"
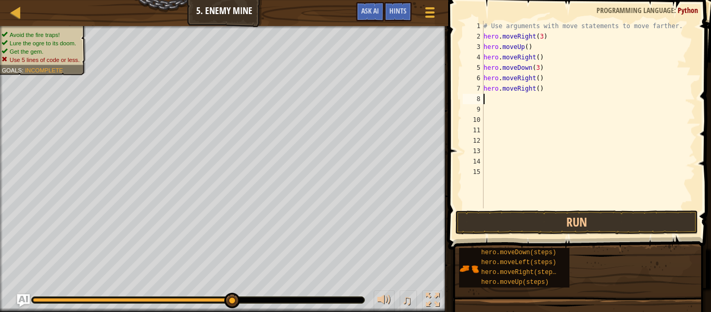
click at [536, 89] on div "# Use arguments with move statements to move farther. hero . moveRight ( 3 ) he…" at bounding box center [588, 125] width 214 height 208
click at [539, 91] on div "# Use arguments with move statements to move farther. hero . moveRight ( 3 ) he…" at bounding box center [588, 125] width 214 height 208
type textarea "hero.moveRight(3)"
click at [548, 219] on button "Run" at bounding box center [576, 222] width 242 height 24
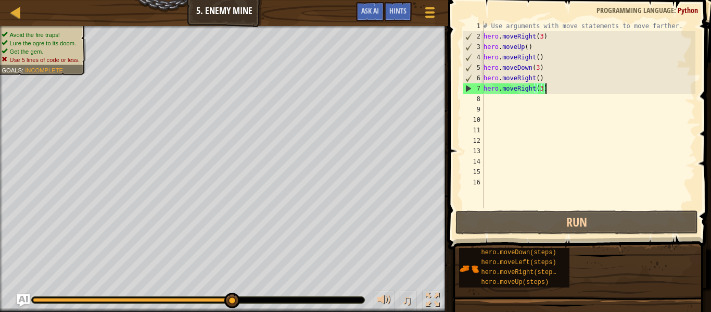
click at [579, 85] on div "# Use arguments with move statements to move farther. hero . moveRight ( 3 ) he…" at bounding box center [588, 125] width 214 height 208
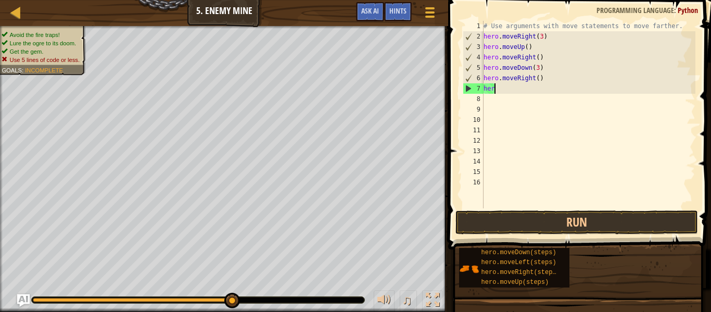
type textarea "h"
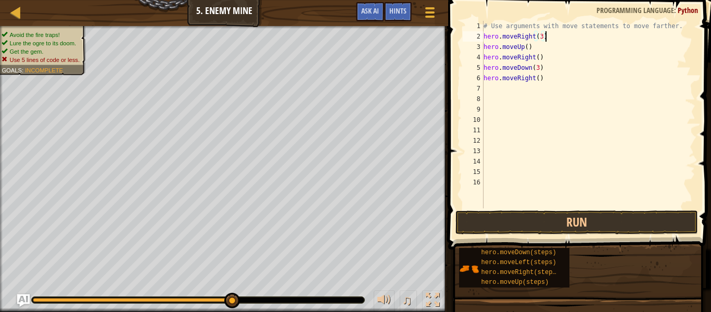
click at [554, 41] on div "# Use arguments with move statements to move farther. hero . moveRight ( 3 ) he…" at bounding box center [588, 125] width 214 height 208
type textarea "h"
click at [535, 56] on div "# Use arguments with move statements to move farther. hero . moveUp ( ) hero . …" at bounding box center [588, 125] width 214 height 208
click at [538, 46] on div "# Use arguments with move statements to move farther. hero . moveUp ( ) ( ) her…" at bounding box center [588, 125] width 214 height 208
type textarea "h"
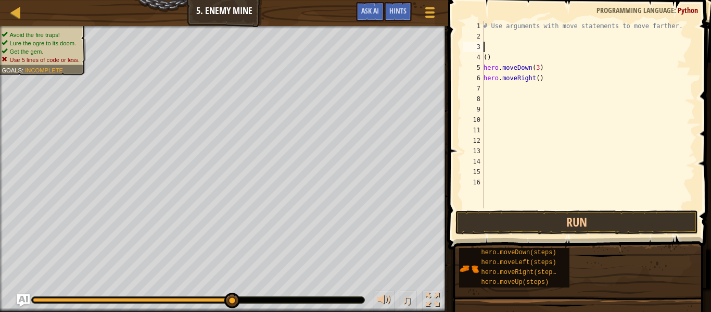
click at [527, 57] on div "# Use arguments with move statements to move farther. ( ) hero . moveDown ( 3 )…" at bounding box center [588, 125] width 214 height 208
type textarea "("
click at [548, 76] on div "# Use arguments with move statements to move farther. hero . moveDown ( 3 ) her…" at bounding box center [588, 125] width 214 height 208
type textarea "h"
click at [562, 65] on div "# Use arguments with move statements to move farther. hero . moveDown ( 3 )" at bounding box center [588, 125] width 214 height 208
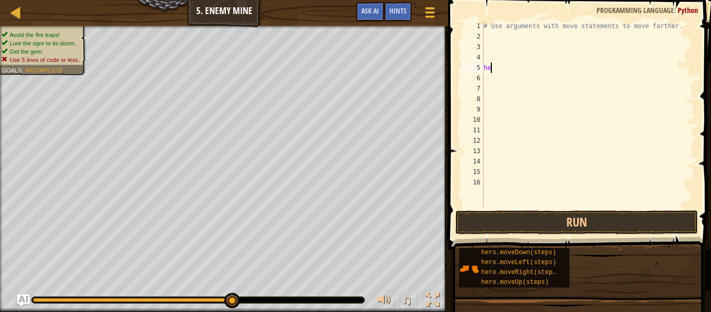
type textarea "h"
click at [537, 39] on div "# Use arguments with move statements to move farther." at bounding box center [588, 125] width 214 height 208
type textarea "m"
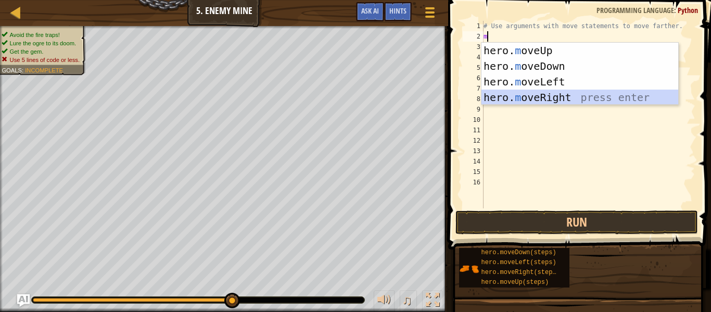
click at [530, 99] on div "hero. m oveUp press enter hero. m oveDown press enter hero. m oveLeft press ent…" at bounding box center [579, 90] width 197 height 94
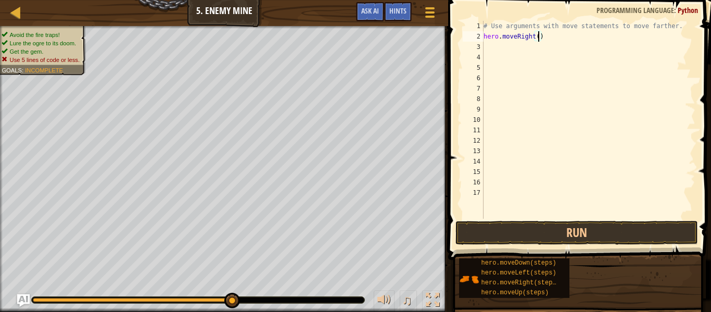
click at [539, 37] on div "# Use arguments with move statements to move farther. hero . moveRight ( )" at bounding box center [588, 130] width 214 height 219
type textarea "hero.moveRight(3)"
click at [495, 49] on div "# Use arguments with move statements to move farther. hero . moveRight ( 3 )" at bounding box center [588, 130] width 214 height 219
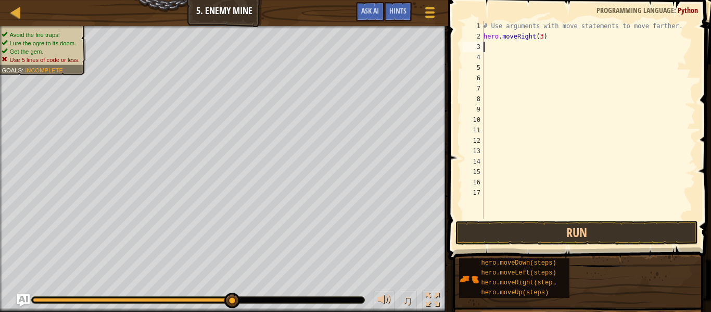
type textarea "m"
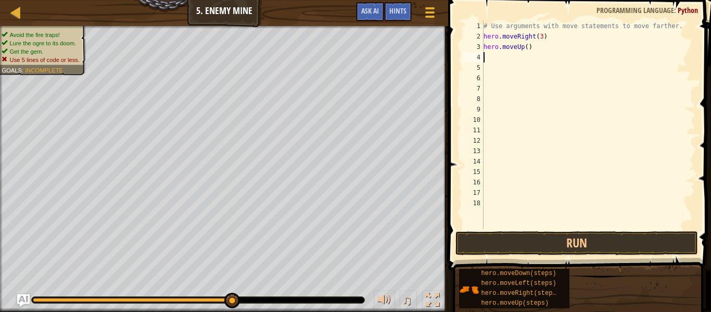
click at [517, 59] on div "# Use arguments with move statements to move farther. hero . moveRight ( 3 ) he…" at bounding box center [588, 135] width 214 height 229
type textarea "m"
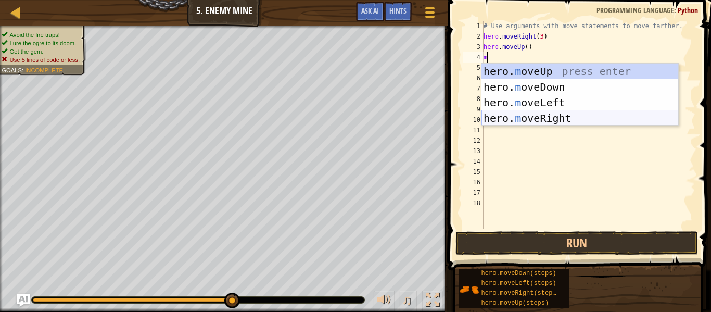
click at [531, 118] on div "hero. m oveUp press enter hero. m oveDown press enter hero. m oveLeft press ent…" at bounding box center [579, 110] width 197 height 94
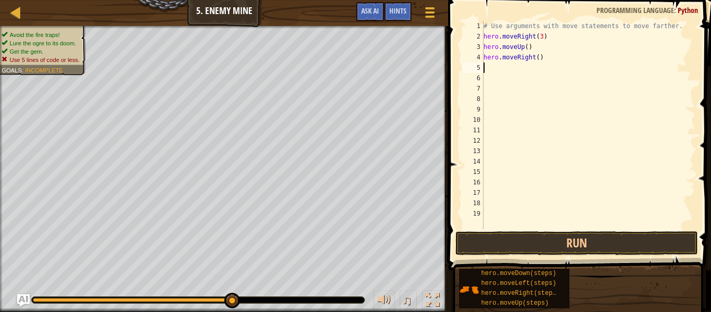
click at [518, 66] on div "# Use arguments with move statements to move farther. hero . moveRight ( 3 ) he…" at bounding box center [588, 135] width 214 height 229
type textarea "m"
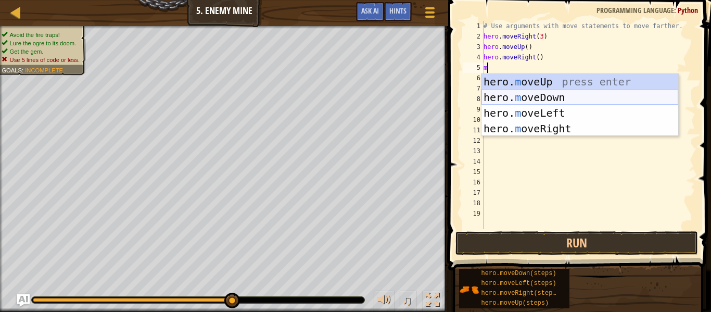
click at [568, 96] on div "hero. m oveUp press enter hero. m oveDown press enter hero. m oveLeft press ent…" at bounding box center [579, 121] width 197 height 94
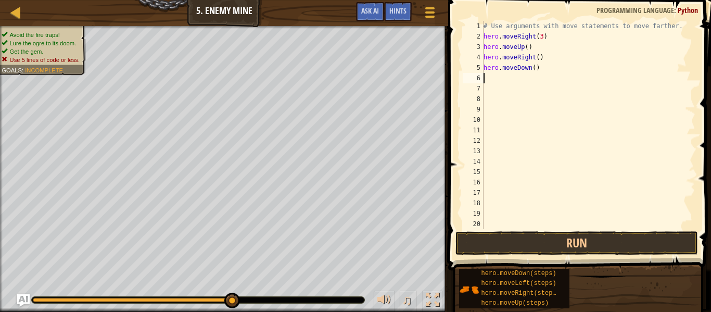
click at [535, 69] on div "# Use arguments with move statements to move farther. hero . moveRight ( 3 ) he…" at bounding box center [588, 135] width 214 height 229
type textarea "hero.moveDown(3)"
click at [506, 79] on div "# Use arguments with move statements to move farther. hero . moveRight ( 3 ) he…" at bounding box center [588, 135] width 214 height 229
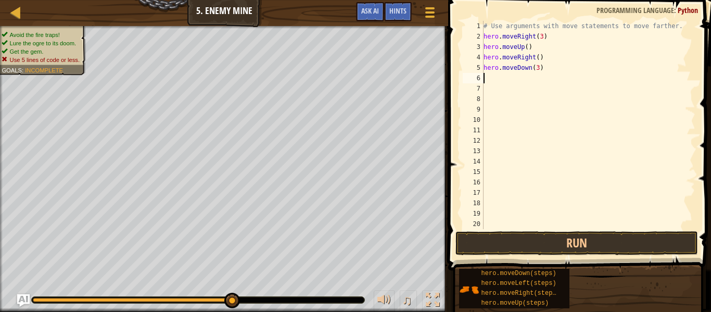
type textarea "m"
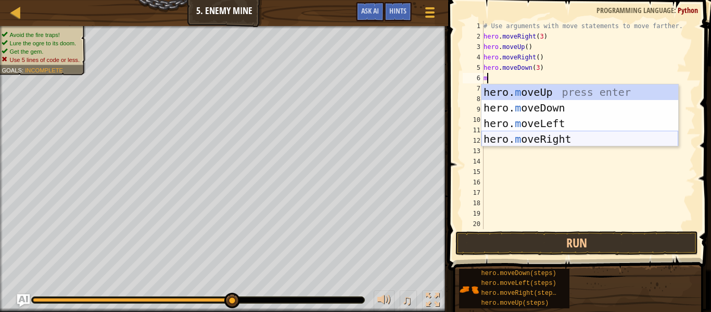
click at [501, 143] on div "hero. m oveUp press enter hero. m oveDown press enter hero. m oveLeft press ent…" at bounding box center [579, 131] width 197 height 94
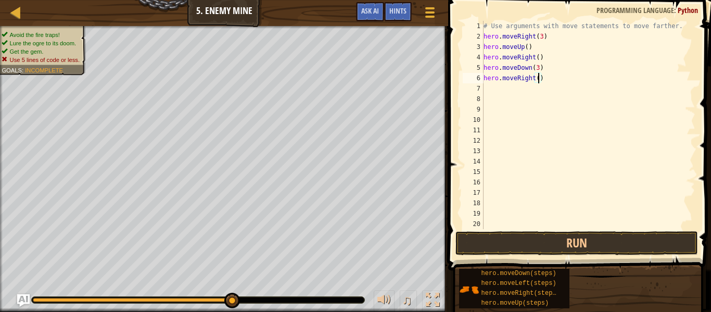
click at [539, 80] on div "# Use arguments with move statements to move farther. hero . moveRight ( 3 ) he…" at bounding box center [588, 135] width 214 height 229
type textarea "hero.moveRight(2)"
click at [581, 251] on button "Run" at bounding box center [576, 243] width 242 height 24
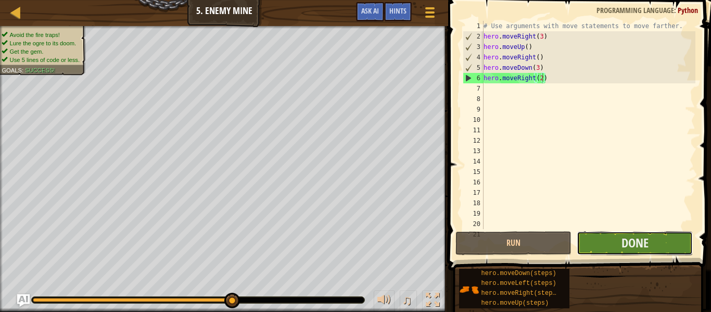
click at [594, 237] on button "Done" at bounding box center [634, 243] width 116 height 24
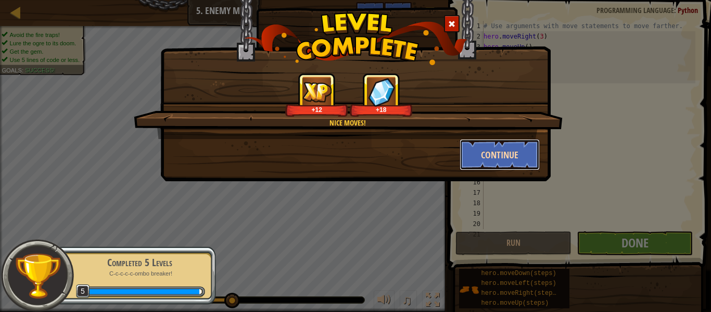
click at [474, 156] on button "Continue" at bounding box center [499, 154] width 81 height 31
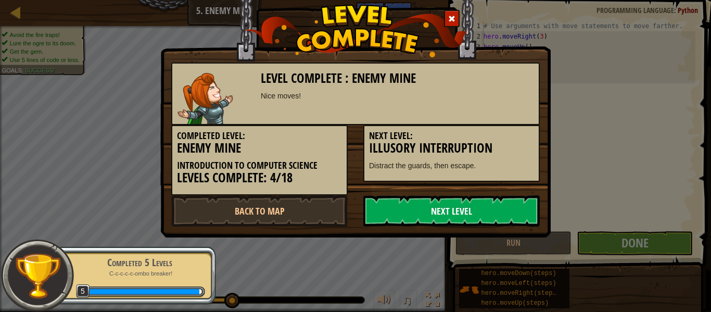
click at [485, 226] on link "Next Level" at bounding box center [451, 210] width 176 height 31
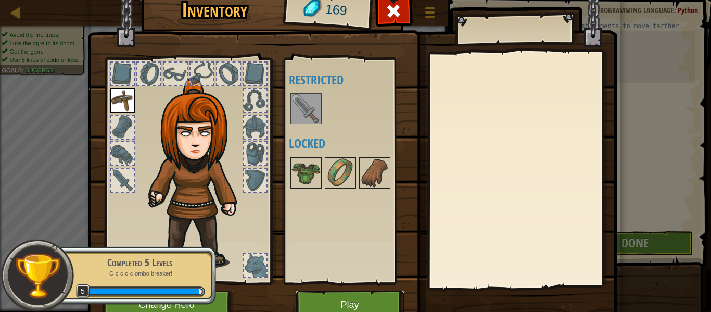
click at [386, 299] on button "Play" at bounding box center [350, 304] width 109 height 29
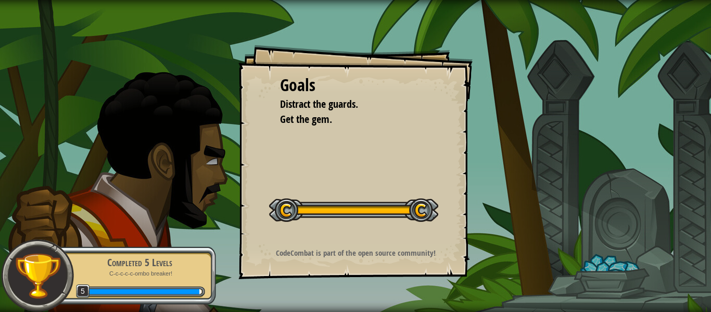
click at [0, 0] on button "Start Level" at bounding box center [0, 0] width 0 height 0
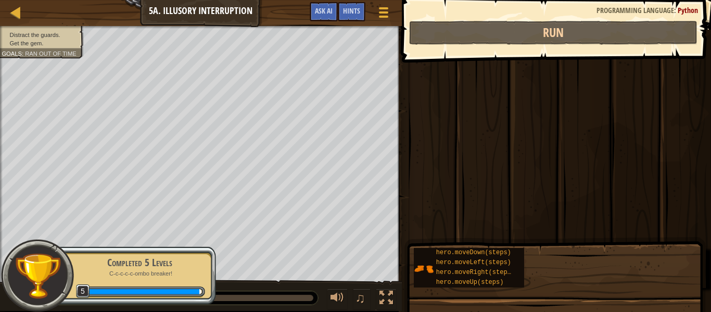
drag, startPoint x: 458, startPoint y: 170, endPoint x: 452, endPoint y: 196, distance: 26.4
click at [458, 170] on div "Goals Distract the guards. Get the gem. Start Level Error loading from server. …" at bounding box center [355, 156] width 711 height 312
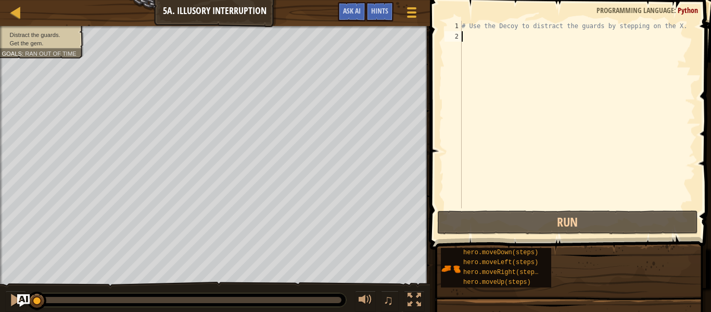
scroll to position [5, 0]
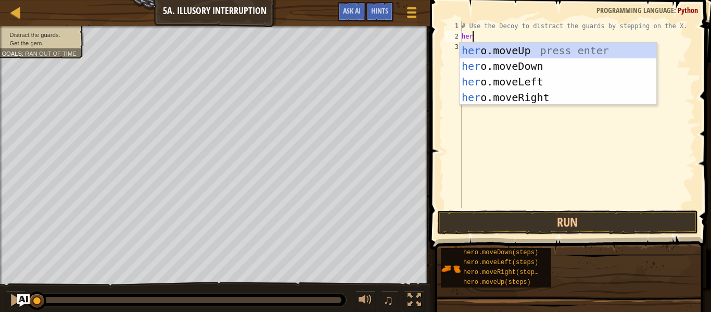
type textarea "hero"
click at [517, 99] on div "hero .moveUp press enter hero .moveDown press enter hero .moveLeft press enter …" at bounding box center [557, 90] width 197 height 94
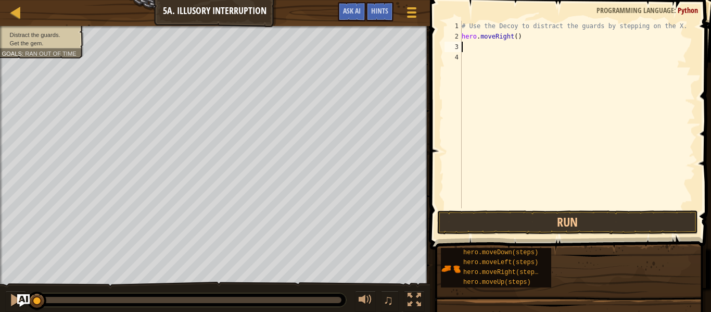
scroll to position [5, 0]
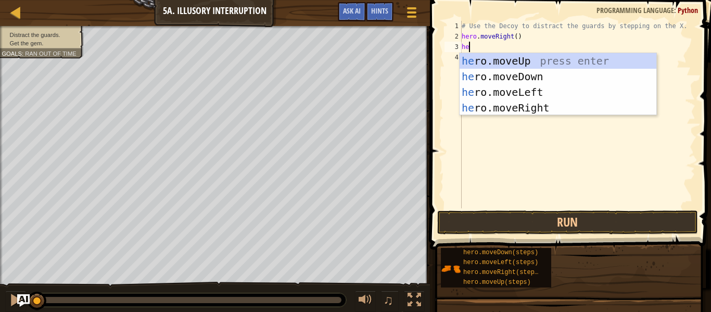
type textarea "hero"
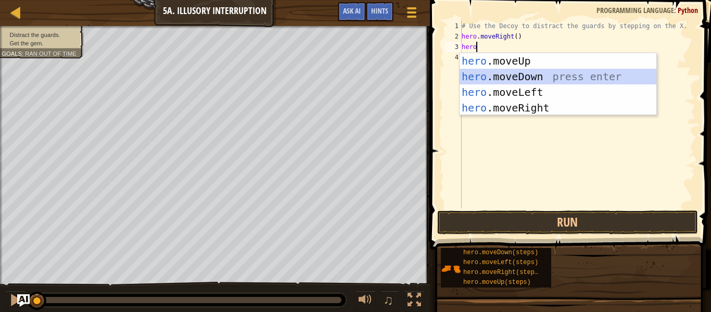
click at [523, 75] on div "hero .moveUp press enter hero .moveDown press enter hero .moveLeft press enter …" at bounding box center [557, 100] width 197 height 94
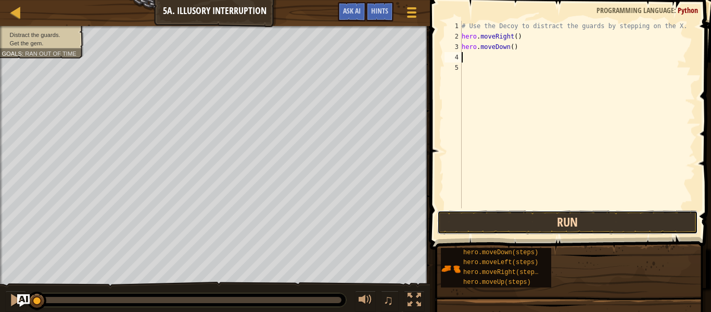
click at [550, 220] on button "Run" at bounding box center [567, 222] width 261 height 24
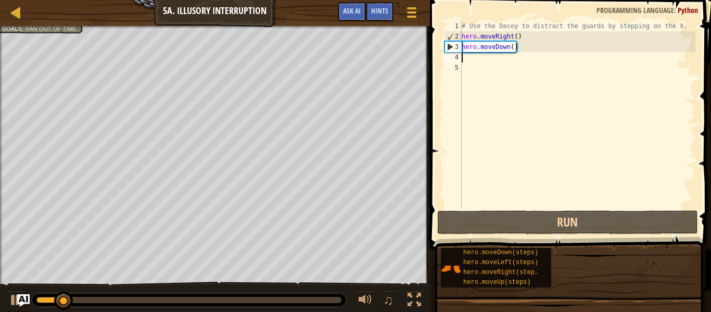
click at [512, 45] on div "# Use the Decoy to distract the guards by stepping on the X. hero . moveRight (…" at bounding box center [577, 125] width 236 height 208
type textarea "hero.moveDown(2)"
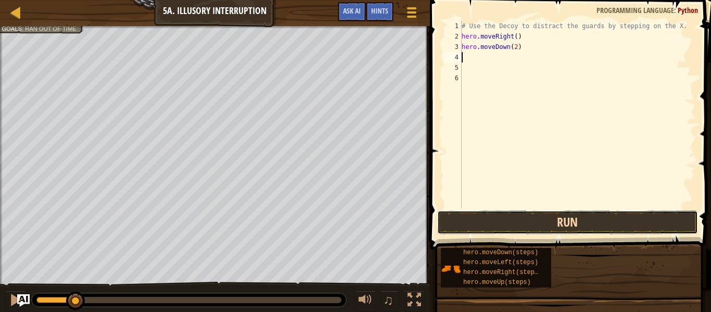
click at [555, 221] on button "Run" at bounding box center [567, 222] width 261 height 24
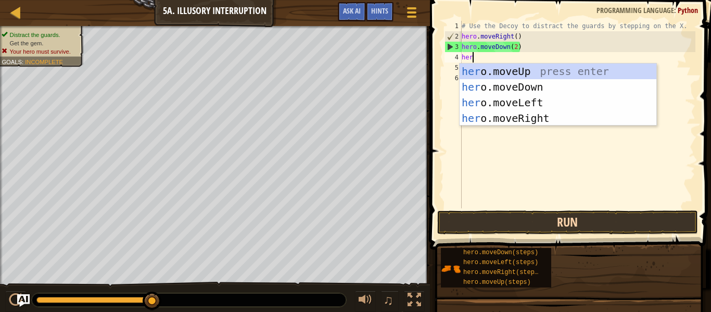
scroll to position [5, 2]
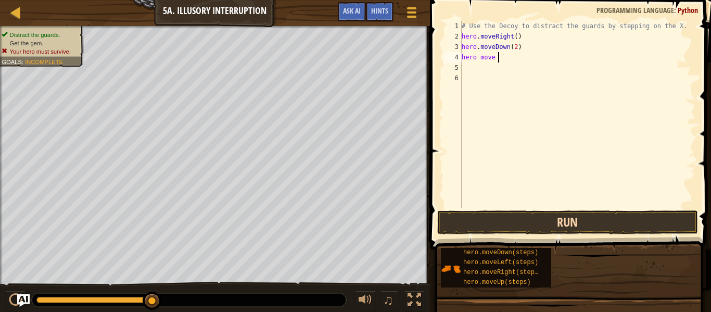
type textarea "hero move u"
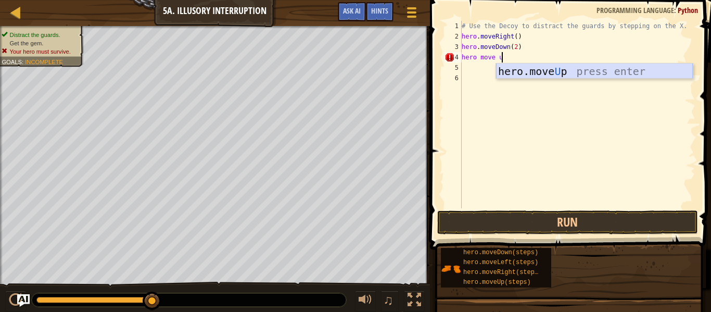
click at [619, 67] on div "hero.move U p press enter" at bounding box center [594, 86] width 197 height 47
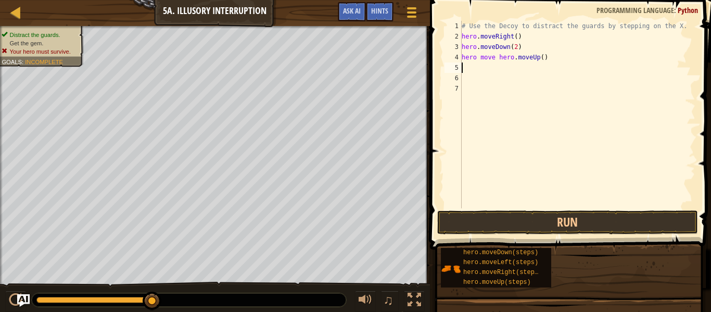
scroll to position [5, 0]
click at [548, 59] on div "# Use the Decoy to distract the guards by stepping on the X. hero . moveRight (…" at bounding box center [577, 125] width 236 height 208
type textarea "h"
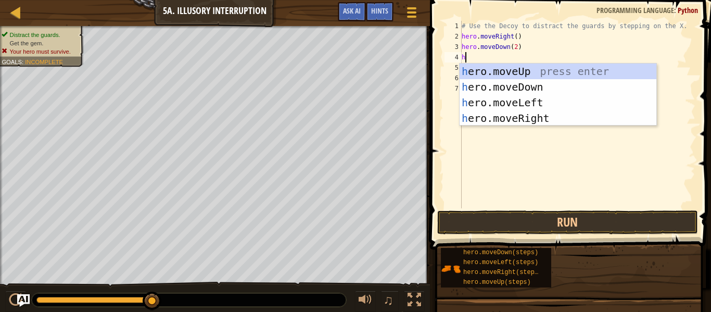
type textarea "hw"
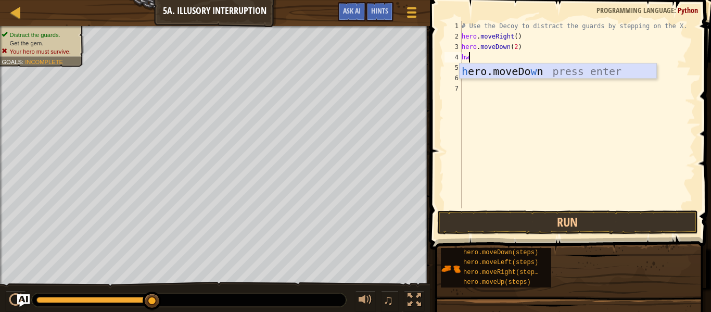
click at [591, 69] on div "h ero.moveDo w n press enter" at bounding box center [557, 86] width 197 height 47
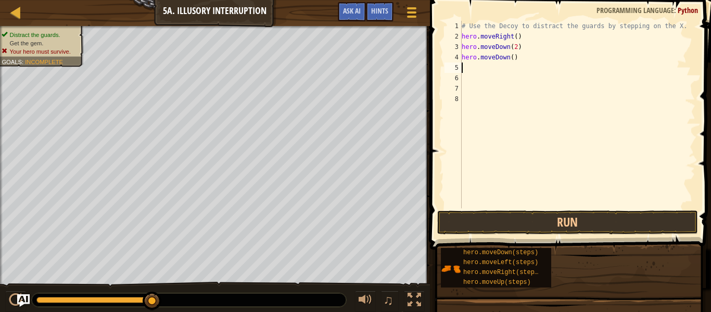
scroll to position [5, 0]
click at [522, 64] on div "# Use the Decoy to distract the guards by stepping on the X. hero . moveRight (…" at bounding box center [577, 125] width 236 height 208
click at [518, 59] on div "# Use the Decoy to distract the guards by stepping on the X. hero . moveRight (…" at bounding box center [577, 125] width 236 height 208
type textarea "h"
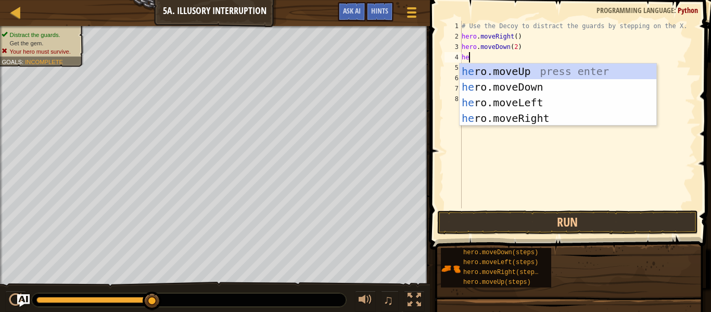
scroll to position [5, 1]
type textarea "her"
click at [563, 75] on div "her o.moveUp press enter her o.moveDown press enter her o.moveLeft press enter …" at bounding box center [557, 110] width 197 height 94
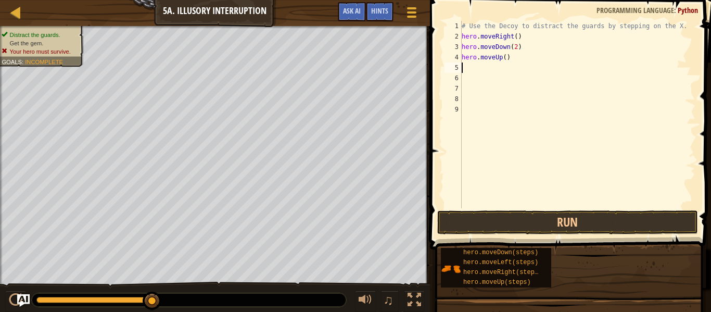
click at [505, 61] on div "# Use the Decoy to distract the guards by stepping on the X. hero . moveRight (…" at bounding box center [577, 125] width 236 height 208
type textarea "hero.moveUp(2)"
click at [476, 72] on div "# Use the Decoy to distract the guards by stepping on the X. hero . moveRight (…" at bounding box center [577, 125] width 236 height 208
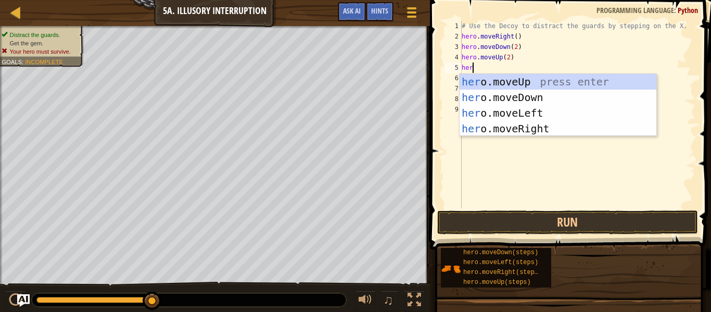
scroll to position [5, 2]
type textarea "hero"
click at [561, 126] on div "hero .moveUp press enter hero .moveDown press enter hero .moveLeft press enter …" at bounding box center [557, 121] width 197 height 94
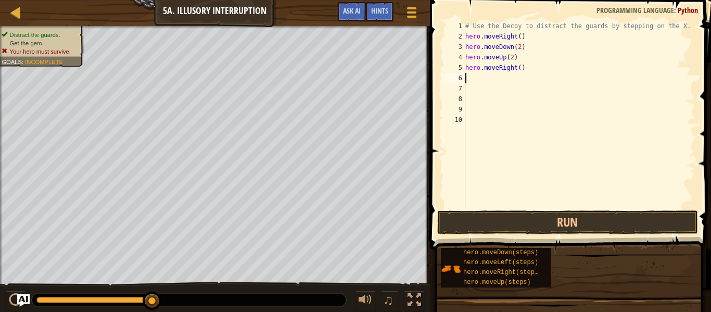
scroll to position [5, 0]
click at [522, 69] on div "# Use the Decoy to distract the guards by stepping on the X. hero . moveRight (…" at bounding box center [579, 125] width 232 height 208
click at [520, 69] on div "# Use the Decoy to distract the guards by stepping on the X. hero . moveRight (…" at bounding box center [579, 125] width 232 height 208
type textarea "hero.moveRight(3)"
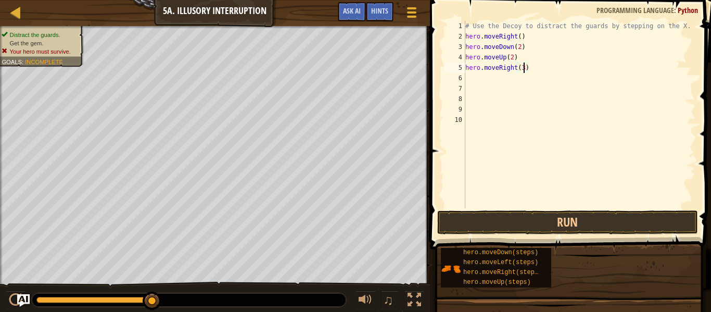
click at [483, 79] on div "# Use the Decoy to distract the guards by stepping on the X. hero . moveRight (…" at bounding box center [579, 125] width 232 height 208
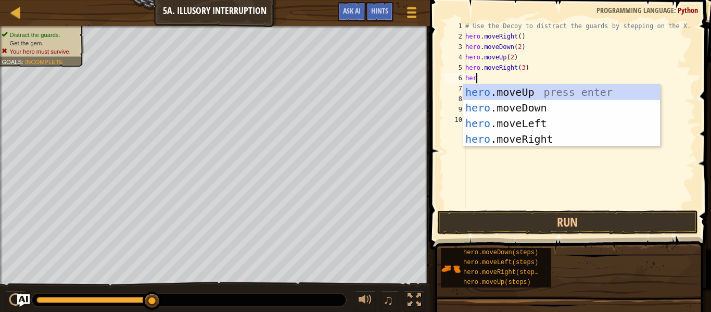
scroll to position [5, 1]
type textarea "h"
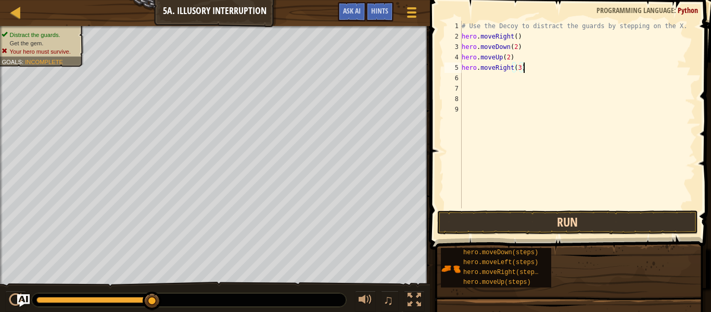
type textarea "hero.moveRight(3)"
click at [566, 215] on button "Run" at bounding box center [567, 222] width 261 height 24
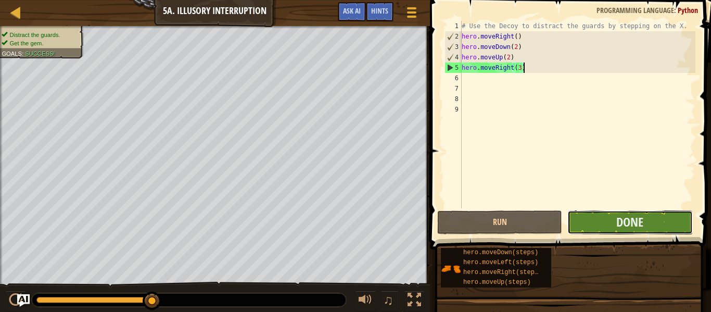
click at [580, 220] on button "Done" at bounding box center [629, 222] width 125 height 24
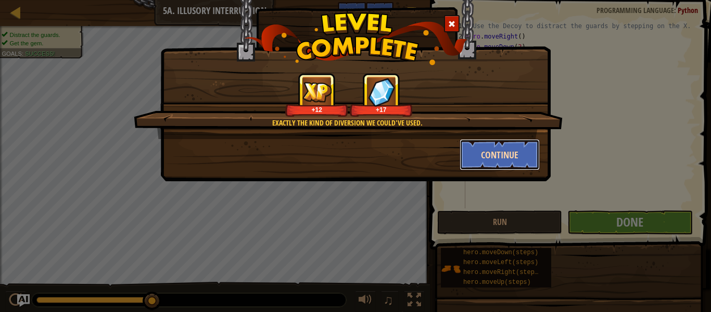
click at [528, 158] on button "Continue" at bounding box center [499, 154] width 81 height 31
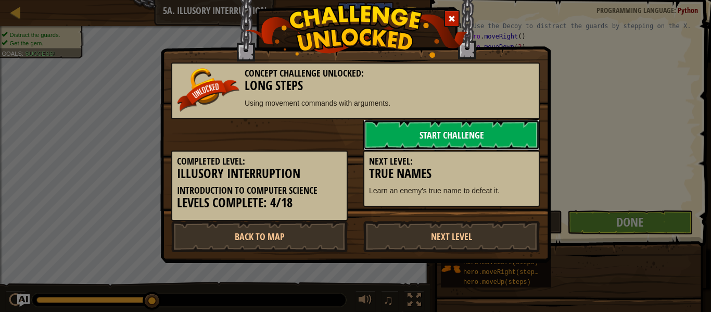
click at [457, 136] on link "Start Challenge" at bounding box center [451, 134] width 176 height 31
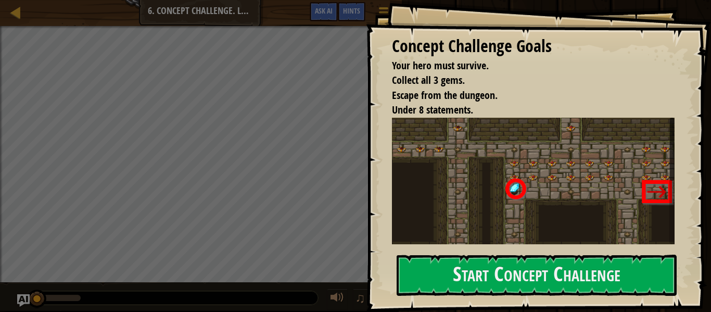
click at [485, 214] on img at bounding box center [533, 207] width 283 height 179
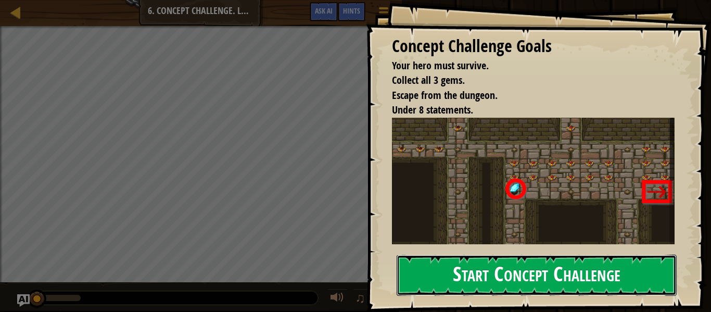
click at [437, 267] on button "Start Concept Challenge" at bounding box center [536, 274] width 280 height 41
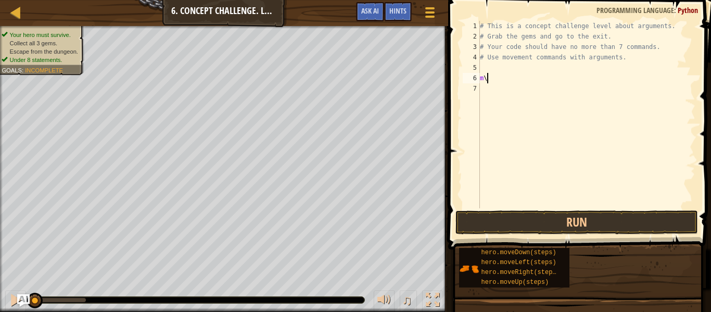
scroll to position [5, 1]
type textarea "m"
type textarea "g"
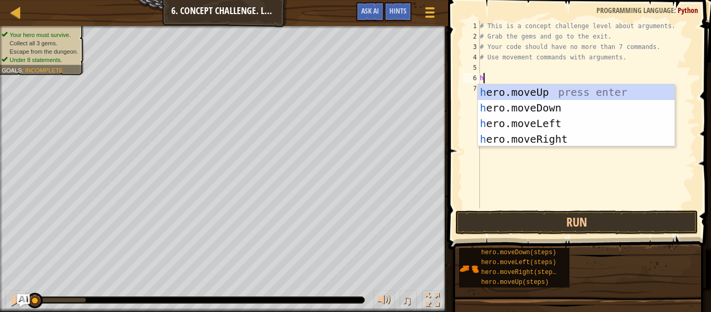
type textarea "he"
click at [541, 88] on div "he ro.moveUp press enter he ro.moveDown press enter he ro.moveLeft press enter …" at bounding box center [576, 131] width 197 height 94
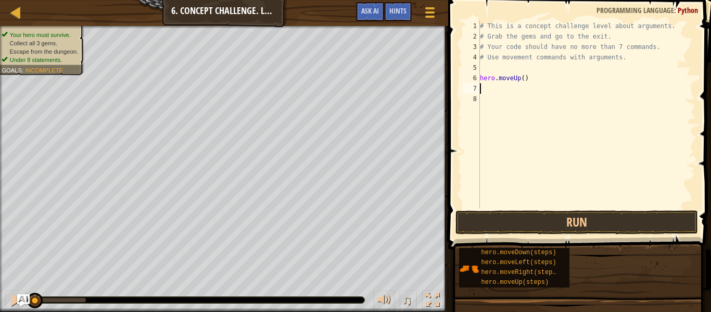
click at [485, 72] on div "# This is a concept challenge level about arguments. # Grab the gems and go to …" at bounding box center [586, 125] width 217 height 208
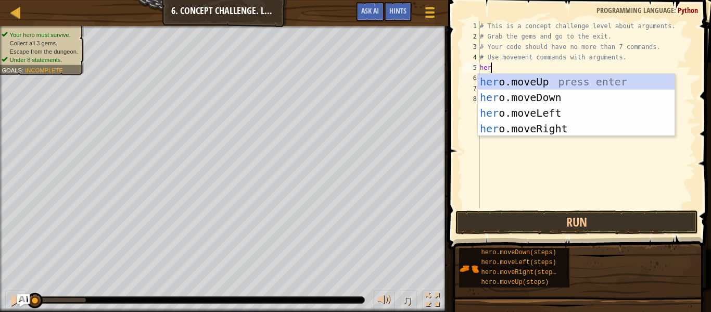
type textarea "hero"
click at [548, 134] on div "hero .moveUp press enter hero .moveDown press enter hero .moveLeft press enter …" at bounding box center [576, 121] width 197 height 94
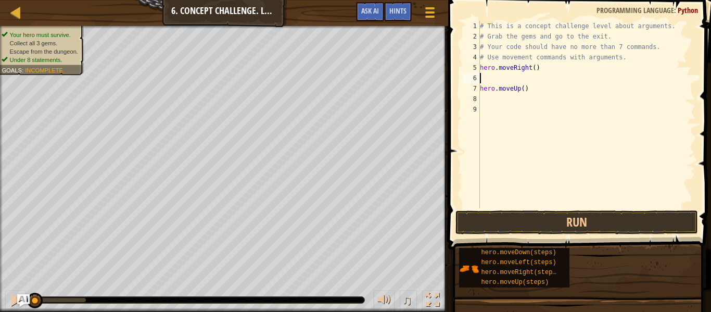
scroll to position [5, 0]
click at [524, 85] on div "# This is a concept challenge level about arguments. # Grab the gems and go to …" at bounding box center [586, 125] width 217 height 208
type textarea "hero.moveUp(3)"
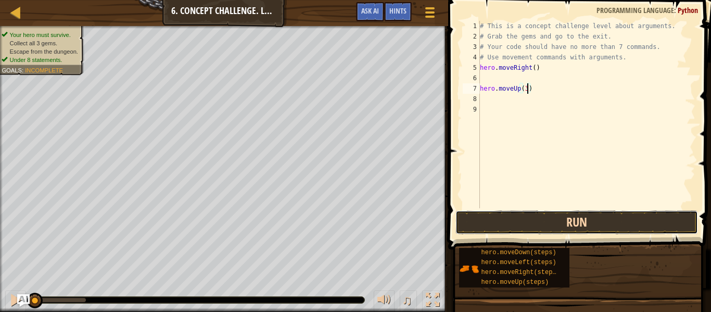
click at [551, 229] on button "Run" at bounding box center [576, 222] width 242 height 24
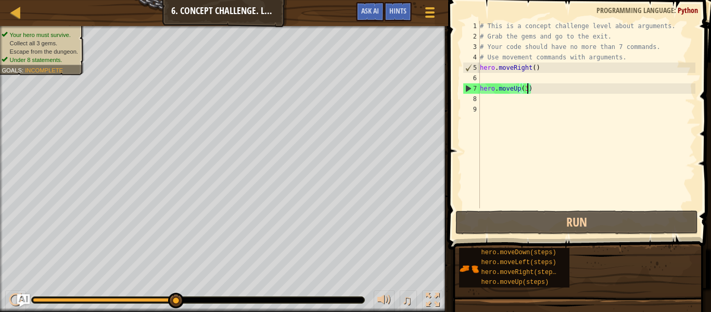
click at [479, 102] on div "8" at bounding box center [471, 99] width 17 height 10
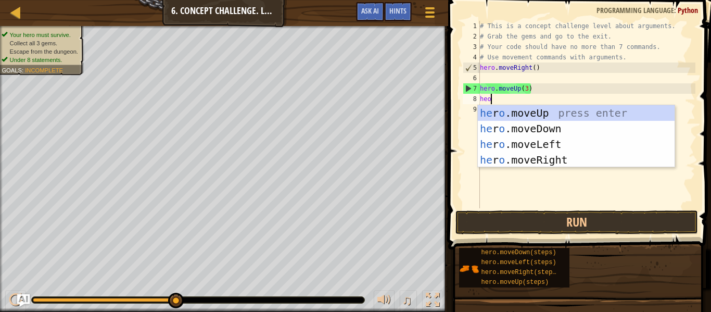
type textarea "heor"
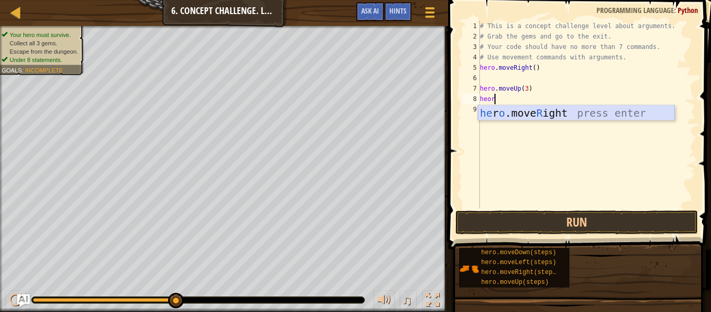
click at [548, 113] on div "he r o .move R ight press enter" at bounding box center [576, 128] width 197 height 47
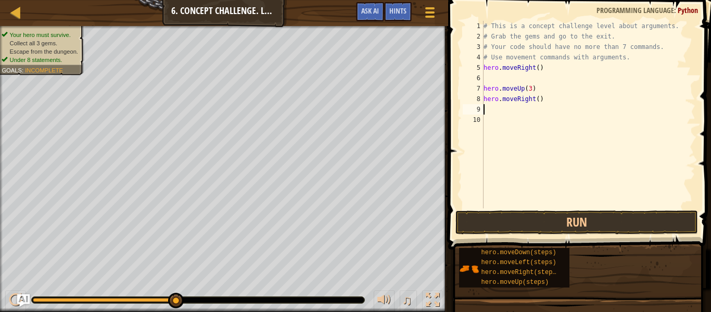
scroll to position [5, 0]
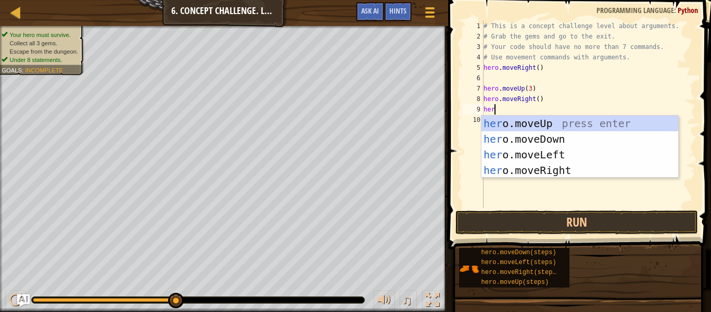
type textarea "hero"
click at [584, 171] on div "hero .moveUp press enter hero .moveDown press enter hero .moveLeft press enter …" at bounding box center [579, 163] width 197 height 94
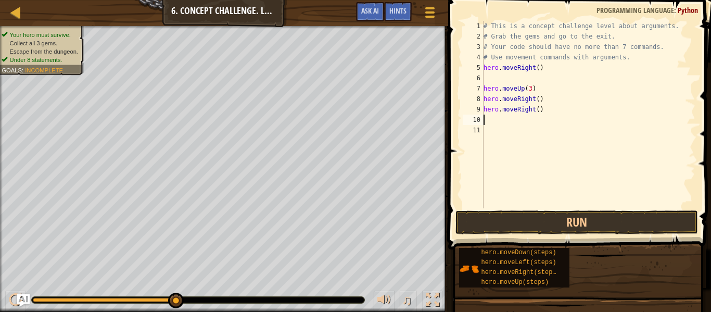
scroll to position [5, 0]
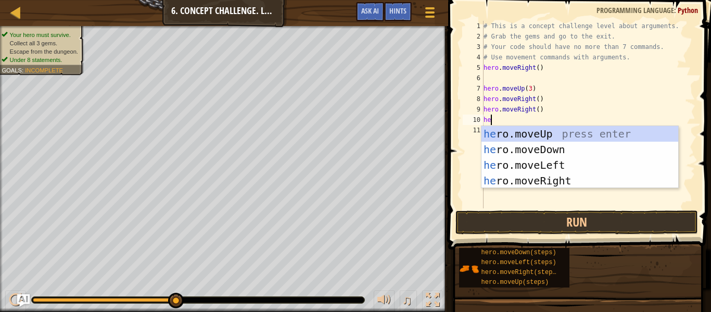
type textarea "hero"
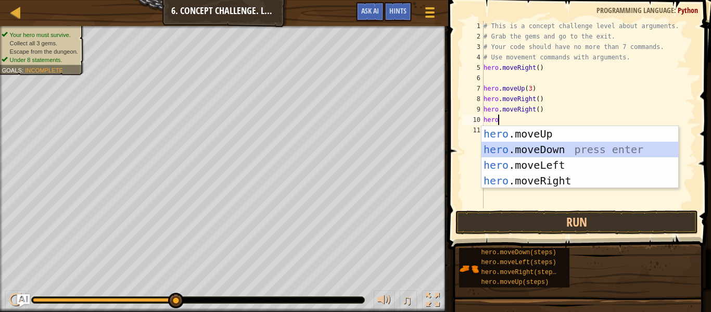
click at [572, 151] on div "hero .moveUp press enter hero .moveDown press enter hero .moveLeft press enter …" at bounding box center [579, 173] width 197 height 94
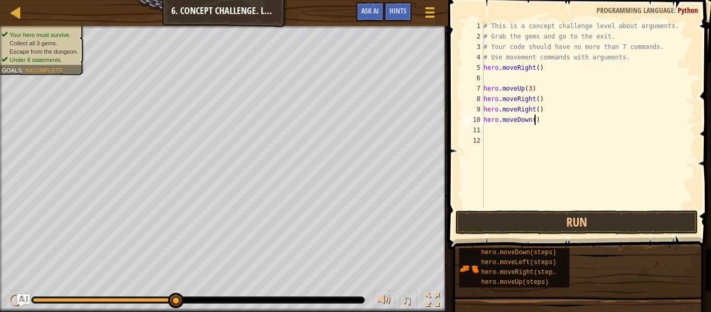
click at [536, 124] on div "# This is a concept challenge level about arguments. # Grab the gems and go to …" at bounding box center [588, 125] width 214 height 208
type textarea "hero.moveDown(4)"
click at [493, 130] on div "# This is a concept challenge level about arguments. # Grab the gems and go to …" at bounding box center [588, 125] width 214 height 208
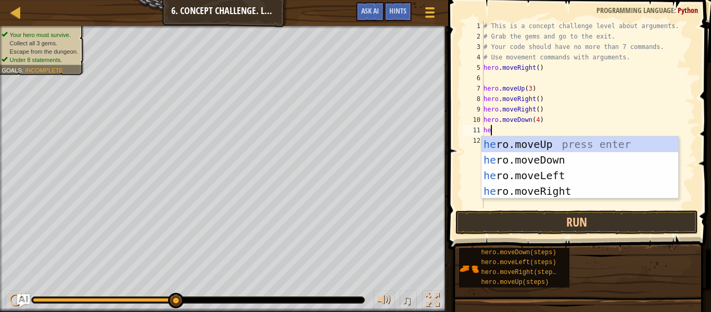
type textarea "hero"
click at [549, 179] on div "hero .moveUp press enter hero .moveDown press enter hero .moveLeft press enter …" at bounding box center [579, 183] width 197 height 94
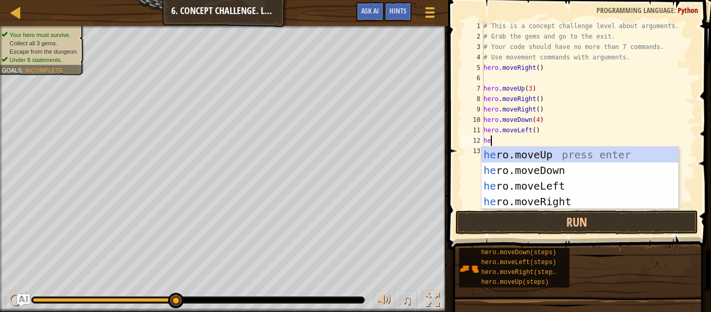
type textarea "hero"
click at [591, 199] on div "hero .moveUp press enter hero .moveDown press enter hero .moveLeft press enter …" at bounding box center [579, 194] width 197 height 94
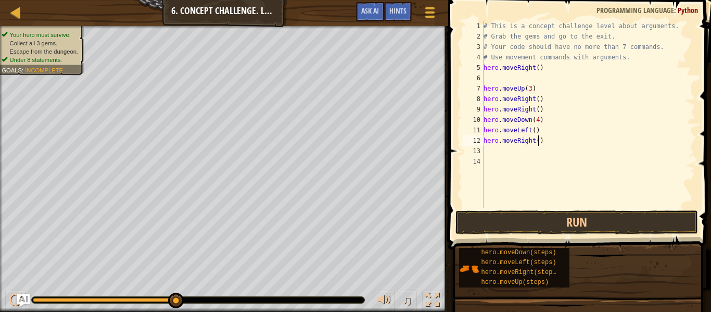
click at [538, 144] on div "# This is a concept challenge level about arguments. # Grab the gems and go to …" at bounding box center [588, 125] width 214 height 208
type textarea "hero.moveRight(2)"
click at [488, 153] on div "# This is a concept challenge level about arguments. # Grab the gems and go to …" at bounding box center [588, 125] width 214 height 208
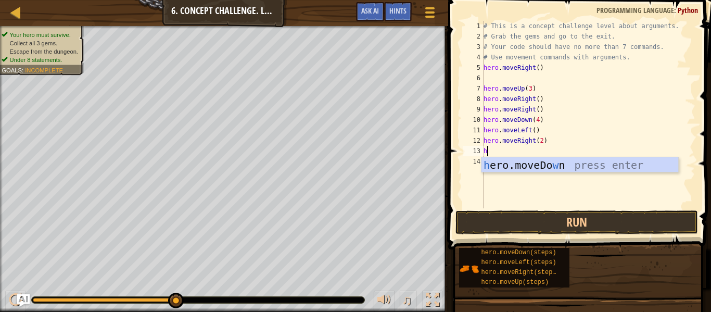
scroll to position [5, 0]
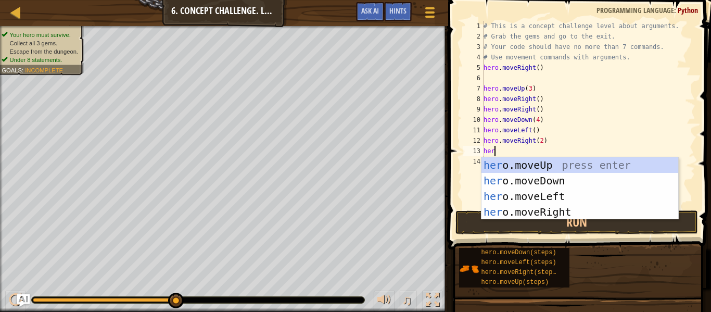
type textarea "hero"
click at [522, 162] on div "hero .moveUp press enter hero .moveDown press enter hero .moveLeft press enter …" at bounding box center [579, 204] width 197 height 94
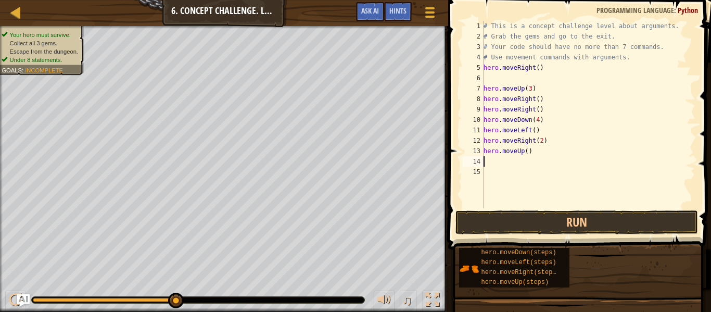
scroll to position [5, 0]
click at [527, 155] on div "# This is a concept challenge level about arguments. # Grab the gems and go to …" at bounding box center [588, 125] width 214 height 208
type textarea "hero.moveUp(2)"
click at [495, 162] on div "# This is a concept challenge level about arguments. # Grab the gems and go to …" at bounding box center [588, 125] width 214 height 208
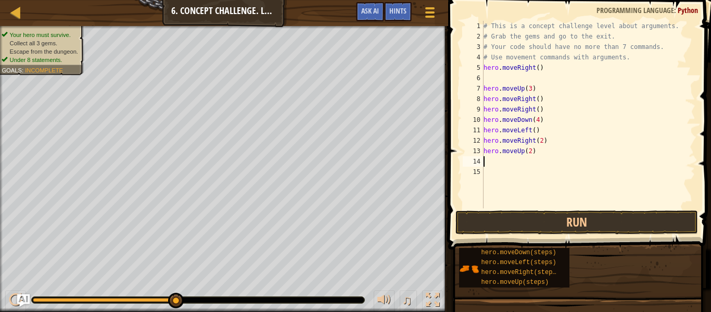
scroll to position [5, 0]
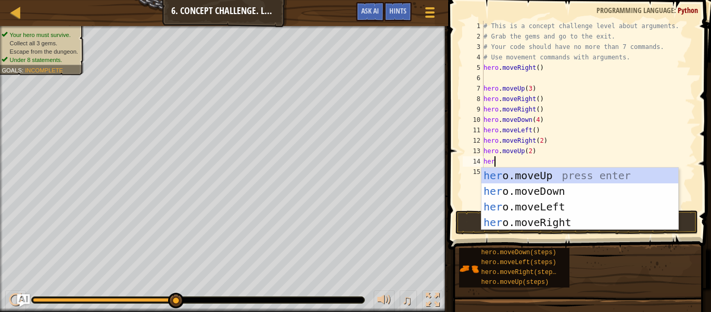
type textarea "hero"
click at [554, 226] on div "hero .moveUp press enter hero .moveDown press enter hero .moveLeft press enter …" at bounding box center [579, 215] width 197 height 94
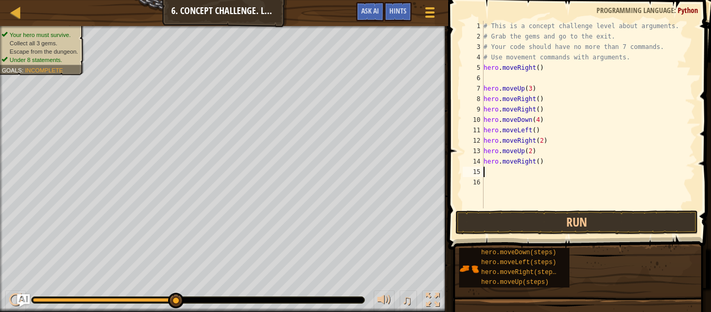
scroll to position [5, 0]
click at [537, 221] on button "Run" at bounding box center [576, 222] width 242 height 24
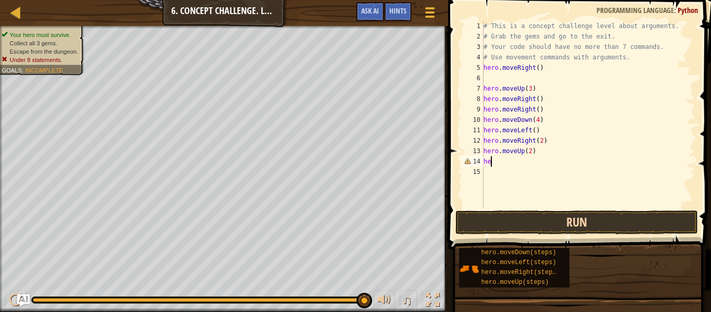
type textarea "h"
click at [544, 103] on div "# This is a concept challenge level about arguments. # Grab the gems and go to …" at bounding box center [588, 125] width 214 height 208
type textarea "h"
click at [542, 109] on div "# This is a concept challenge level about arguments. # Grab the gems and go to …" at bounding box center [588, 125] width 214 height 208
type textarea "h"
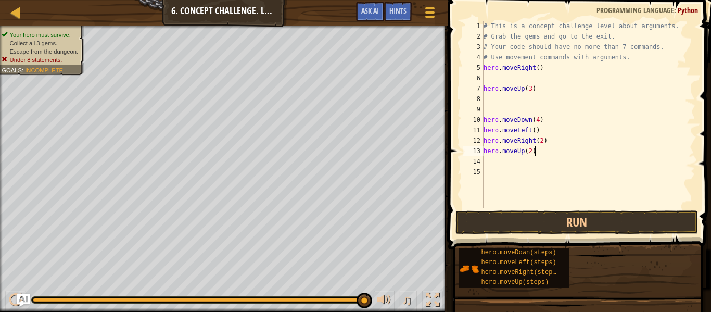
click at [538, 156] on div "# This is a concept challenge level about arguments. # Grab the gems and go to …" at bounding box center [588, 125] width 214 height 208
type textarea "hero.moveUp(2)"
click at [494, 160] on div "# This is a concept challenge level about arguments. # Grab the gems and go to …" at bounding box center [588, 125] width 214 height 208
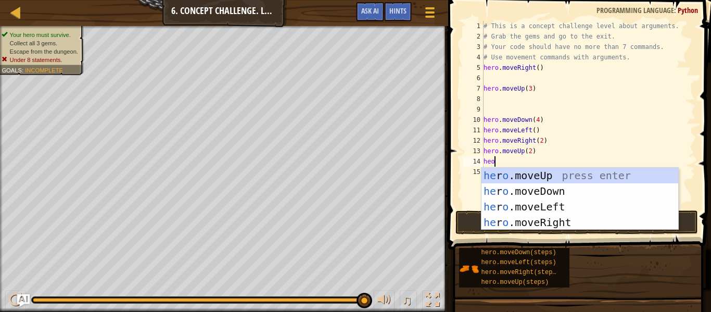
type textarea "heor"
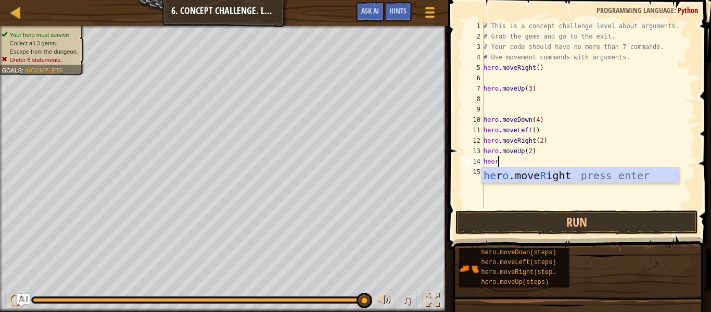
scroll to position [5, 2]
click at [506, 173] on div "he r o .move R ight press enter" at bounding box center [579, 191] width 197 height 47
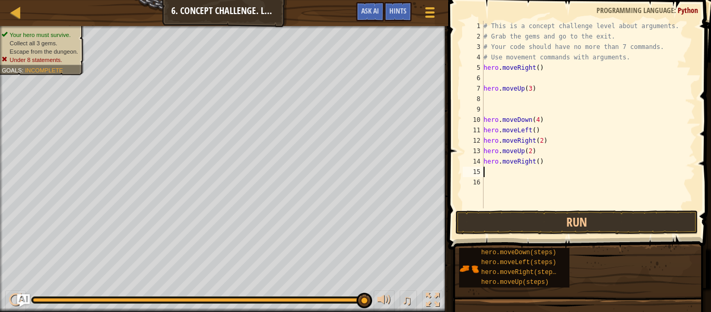
click at [538, 165] on div "# This is a concept challenge level about arguments. # Grab the gems and go to …" at bounding box center [588, 125] width 214 height 208
type textarea "hero.moveRight(2)"
click at [499, 108] on div "# This is a concept challenge level about arguments. # Grab the gems and go to …" at bounding box center [588, 125] width 214 height 208
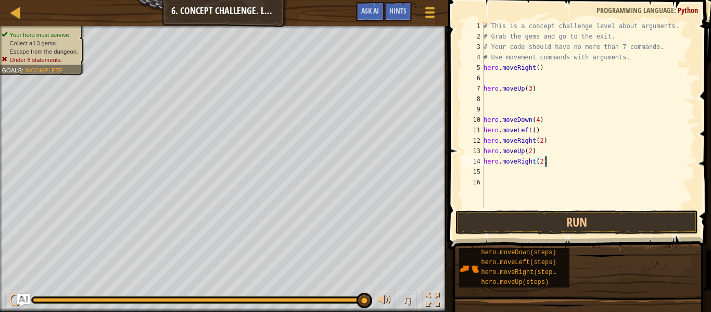
click at [546, 166] on div "# This is a concept challenge level about arguments. # Grab the gems and go to …" at bounding box center [588, 125] width 214 height 208
type textarea "h"
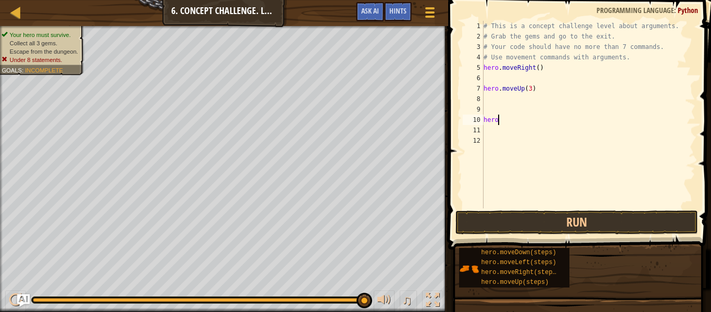
type textarea "h"
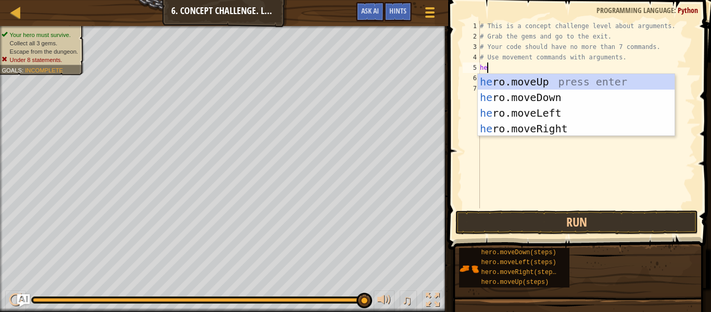
scroll to position [5, 2]
type textarea "hero"
click at [560, 131] on div "hero .moveUp press enter hero .moveDown press enter hero .moveLeft press enter …" at bounding box center [576, 121] width 197 height 94
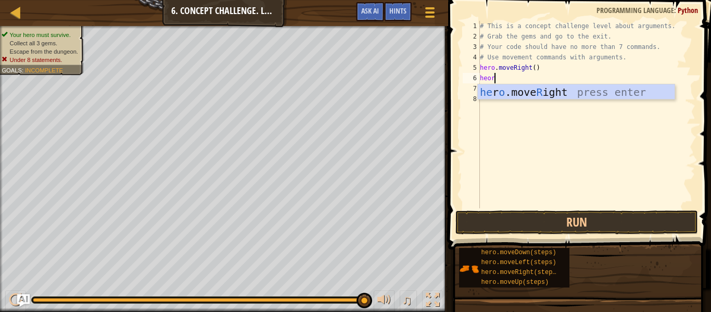
type textarea "heo"
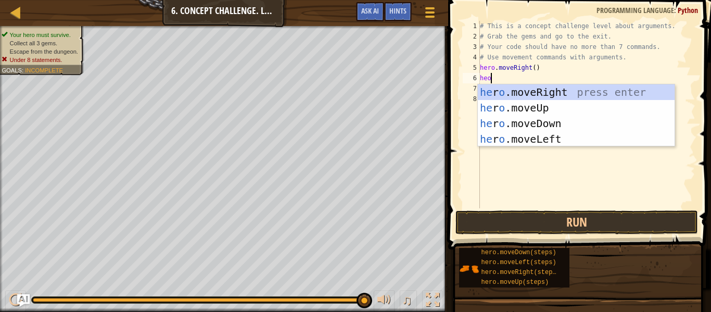
scroll to position [5, 1]
click at [555, 106] on div "he r o .moveRight press enter he r o .moveUp press enter he r o .moveDown press…" at bounding box center [576, 131] width 197 height 94
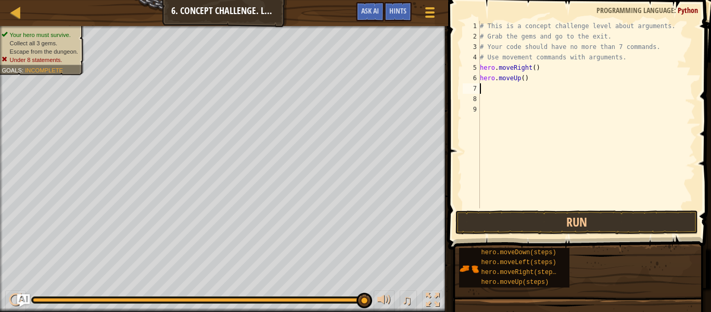
scroll to position [5, 0]
click at [527, 83] on div "# This is a concept challenge level about arguments. # Grab the gems and go to …" at bounding box center [586, 125] width 217 height 208
click at [523, 81] on div "# This is a concept challenge level about arguments. # Grab the gems and go to …" at bounding box center [586, 125] width 217 height 208
type textarea "hero.moveUp(3)"
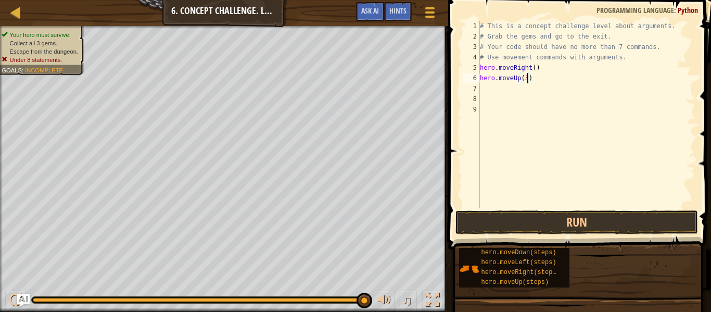
click at [518, 92] on div "# This is a concept challenge level about arguments. # Grab the gems and go to …" at bounding box center [586, 125] width 217 height 208
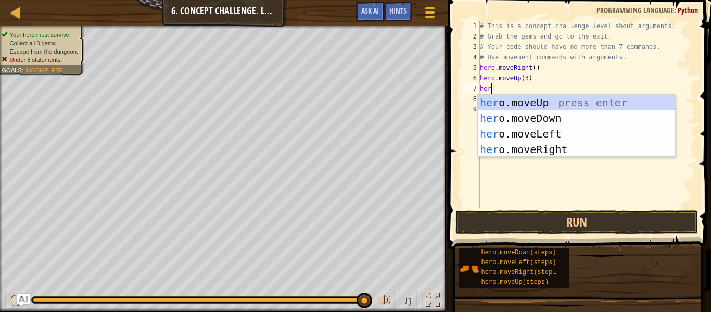
type textarea "hero"
click at [576, 150] on div "hero .moveUp press enter hero .moveDown press enter hero .moveLeft press enter …" at bounding box center [576, 142] width 197 height 94
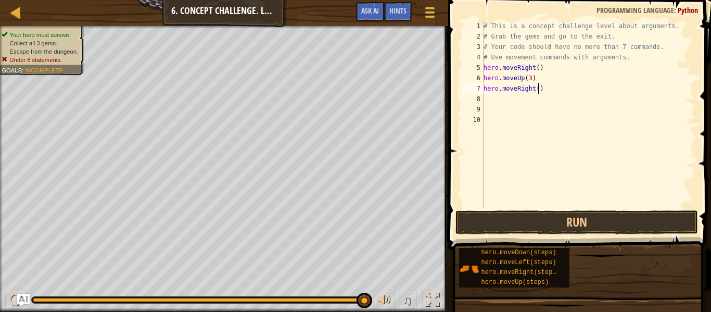
click at [538, 93] on div "# This is a concept challenge level about arguments. # Grab the gems and go to …" at bounding box center [588, 125] width 214 height 208
type textarea "hero.moveRight(2)"
click at [515, 105] on div "# This is a concept challenge level about arguments. # Grab the gems and go to …" at bounding box center [588, 125] width 214 height 208
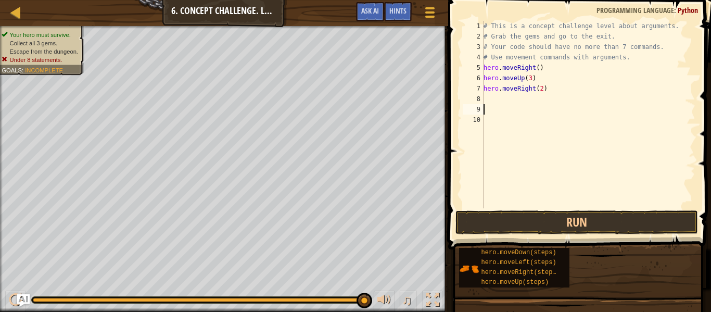
click at [495, 99] on div "# This is a concept challenge level about arguments. # Grab the gems and go to …" at bounding box center [588, 125] width 214 height 208
click at [542, 69] on div "# This is a concept challenge level about arguments. # Grab the gems and go to …" at bounding box center [588, 125] width 214 height 208
type textarea "h"
click at [485, 98] on div "# This is a concept challenge level about arguments. # Grab the gems and go to …" at bounding box center [588, 125] width 214 height 208
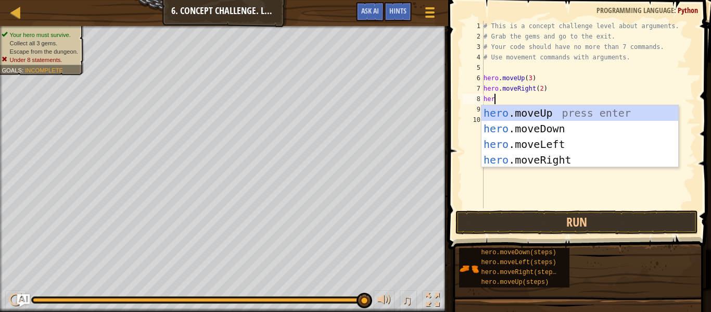
scroll to position [5, 1]
type textarea "h"
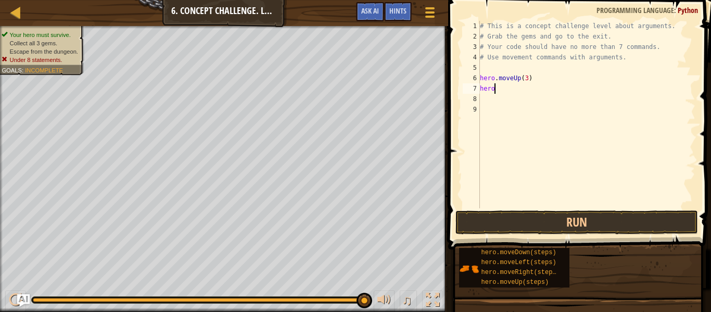
type textarea "h"
type textarea "# Use movement commands with arguments."
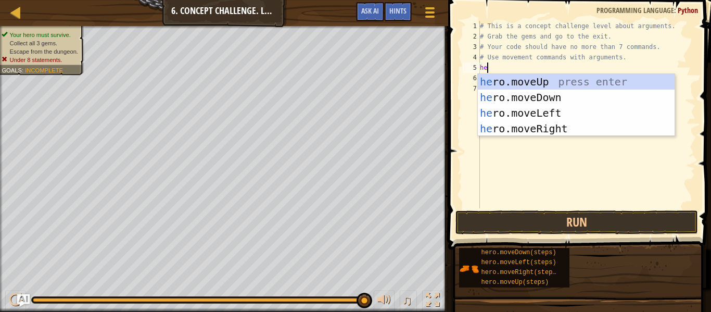
type textarea "hee"
click at [540, 83] on div "he ro.mov e Up press enter he ro.mov e Down press enter he ro.mov e Left press …" at bounding box center [576, 121] width 197 height 94
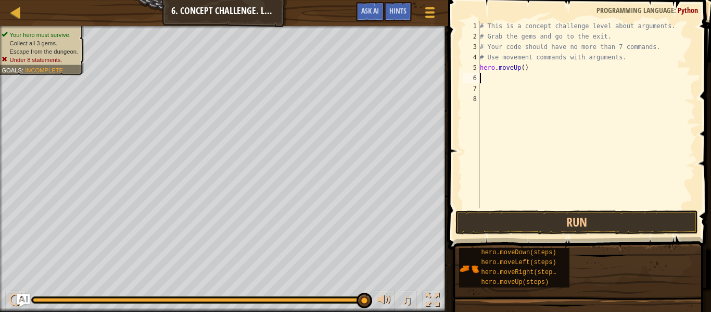
scroll to position [5, 0]
click at [525, 70] on div "# This is a concept challenge level about arguments. # Grab the gems and go to …" at bounding box center [586, 125] width 217 height 208
type textarea "hero.moveUp(3)"
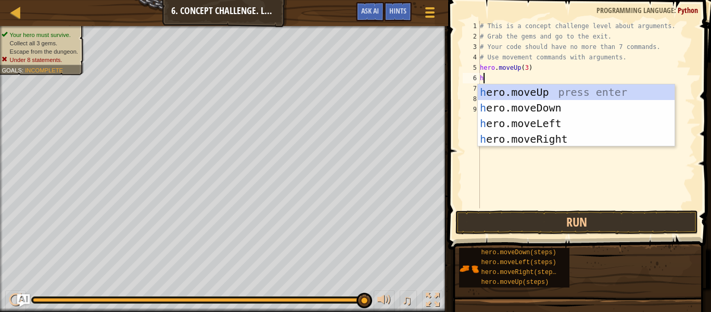
type textarea "he"
click at [549, 145] on div "he ro.moveUp press enter he ro.moveDown press enter he ro.moveLeft press enter …" at bounding box center [576, 131] width 197 height 94
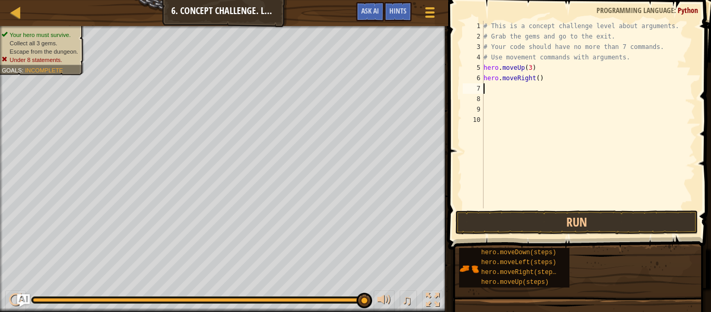
scroll to position [5, 0]
click at [538, 75] on div "# This is a concept challenge level about arguments. # Grab the gems and go to …" at bounding box center [588, 125] width 214 height 208
type textarea "hero.moveRight()"
click at [546, 88] on div "# This is a concept challenge level about arguments. # Grab the gems and go to …" at bounding box center [588, 125] width 214 height 208
click at [543, 85] on div "# This is a concept challenge level about arguments. # Grab the gems and go to …" at bounding box center [588, 125] width 214 height 208
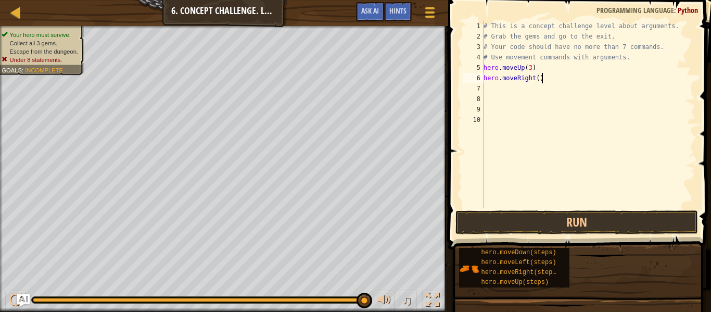
click at [541, 79] on div "# This is a concept challenge level about arguments. # Grab the gems and go to …" at bounding box center [588, 125] width 214 height 208
click at [538, 79] on div "# This is a concept challenge level about arguments. # Grab the gems and go to …" at bounding box center [588, 125] width 214 height 208
type textarea "hero.moveRight(2)"
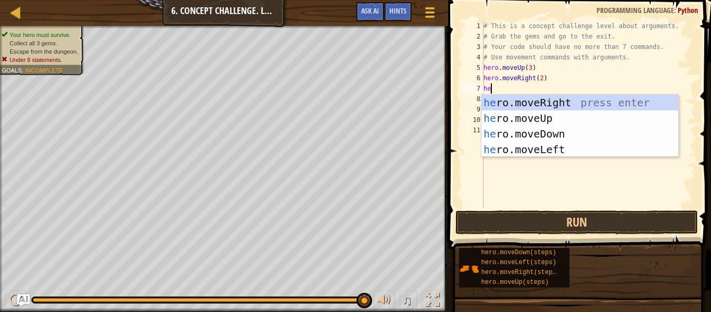
type textarea "hero"
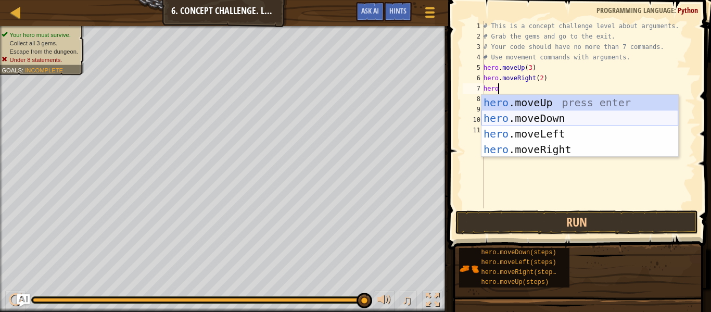
click at [615, 117] on div "hero .moveUp press enter hero .moveDown press enter hero .moveLeft press enter …" at bounding box center [579, 142] width 197 height 94
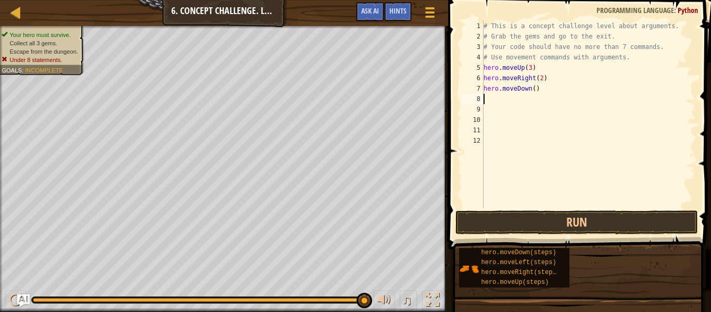
scroll to position [5, 0]
click at [534, 89] on div "# This is a concept challenge level about arguments. # Grab the gems and go to …" at bounding box center [588, 125] width 214 height 208
click at [541, 90] on div "# This is a concept challenge level about arguments. # Grab the gems and go to …" at bounding box center [588, 125] width 214 height 208
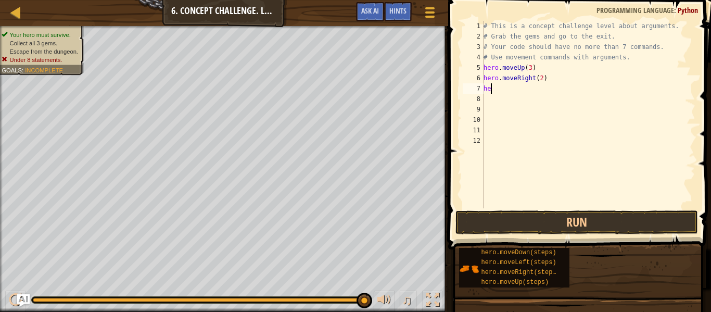
type textarea "h"
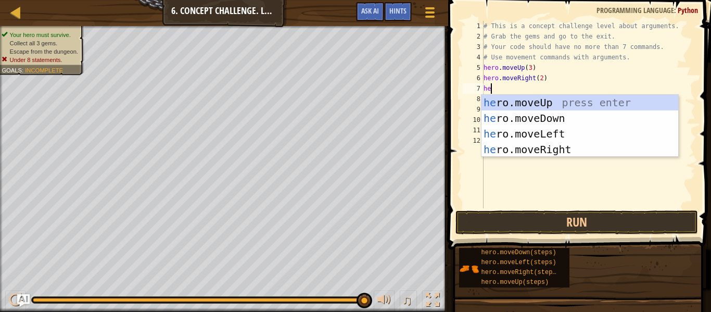
type textarea "hero"
click at [541, 131] on div "hero .moveUp press enter hero .moveDown press enter hero .moveLeft press enter …" at bounding box center [579, 142] width 197 height 94
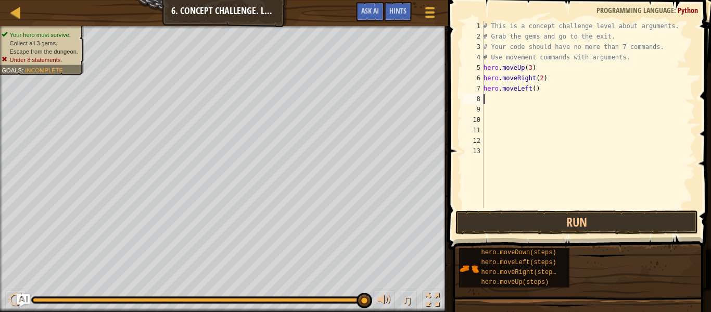
click at [536, 91] on div "# This is a concept challenge level about arguments. # Grab the gems and go to …" at bounding box center [588, 125] width 214 height 208
type textarea "hero.moveLeft(1)"
click at [493, 99] on div "# This is a concept challenge level about arguments. # Grab the gems and go to …" at bounding box center [588, 125] width 214 height 208
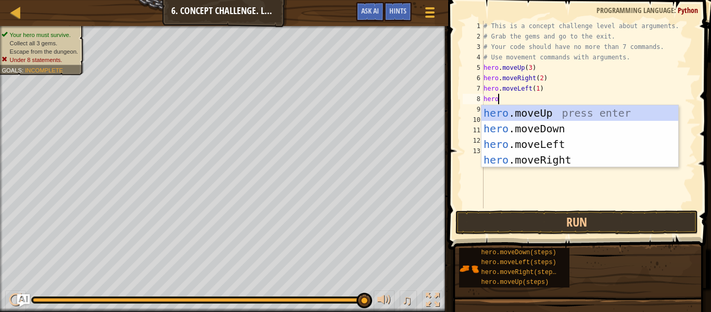
scroll to position [5, 2]
type textarea "hero"
click at [548, 123] on div "hero .moveUp press enter hero .moveDown press enter hero .moveLeft press enter …" at bounding box center [579, 152] width 197 height 94
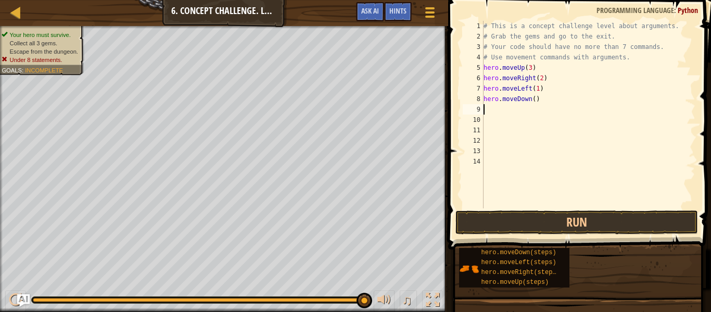
scroll to position [5, 0]
click at [537, 105] on div "# This is a concept challenge level about arguments. # Grab the gems and go to …" at bounding box center [588, 125] width 214 height 208
click at [536, 104] on div "# This is a concept challenge level about arguments. # Grab the gems and go to …" at bounding box center [588, 125] width 214 height 208
click at [542, 89] on div "# This is a concept challenge level about arguments. # Grab the gems and go to …" at bounding box center [588, 125] width 214 height 208
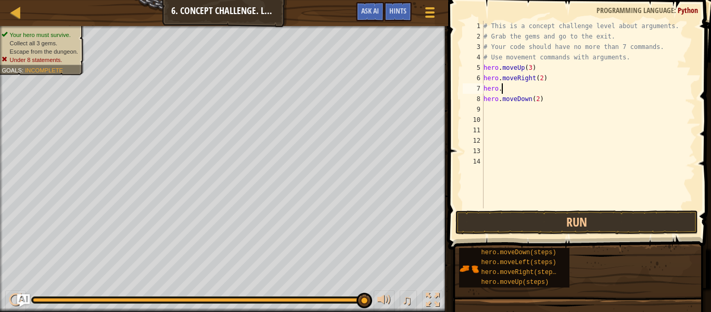
scroll to position [5, 1]
type textarea "h"
type textarea "hero.moveRight(2)"
click at [542, 94] on div "# This is a concept challenge level about arguments. # Grab the gems and go to …" at bounding box center [588, 125] width 214 height 208
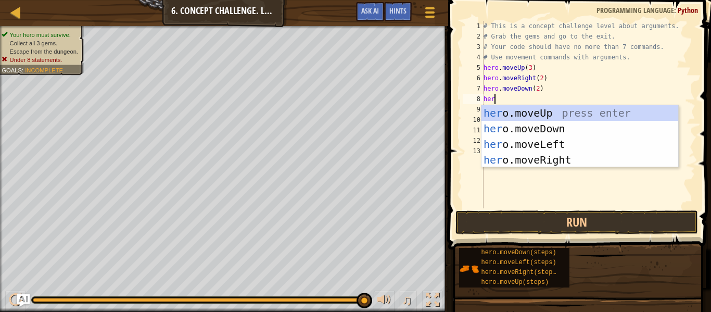
type textarea "hero"
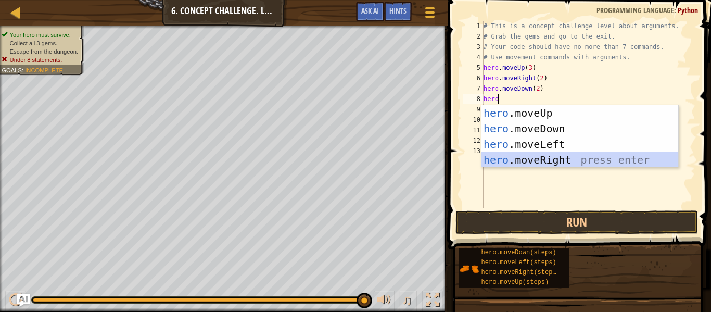
click at [558, 161] on div "hero .moveUp press enter hero .moveDown press enter hero .moveLeft press enter …" at bounding box center [579, 152] width 197 height 94
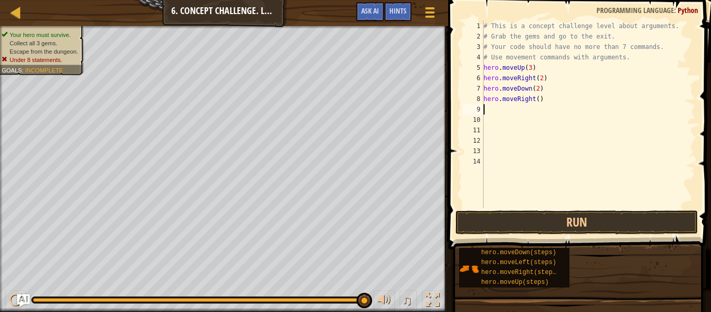
click at [538, 99] on div "# This is a concept challenge level about arguments. # Grab the gems and go to …" at bounding box center [588, 125] width 214 height 208
click at [550, 102] on div "# This is a concept challenge level about arguments. # Grab the gems and go to …" at bounding box center [588, 125] width 214 height 208
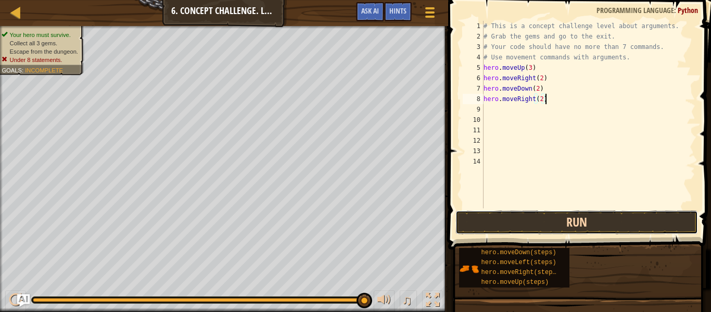
click at [561, 231] on button "Run" at bounding box center [576, 222] width 242 height 24
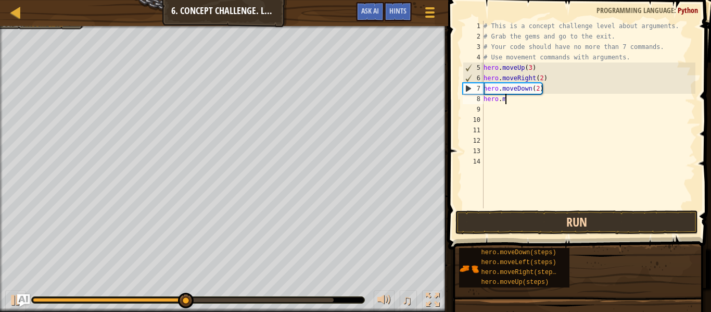
scroll to position [5, 2]
type textarea "h"
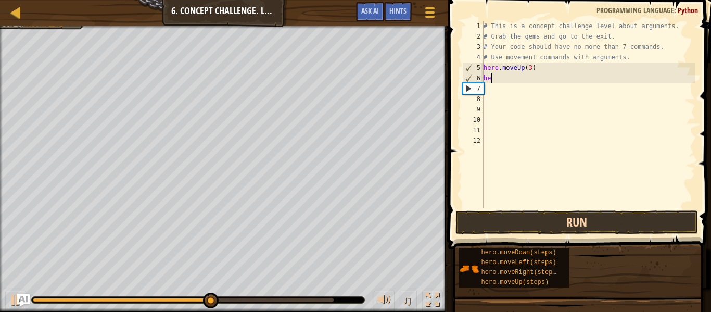
type textarea "h"
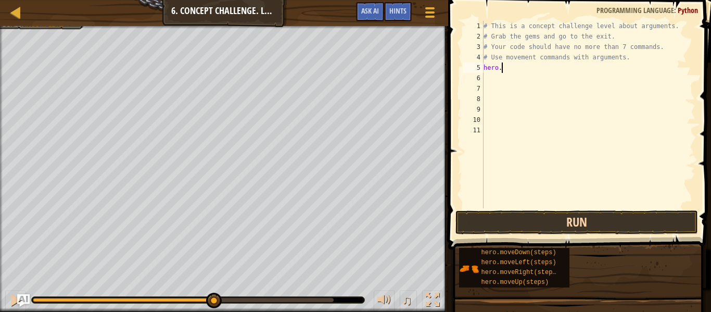
type textarea "h"
click at [10, 1] on div "Map Introduction to Computer Science 6. Concept Challenge. Long Steps Game Menu…" at bounding box center [224, 13] width 448 height 26
click at [12, 3] on div "Map Introduction to Computer Science 6. Concept Challenge. Long Steps Game Menu…" at bounding box center [224, 13] width 448 height 26
click at [24, 12] on link "Map" at bounding box center [23, 13] width 5 height 14
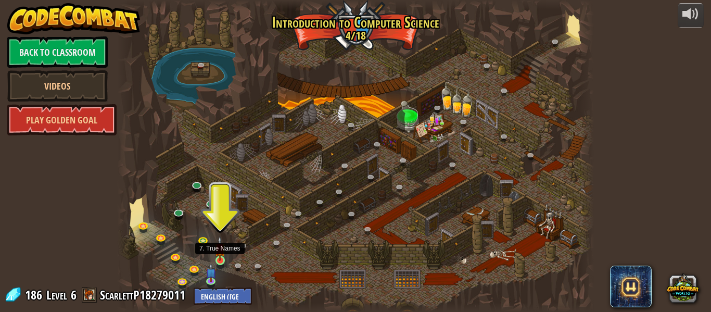
click at [218, 259] on img at bounding box center [219, 248] width 11 height 25
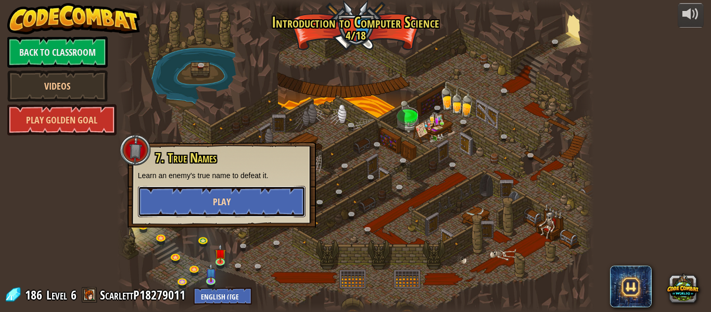
click at [225, 203] on span "Play" at bounding box center [222, 201] width 18 height 13
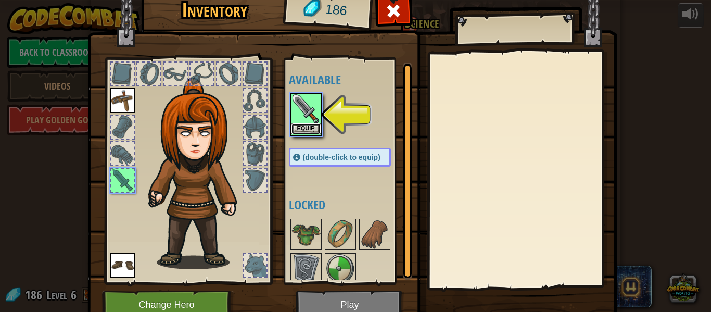
click at [302, 124] on button "Equip" at bounding box center [305, 128] width 29 height 11
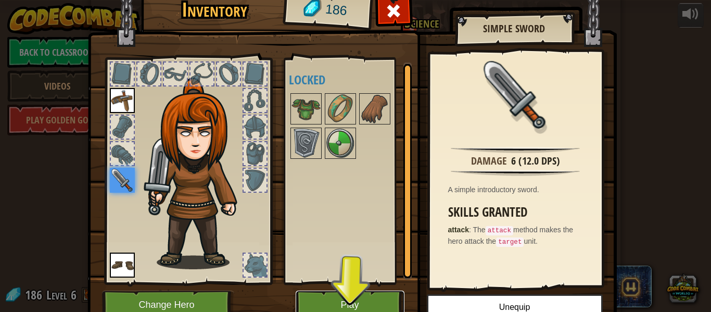
click at [364, 301] on button "Play" at bounding box center [350, 304] width 109 height 29
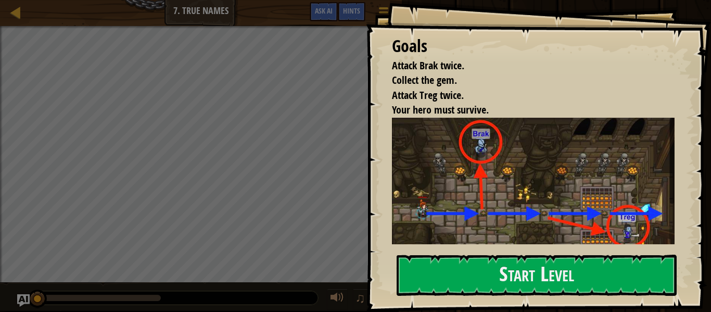
click at [413, 246] on div "Goals Attack Brak twice. Collect the gem. Attack Treg twice. Your hero must sur…" at bounding box center [538, 156] width 345 height 312
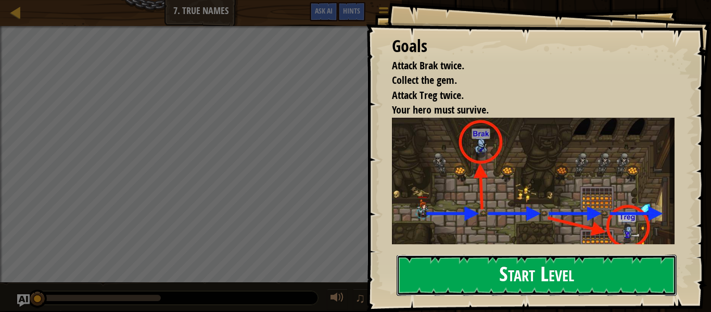
click at [419, 263] on button "Start Level" at bounding box center [536, 274] width 280 height 41
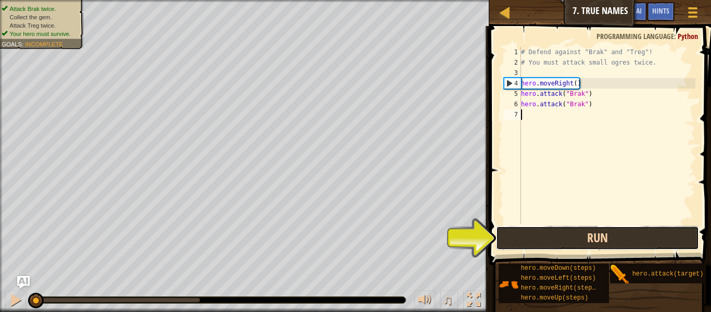
click at [579, 235] on button "Run" at bounding box center [597, 238] width 203 height 24
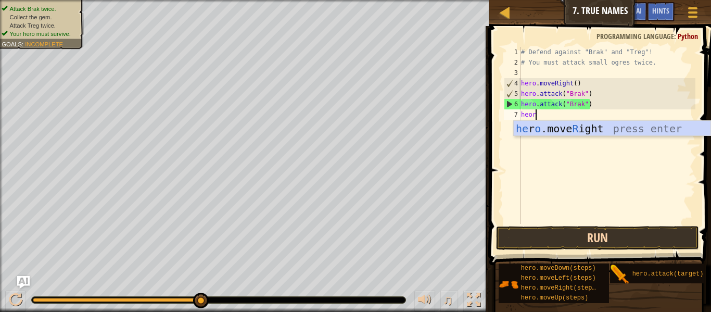
scroll to position [5, 2]
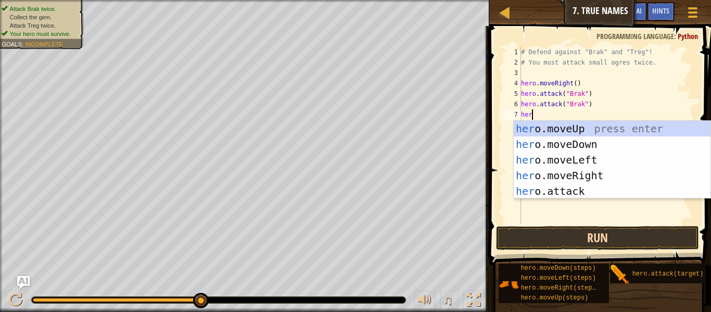
type textarea "hero"
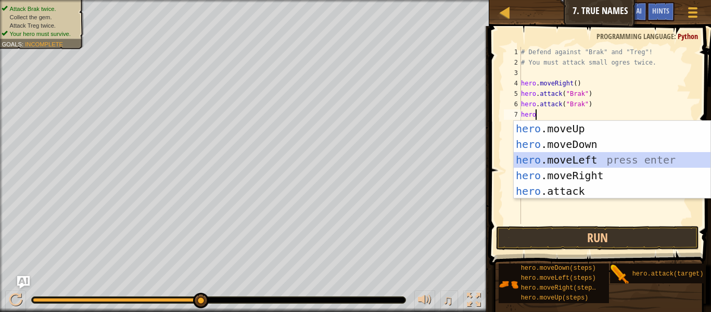
click at [618, 161] on div "hero .moveUp press enter hero .moveDown press enter hero .moveLeft press enter …" at bounding box center [612, 175] width 197 height 109
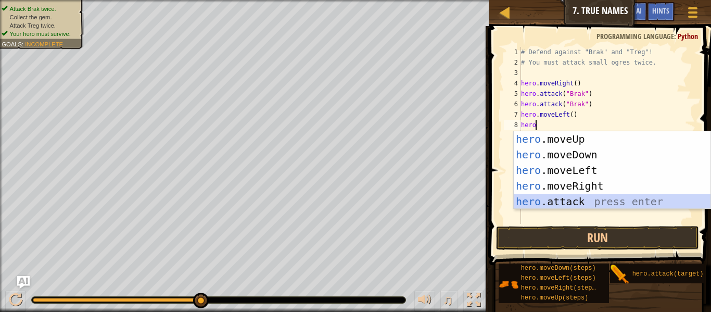
click at [618, 206] on div "hero .moveUp press enter hero .moveDown press enter hero .moveLeft press enter …" at bounding box center [612, 185] width 197 height 109
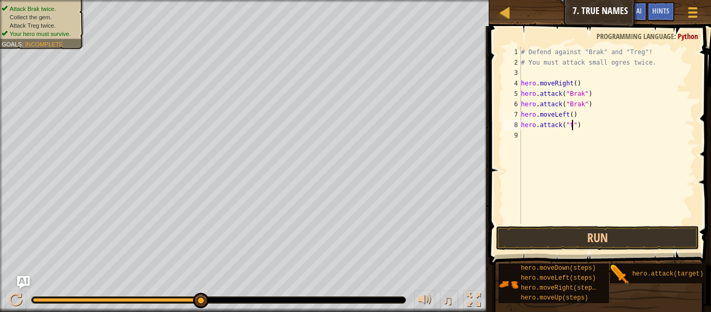
scroll to position [5, 8]
type textarea "hero.attack("treg")"
click at [529, 138] on div "# Defend against "Brak" and "Treg"! # You must attack small ogres twice. hero .…" at bounding box center [607, 146] width 176 height 198
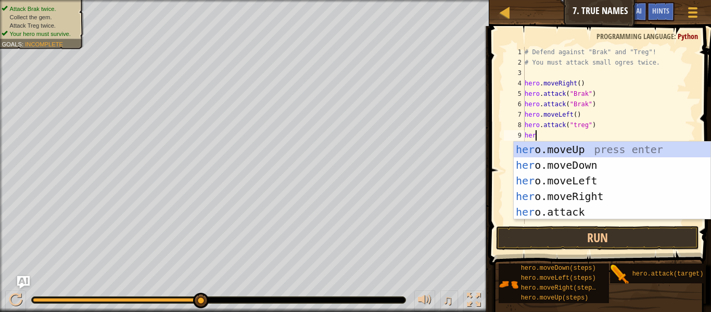
scroll to position [5, 1]
click at [554, 205] on div "her o.moveUp press enter her o.moveDown press enter her o.moveLeft press enter …" at bounding box center [612, 196] width 197 height 109
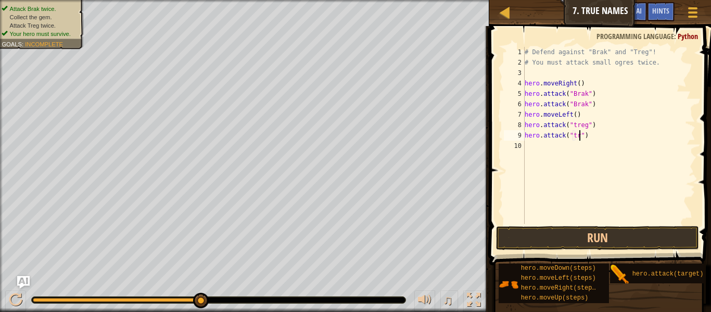
scroll to position [5, 8]
type textarea "hero.attack("treg")"
click at [633, 231] on button "Run" at bounding box center [597, 238] width 203 height 24
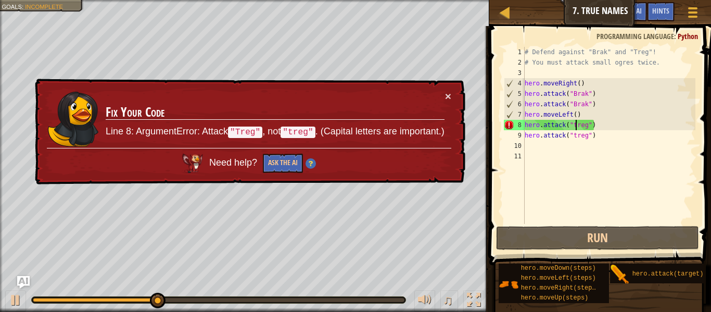
click at [576, 126] on div "# Defend against "Brak" and "Treg"! # You must attack small ogres twice. hero .…" at bounding box center [608, 146] width 173 height 198
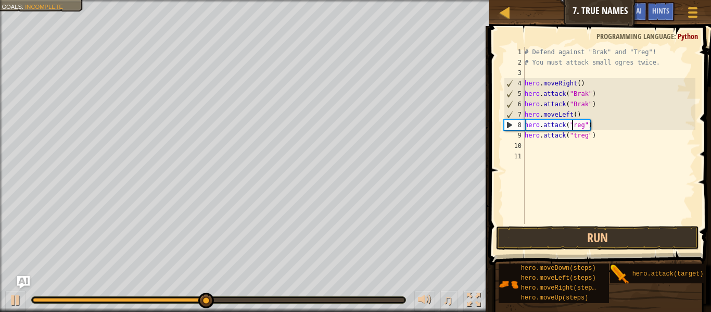
type textarea "hero.attack("treg")"
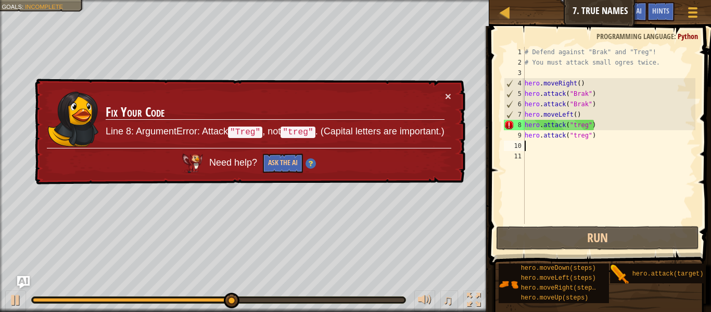
click at [576, 140] on div "# Defend against "Brak" and "Treg"! # You must attack small ogres twice. hero .…" at bounding box center [608, 146] width 173 height 198
click at [576, 133] on div "# Defend against "Brak" and "Treg"! # You must attack small ogres twice. hero .…" at bounding box center [608, 146] width 173 height 198
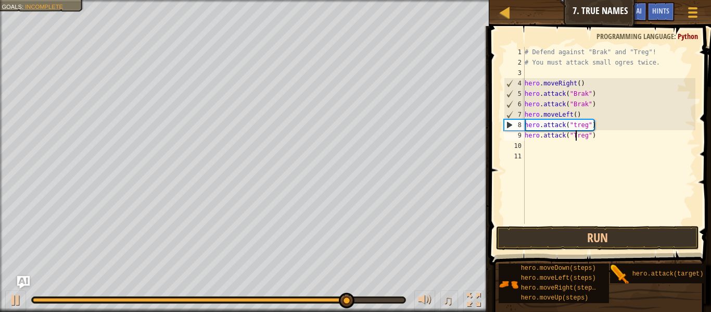
scroll to position [5, 7]
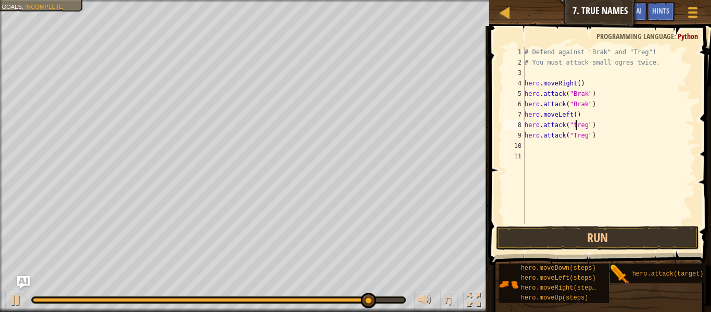
click at [575, 127] on div "# Defend against "Brak" and "Treg"! # You must attack small ogres twice. hero .…" at bounding box center [608, 146] width 173 height 198
type textarea "hero.attack("Treg")"
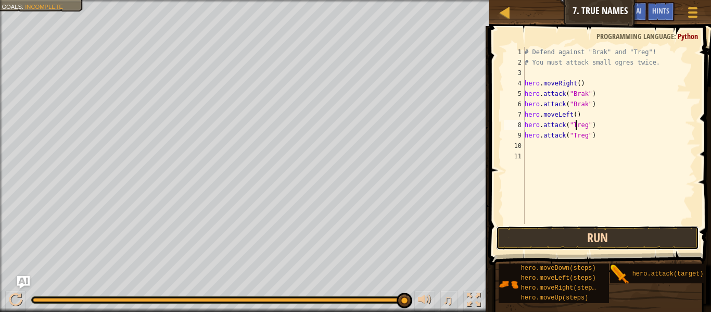
click at [613, 227] on button "Run" at bounding box center [597, 238] width 203 height 24
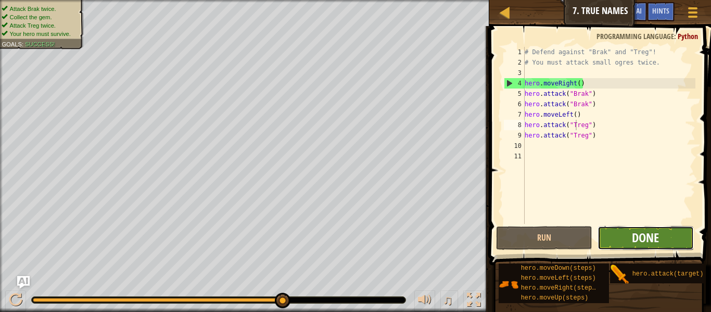
click at [658, 245] on span "Done" at bounding box center [645, 237] width 27 height 17
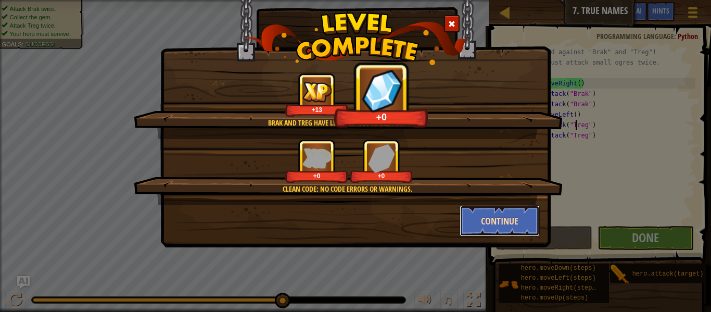
click at [486, 213] on button "Continue" at bounding box center [499, 220] width 81 height 31
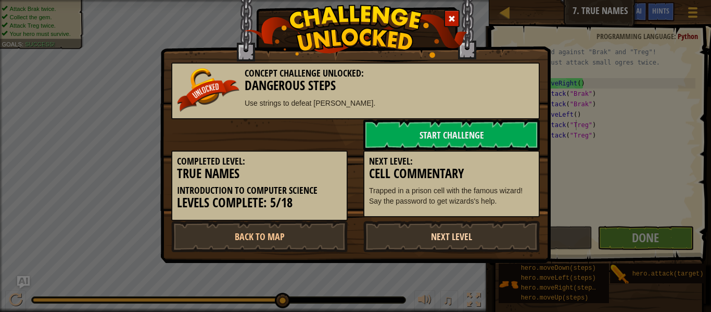
click at [463, 225] on link "Next Level" at bounding box center [451, 236] width 176 height 31
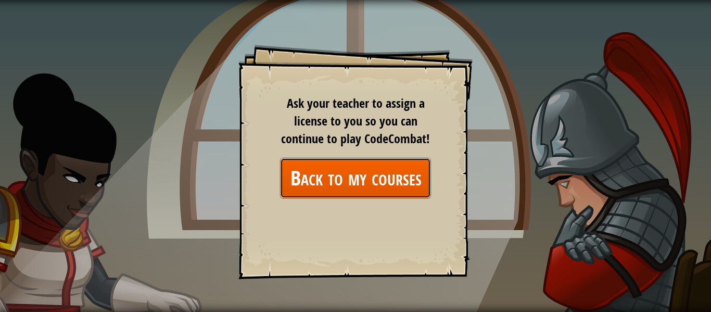
click at [346, 184] on link "Back to my courses" at bounding box center [355, 178] width 151 height 40
